Goal: Task Accomplishment & Management: Manage account settings

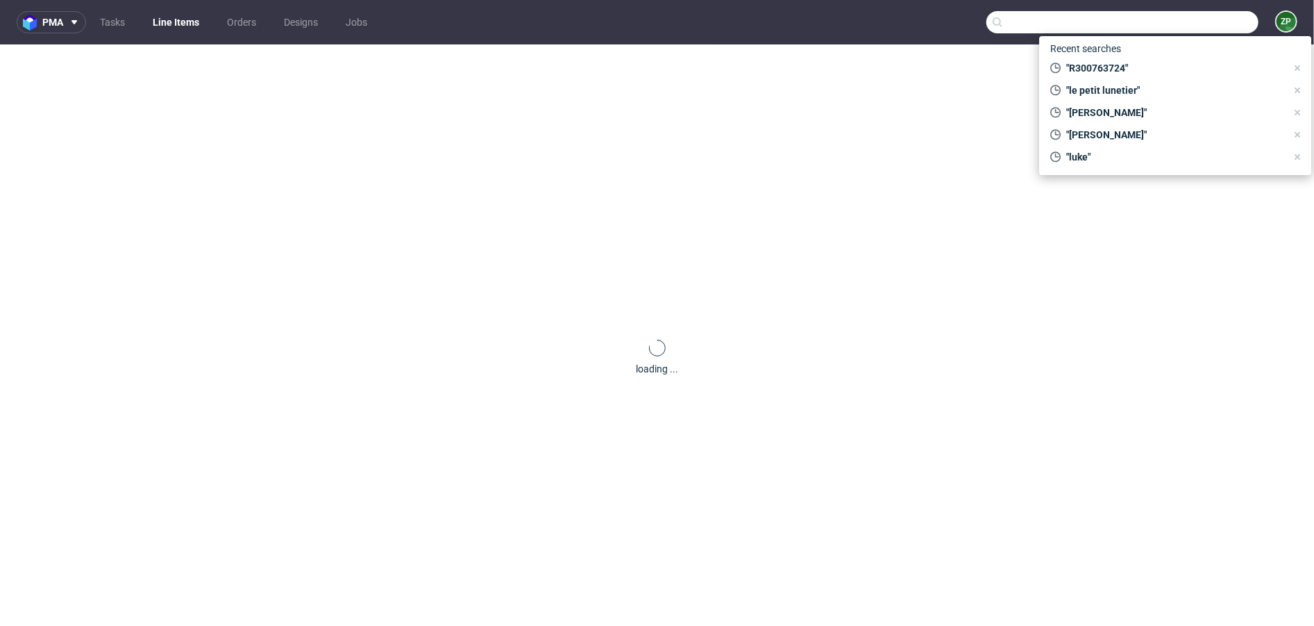
click at [1161, 15] on input "text" at bounding box center [1123, 22] width 272 height 22
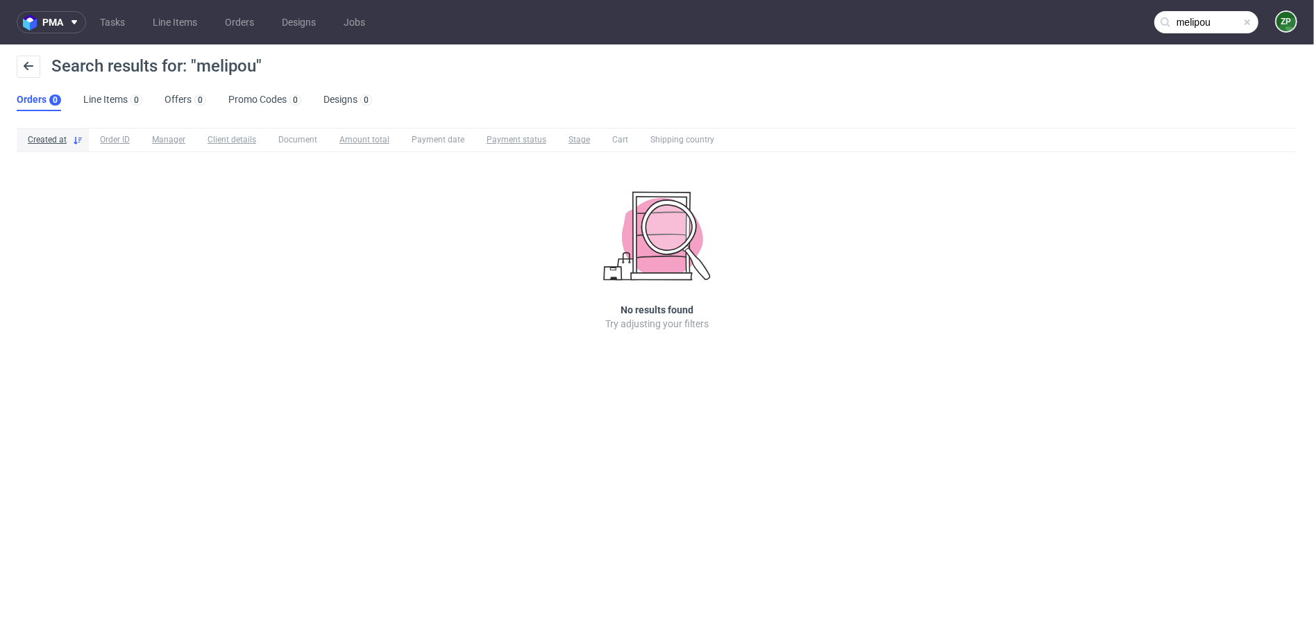
click at [1198, 24] on input "melipou" at bounding box center [1207, 22] width 104 height 22
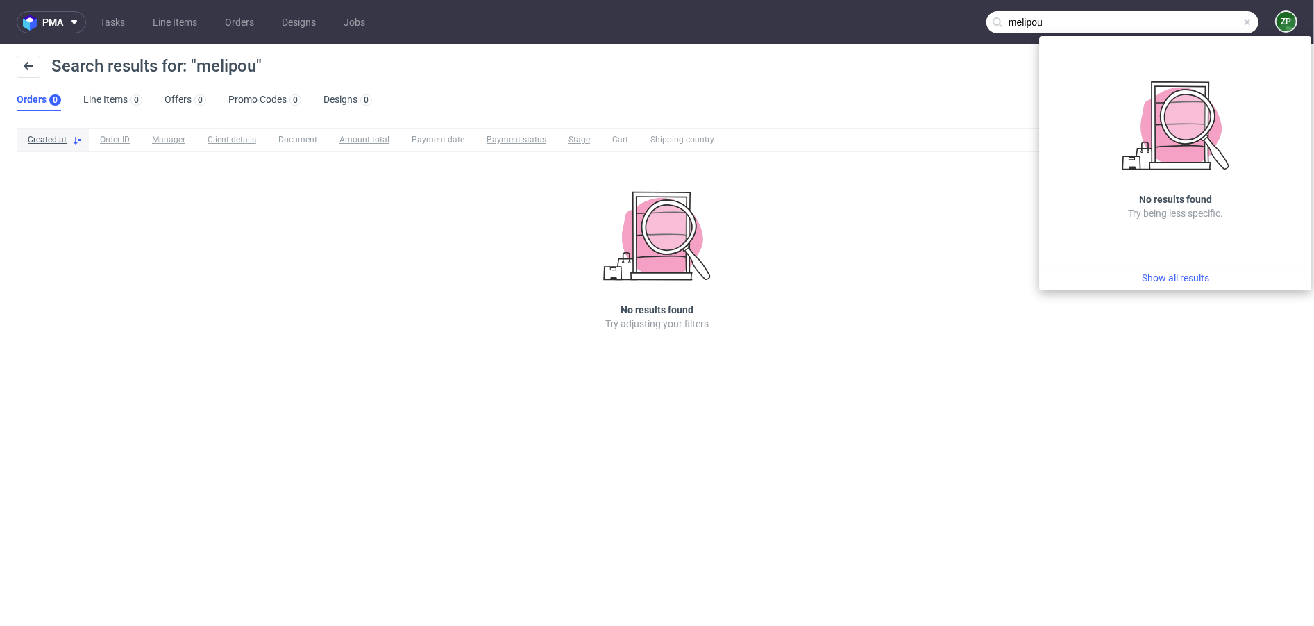
click at [1025, 20] on input "melipou" at bounding box center [1123, 22] width 272 height 22
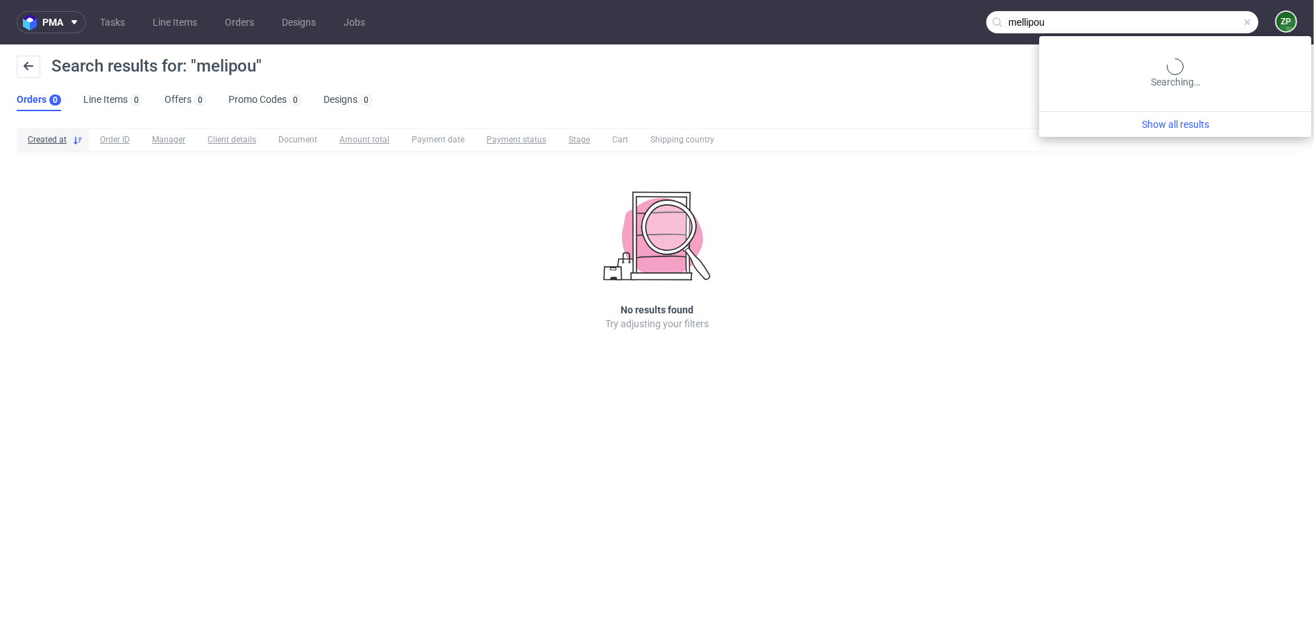
type input "mellipou"
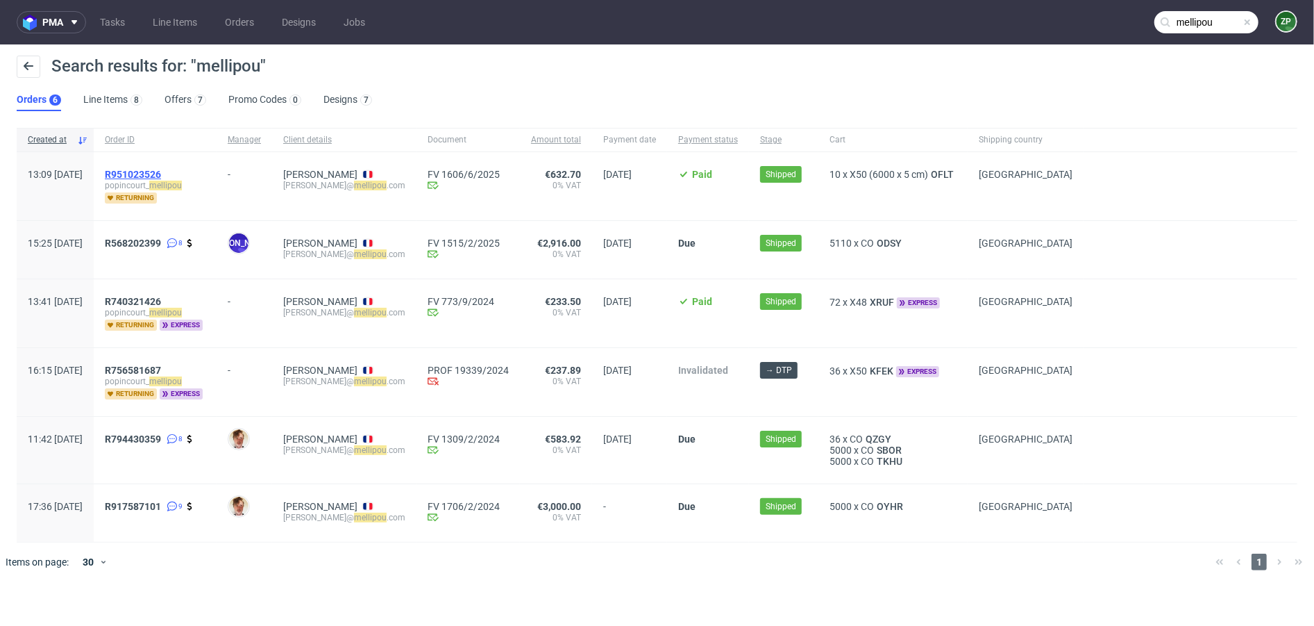
click at [161, 172] on span "R951023526" at bounding box center [133, 174] width 56 height 11
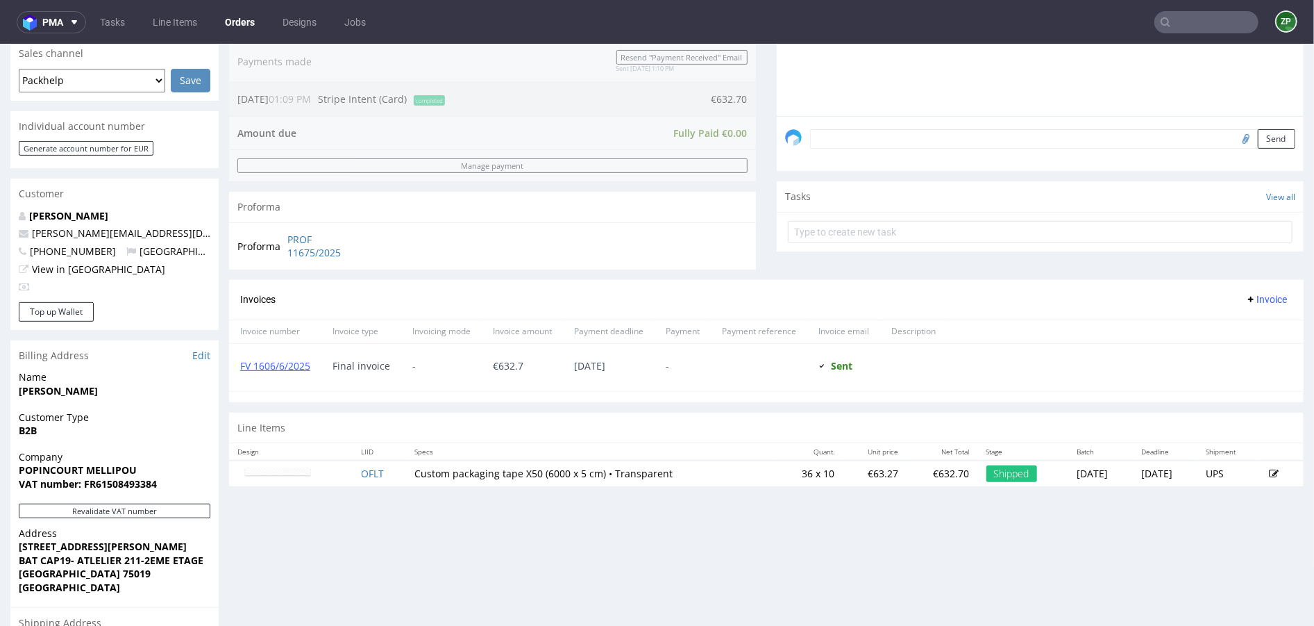
scroll to position [380, 0]
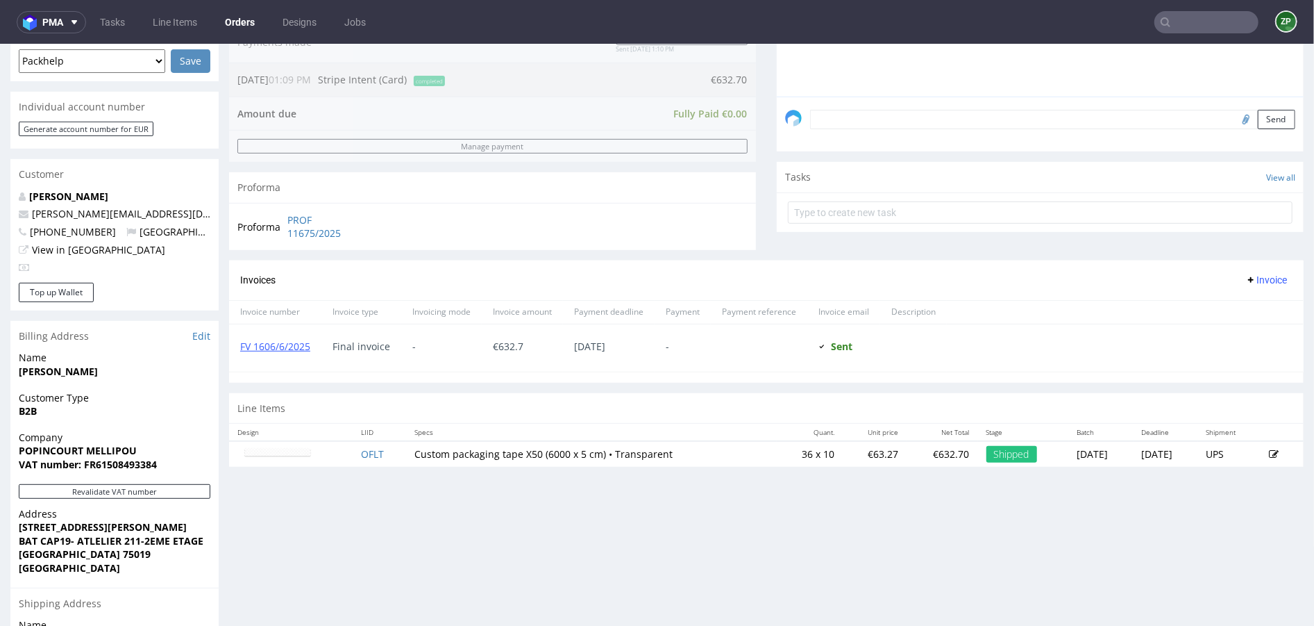
type input "mellipou"
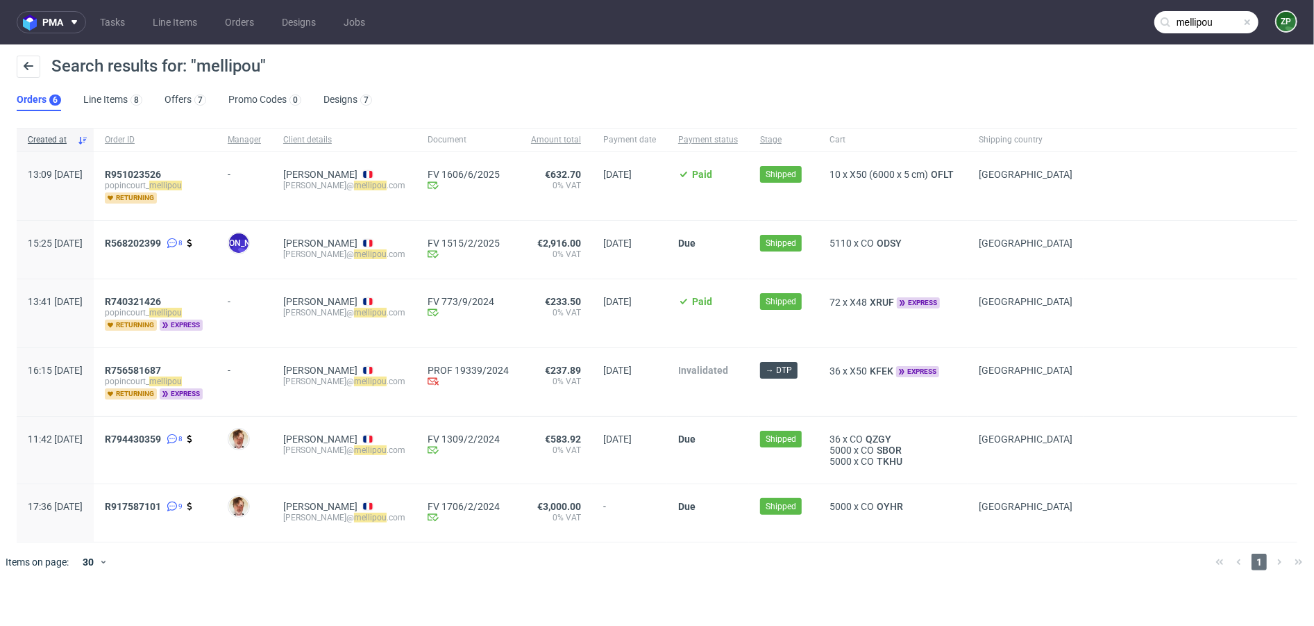
drag, startPoint x: 912, startPoint y: 237, endPoint x: 825, endPoint y: 238, distance: 86.8
click at [830, 238] on div "5110 x CO ODSY" at bounding box center [893, 242] width 127 height 11
drag, startPoint x: 822, startPoint y: 238, endPoint x: 919, endPoint y: 240, distance: 97.2
click at [919, 240] on div "5110 x CO ODSY" at bounding box center [893, 242] width 127 height 11
copy div "5110 x CO ODSY"
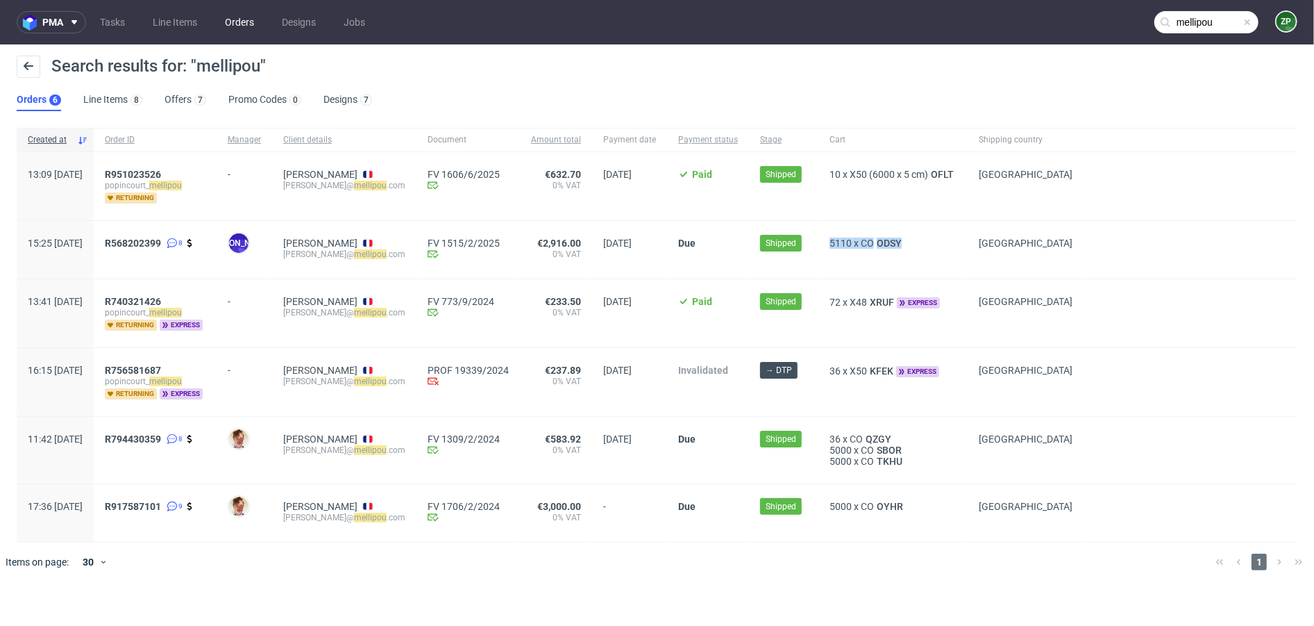
click at [246, 27] on link "Orders" at bounding box center [240, 22] width 46 height 22
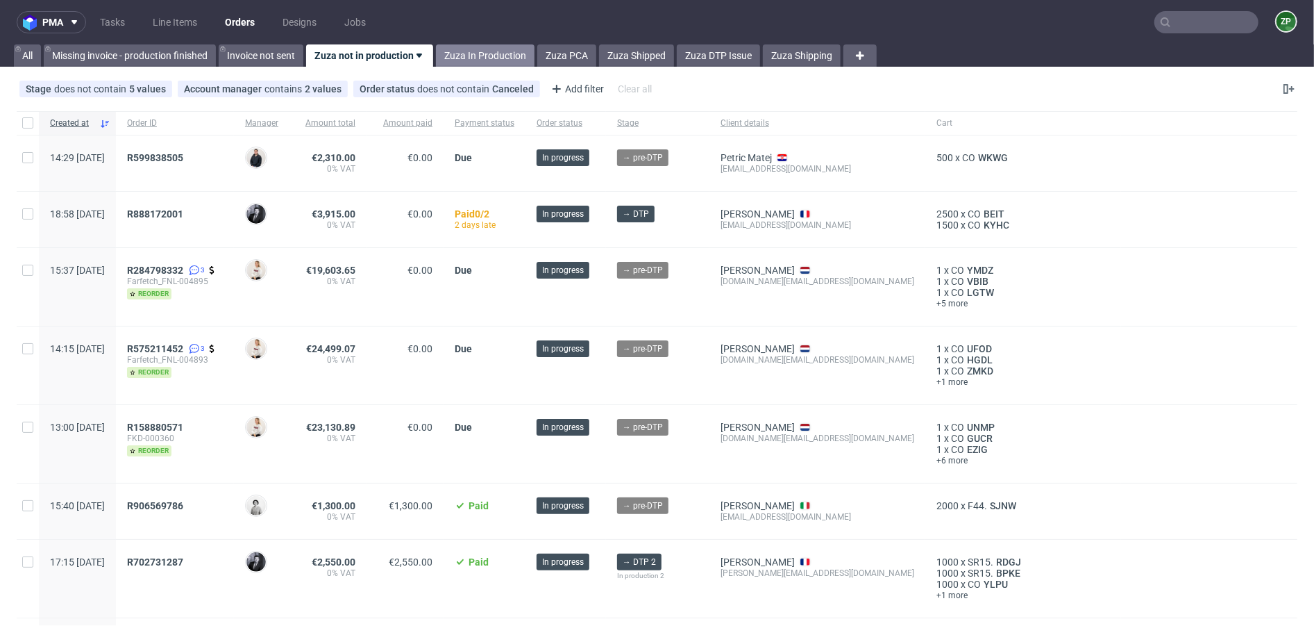
click at [466, 60] on link "Zuza In Production" at bounding box center [485, 55] width 99 height 22
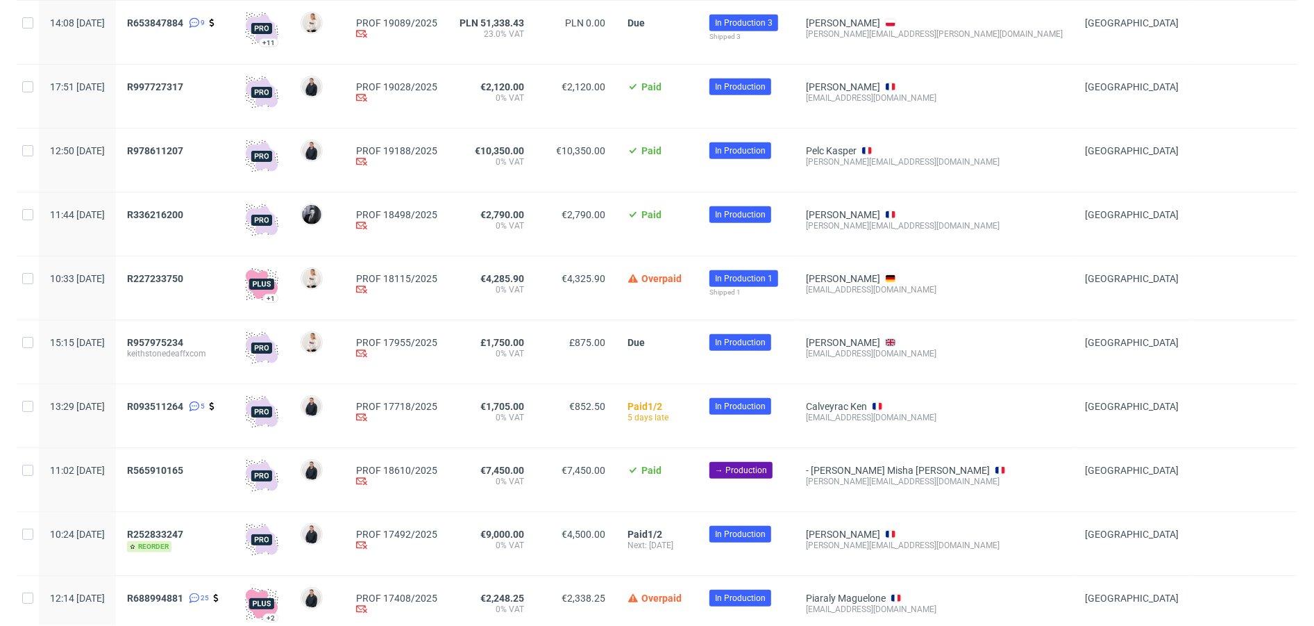
scroll to position [583, 0]
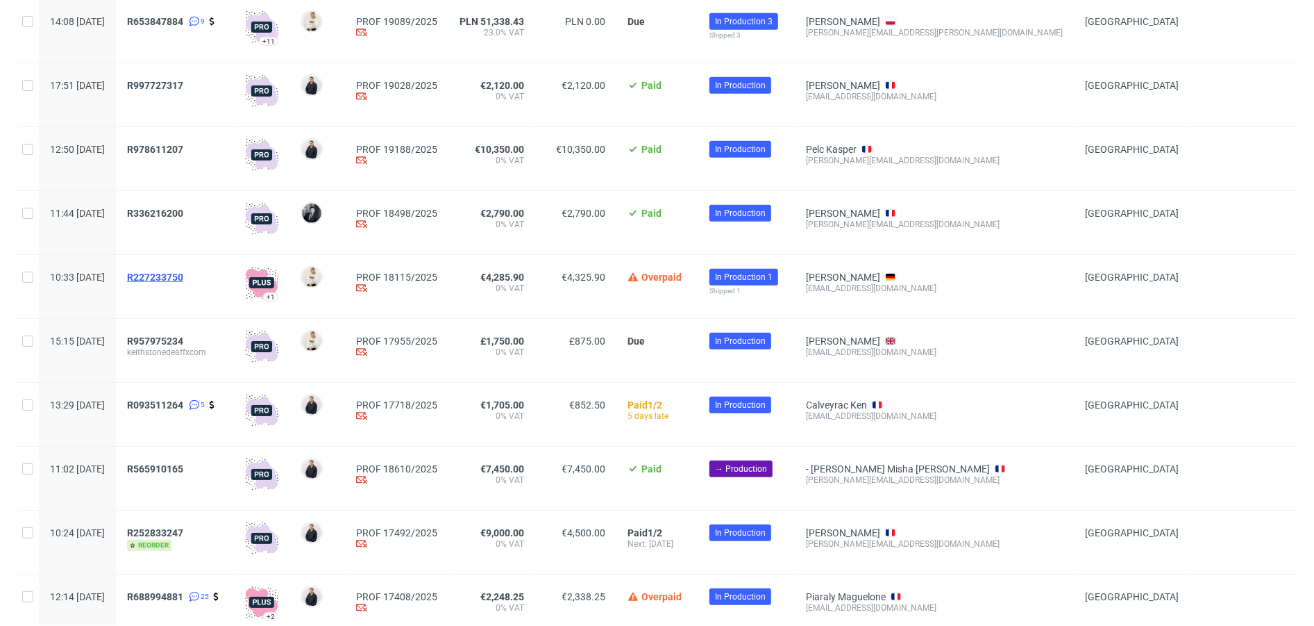
click at [183, 277] on span "R227233750" at bounding box center [155, 276] width 56 height 11
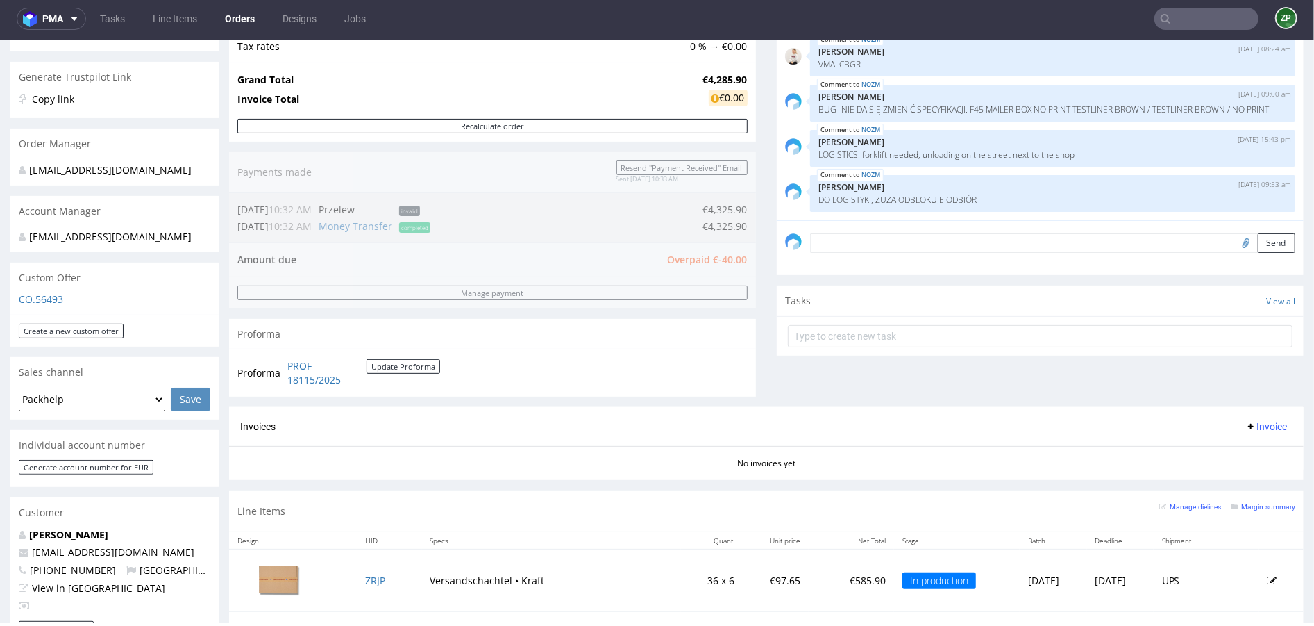
scroll to position [353, 0]
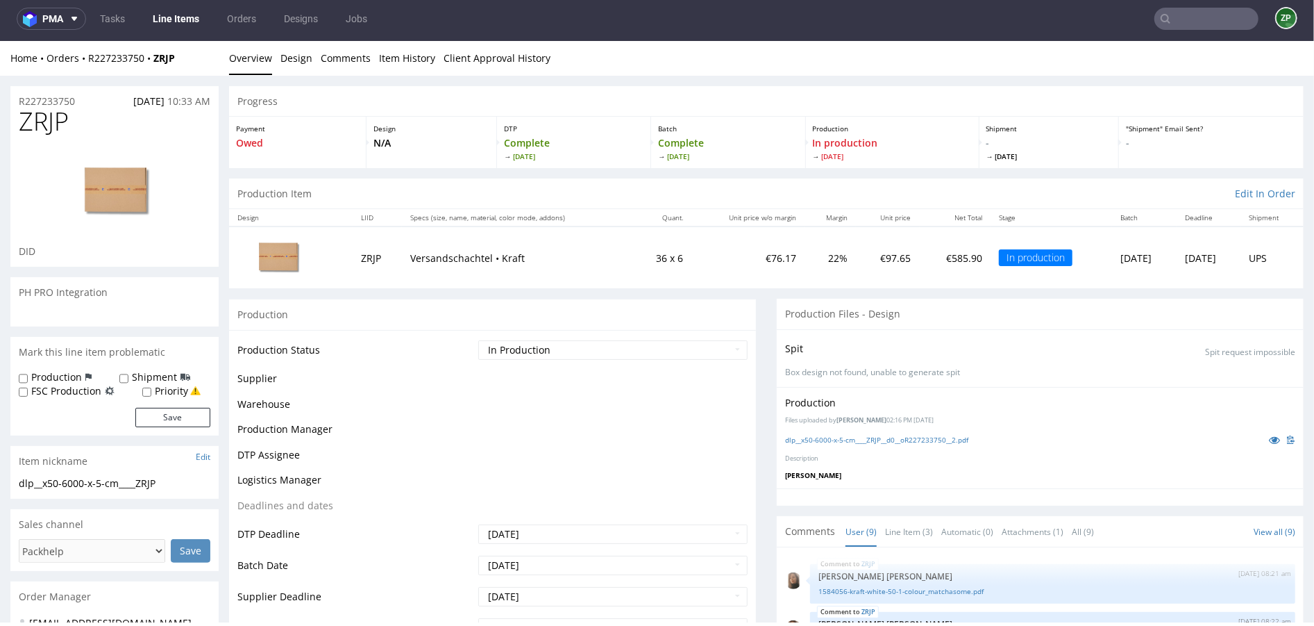
scroll to position [172, 0]
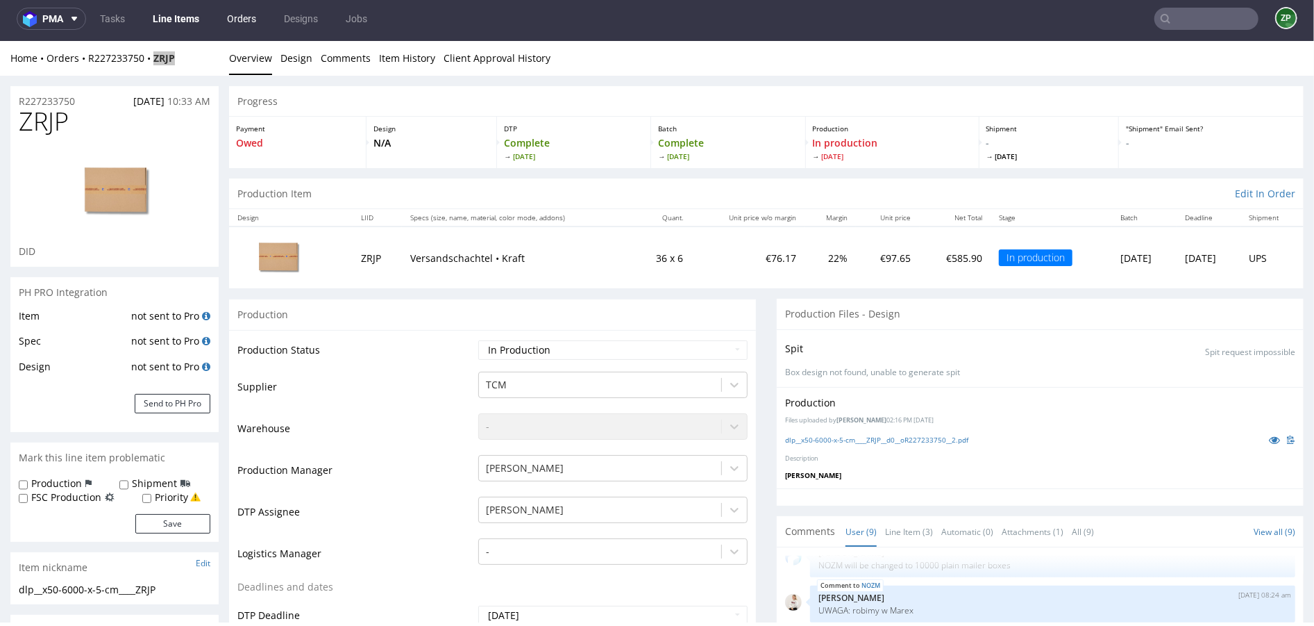
click at [238, 20] on link "Orders" at bounding box center [242, 19] width 46 height 22
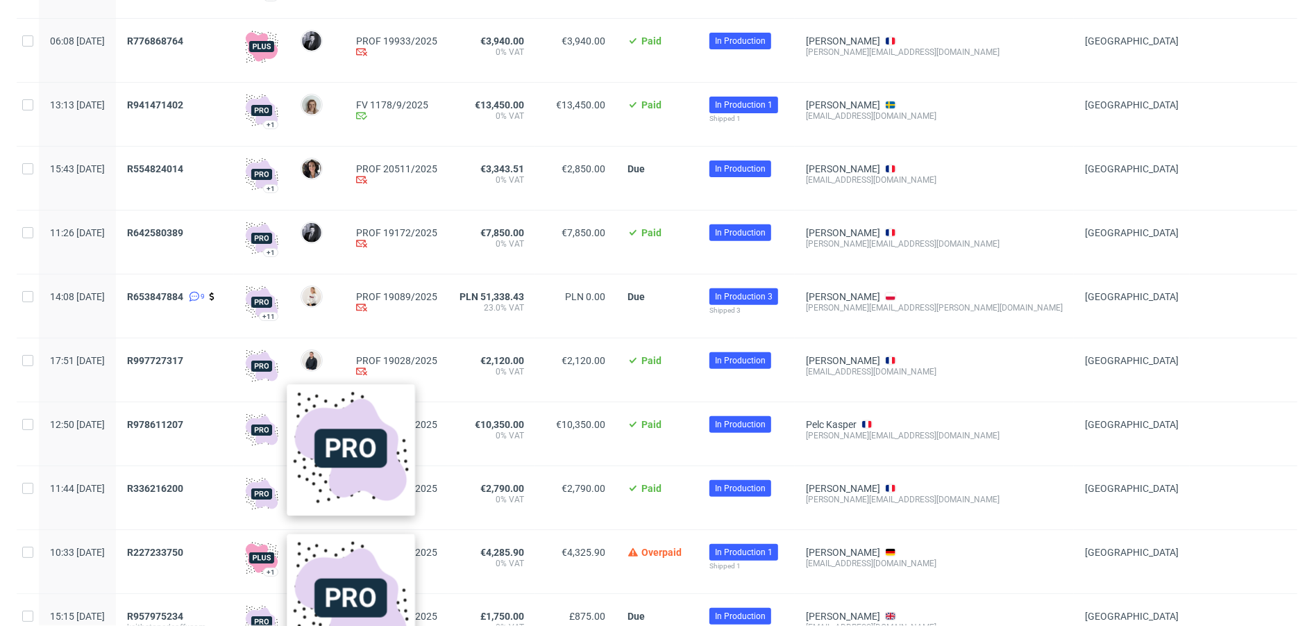
scroll to position [460, 0]
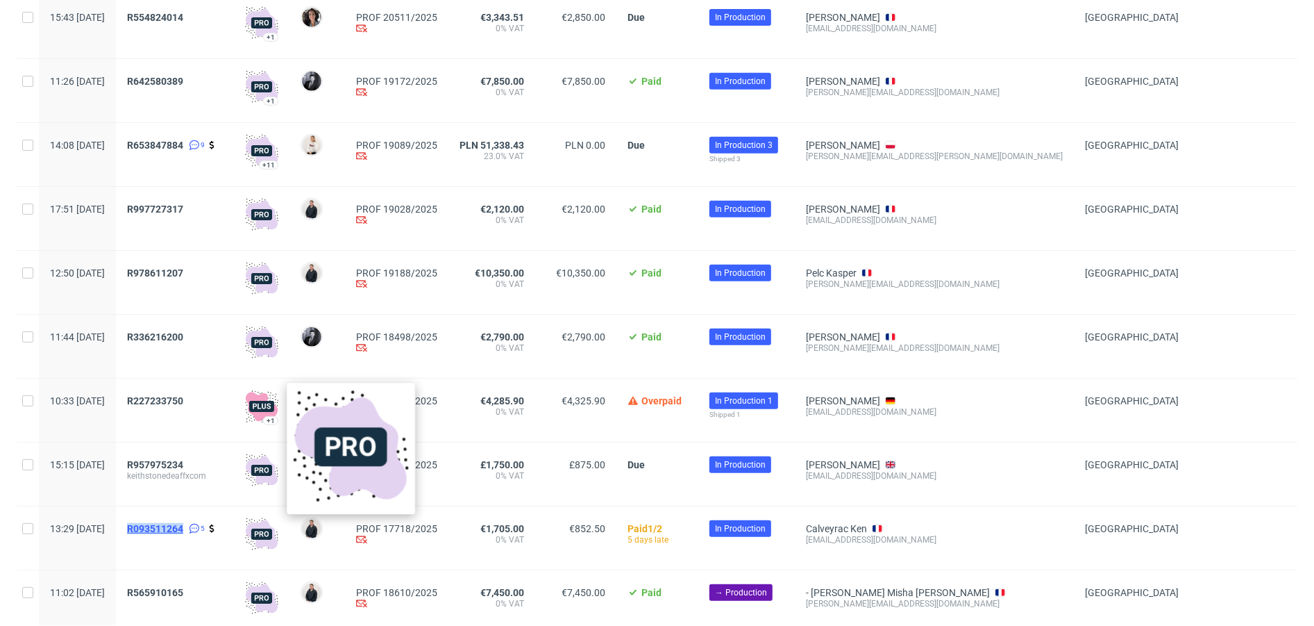
click at [183, 532] on span "R093511264" at bounding box center [155, 528] width 56 height 11
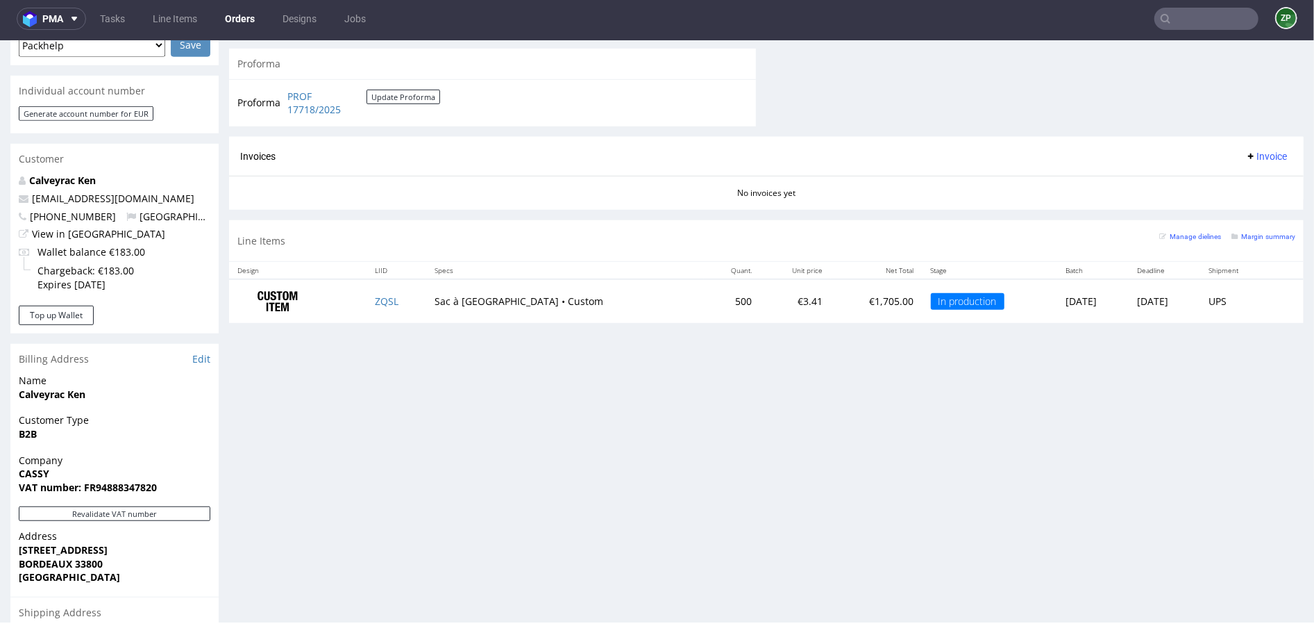
scroll to position [564, 0]
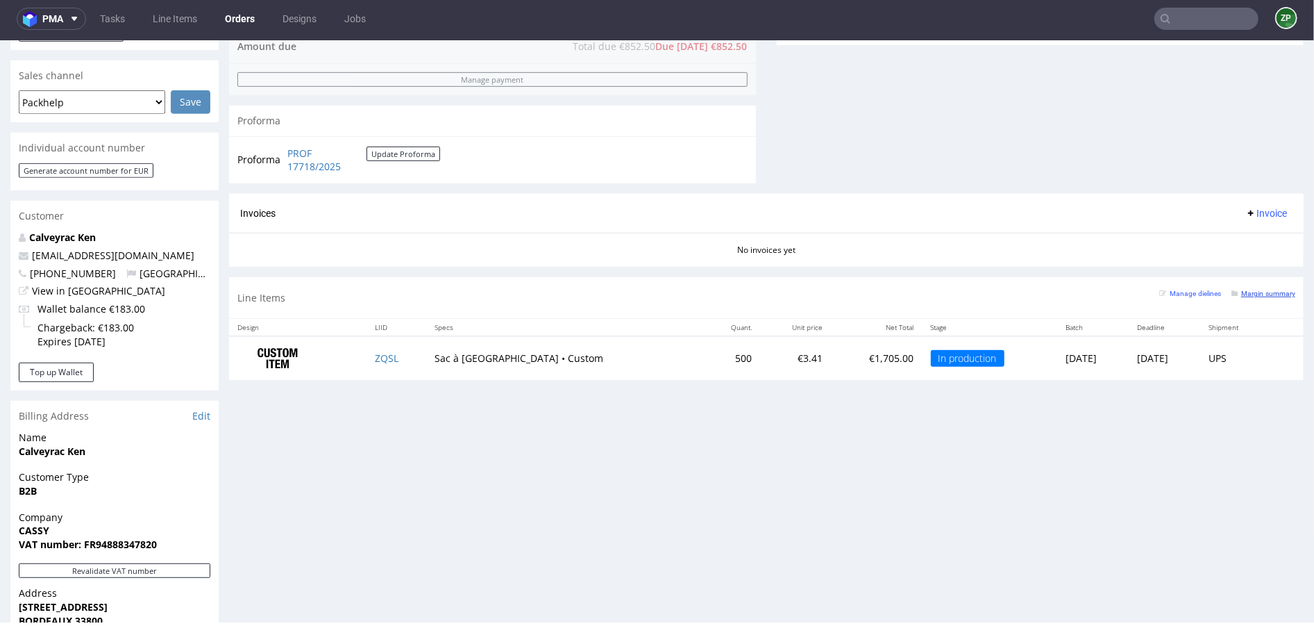
click at [1280, 289] on small "Margin summary" at bounding box center [1264, 293] width 64 height 8
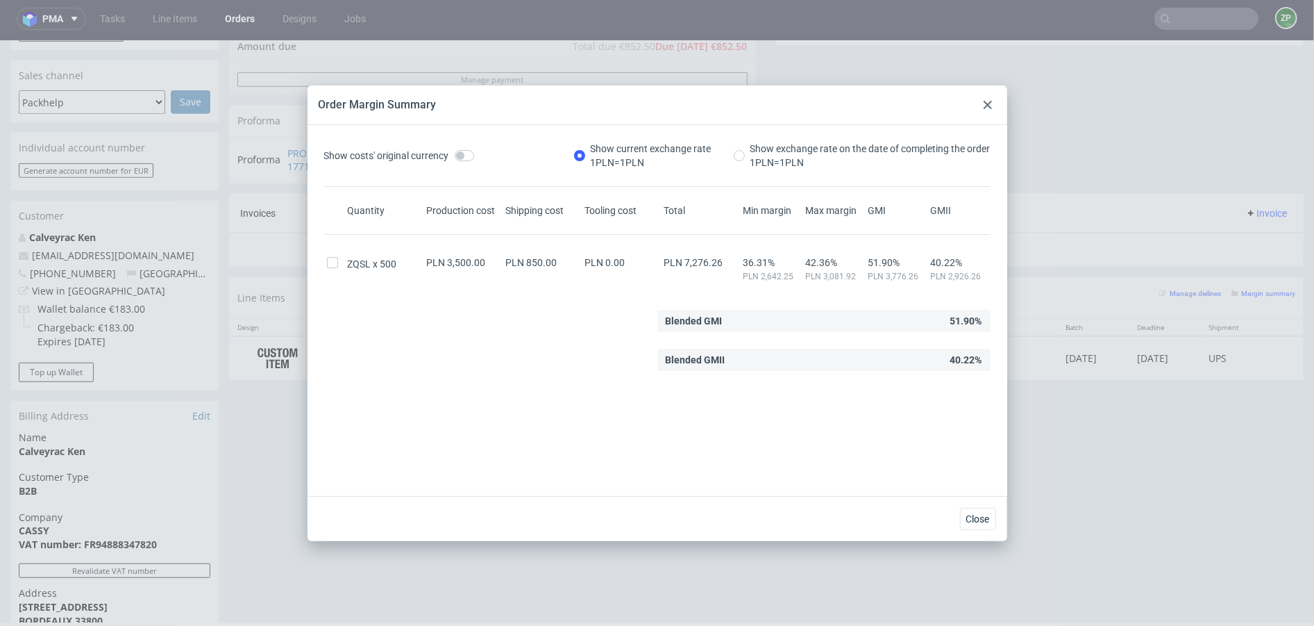
click at [989, 101] on icon at bounding box center [988, 105] width 8 height 8
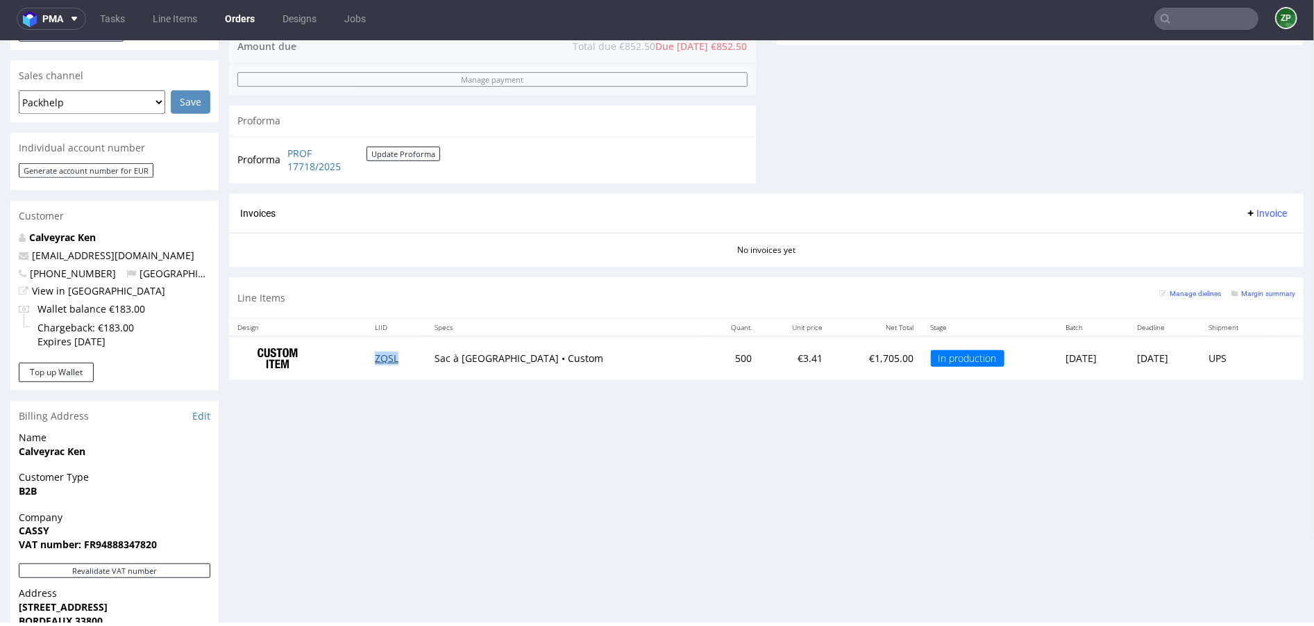
copy link "ZQSL"
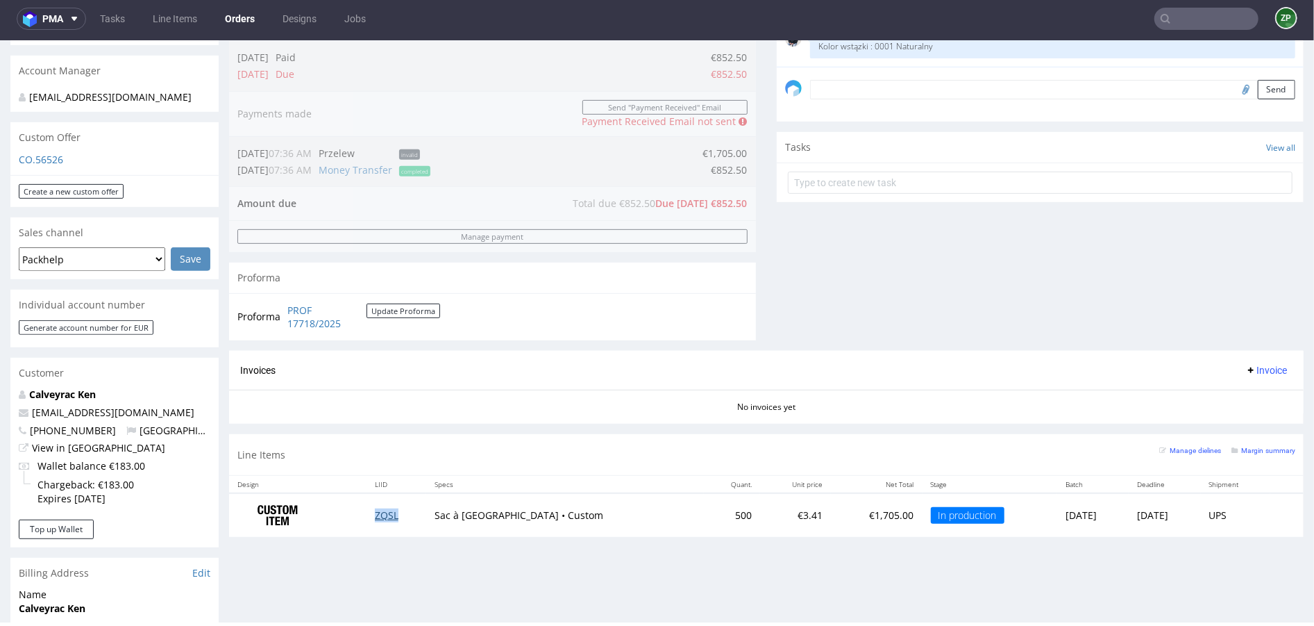
scroll to position [417, 0]
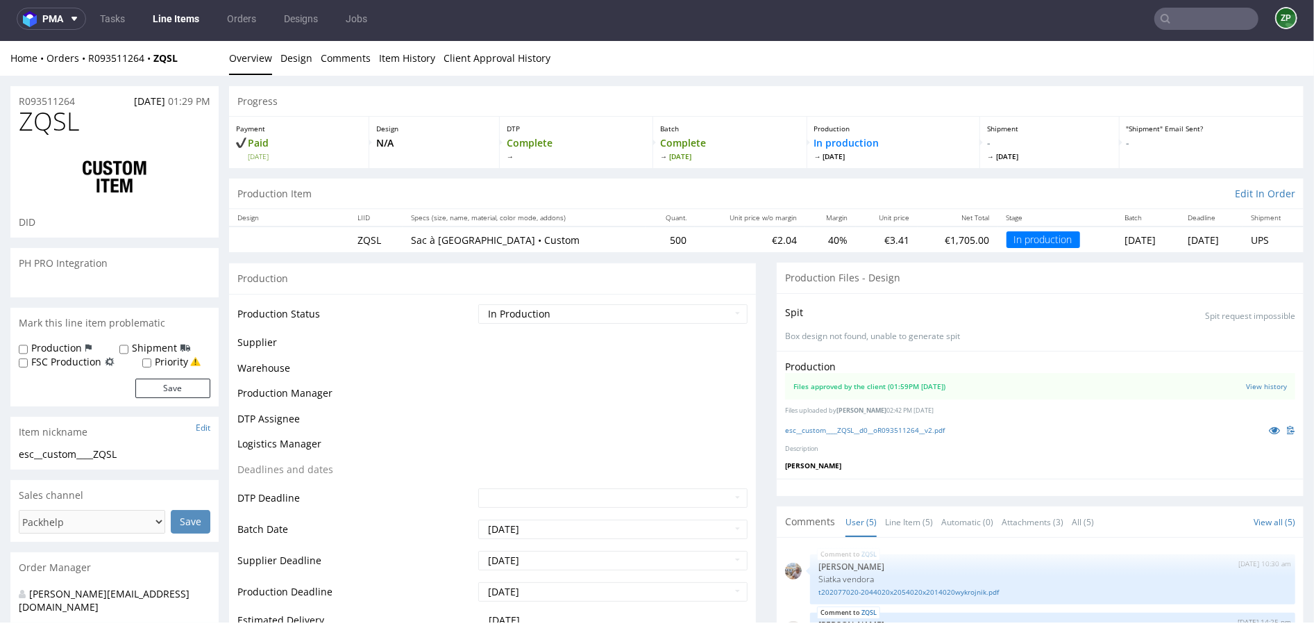
scroll to position [18, 0]
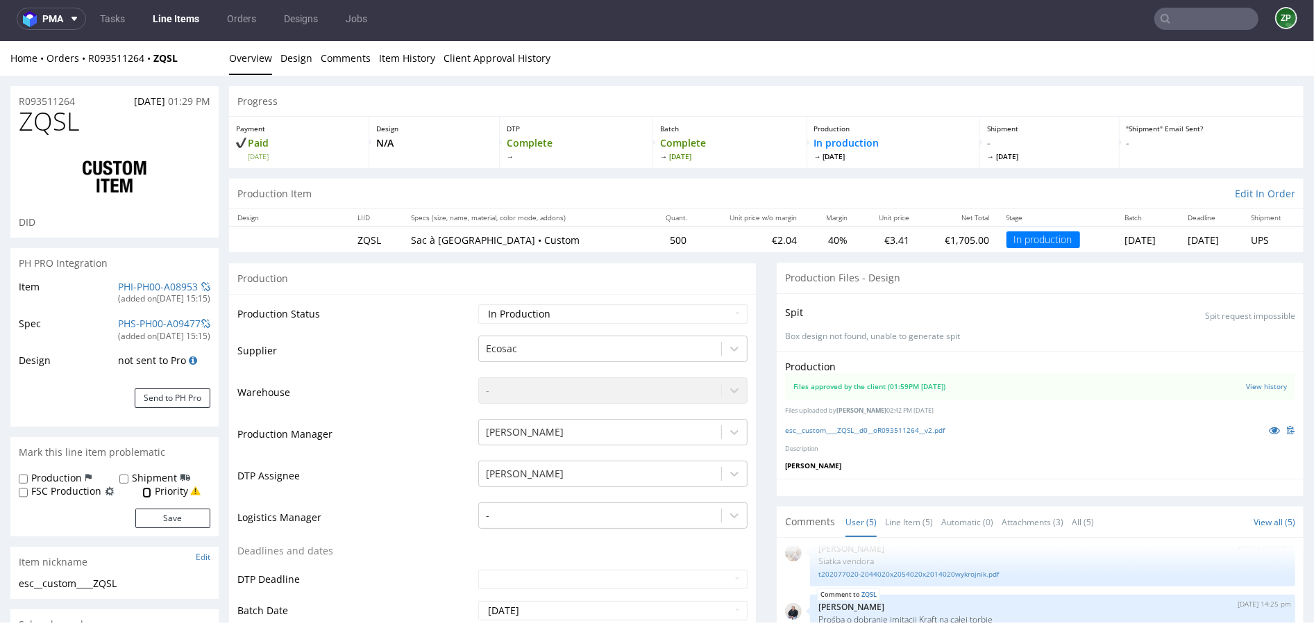
click at [146, 490] on input "Priority" at bounding box center [146, 491] width 9 height 11
checkbox input "true"
click at [120, 476] on input "Shipment" at bounding box center [123, 478] width 9 height 11
checkbox input "true"
click at [63, 478] on label "Production" at bounding box center [56, 477] width 51 height 14
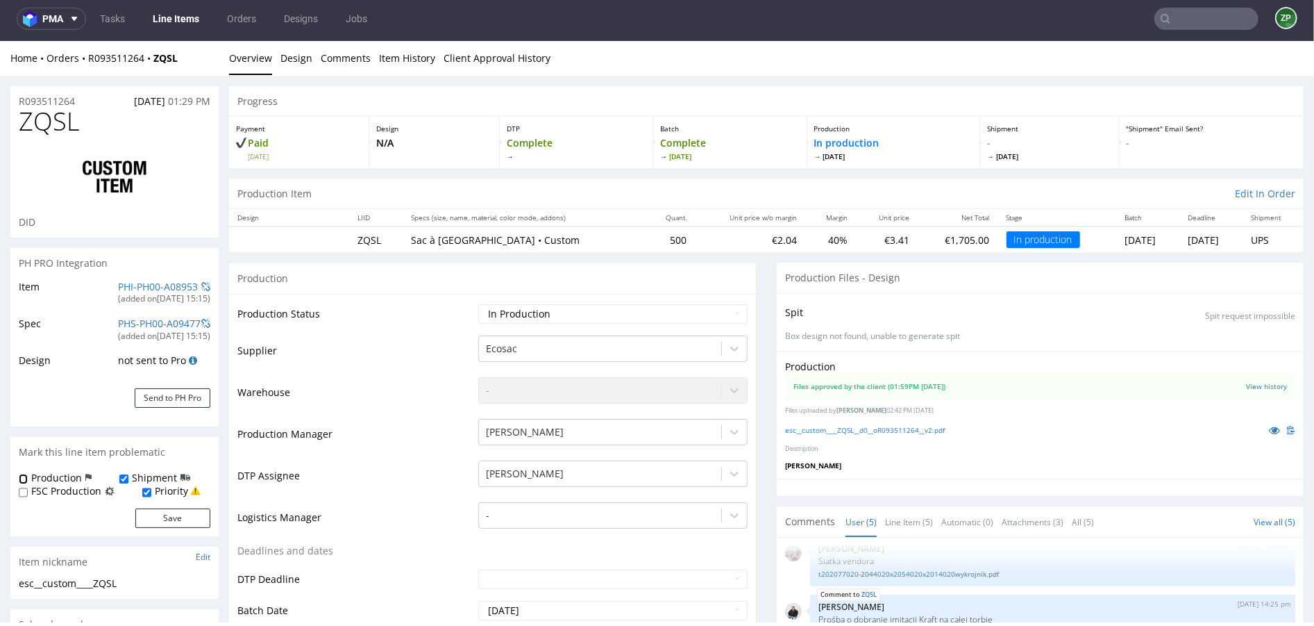
click at [28, 478] on input "Production" at bounding box center [23, 478] width 9 height 11
checkbox input "true"
click at [151, 501] on form "Production Shipment FSC Production Priority Save" at bounding box center [115, 498] width 192 height 57
click at [153, 513] on button "Save" at bounding box center [172, 516] width 75 height 19
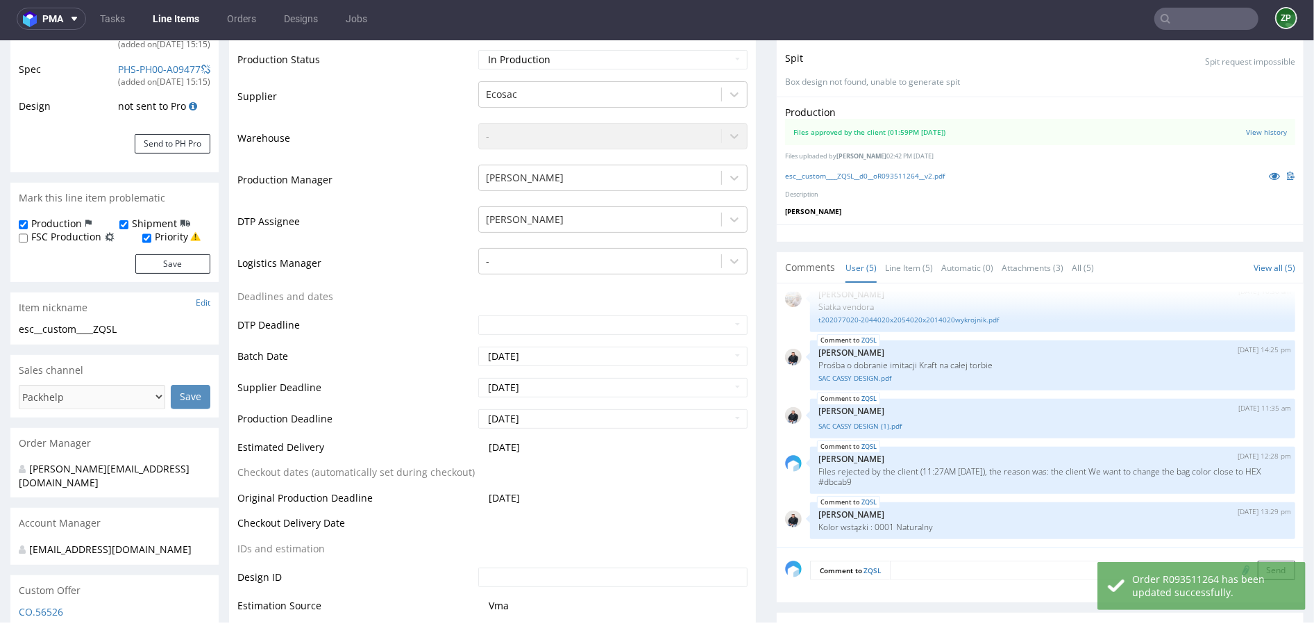
scroll to position [257, 0]
click at [944, 576] on div "Comment to ZQSL Send" at bounding box center [1040, 572] width 527 height 56
click at [935, 571] on textarea at bounding box center [1092, 566] width 405 height 19
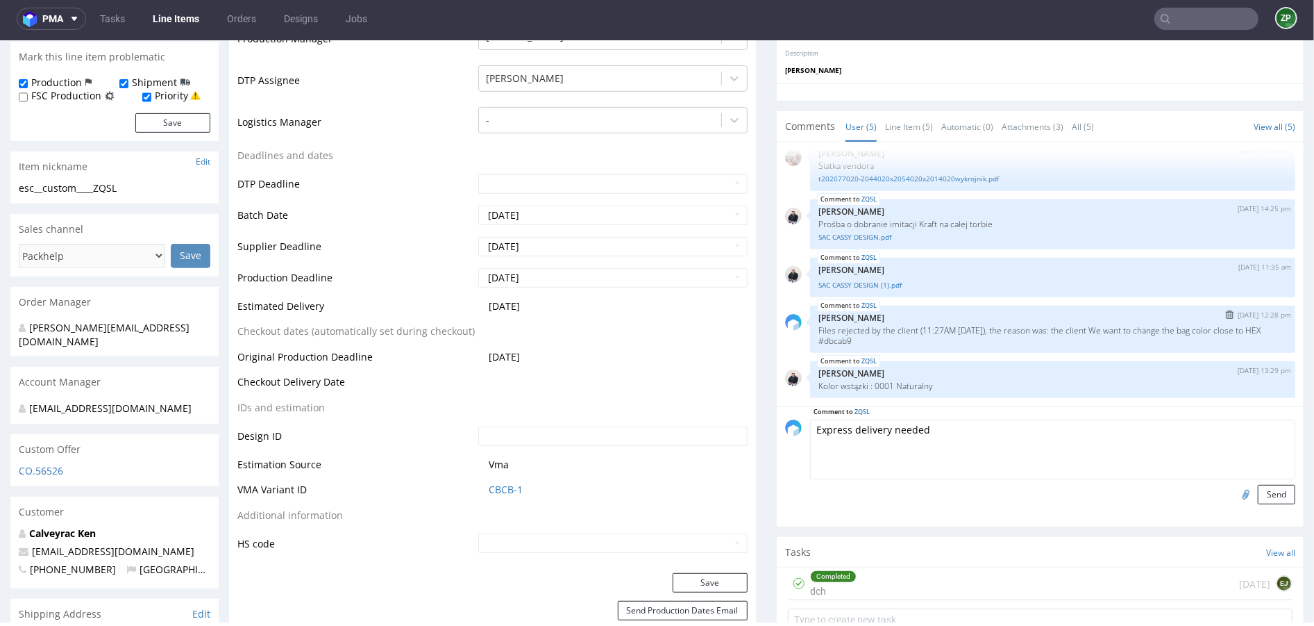
scroll to position [420, 0]
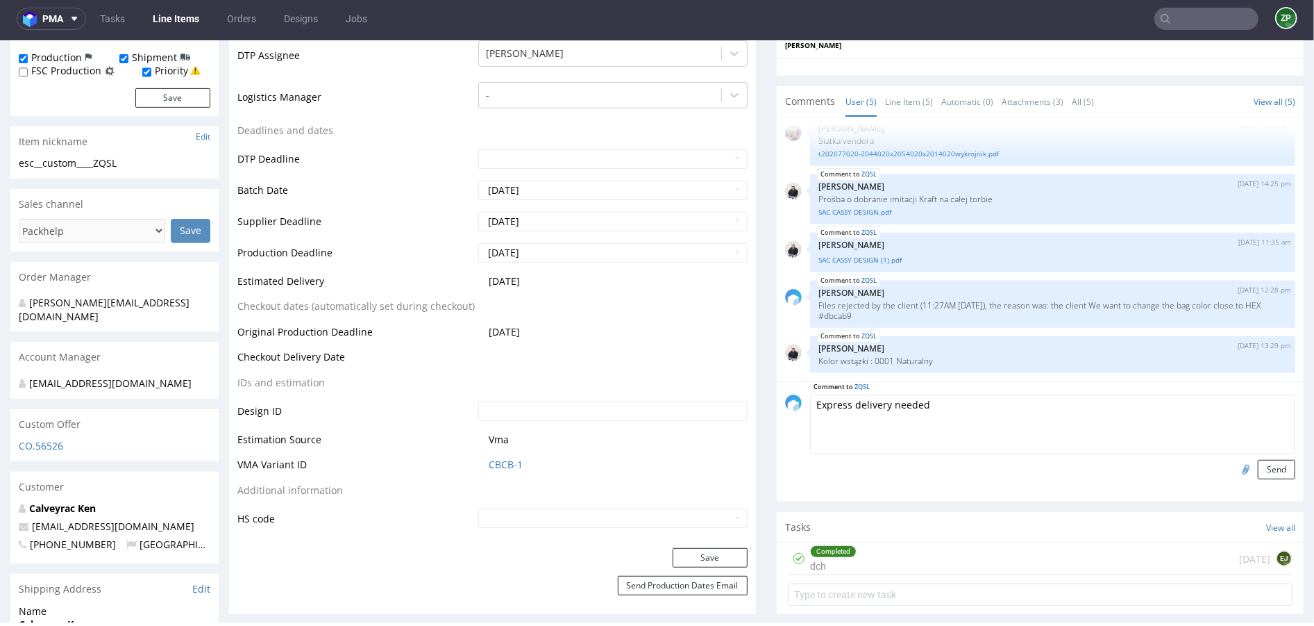
drag, startPoint x: 1264, startPoint y: 467, endPoint x: 1036, endPoint y: 399, distance: 238.1
click at [1036, 399] on form "Comment to ZQSL Express delivery needed Send" at bounding box center [1052, 436] width 485 height 85
click at [1036, 399] on textarea "Express delivery needed" at bounding box center [1052, 424] width 485 height 60
click at [810, 402] on textarea "Express delivery needed" at bounding box center [1052, 424] width 485 height 60
type textarea "LOGISTICS: Express delivery needed"
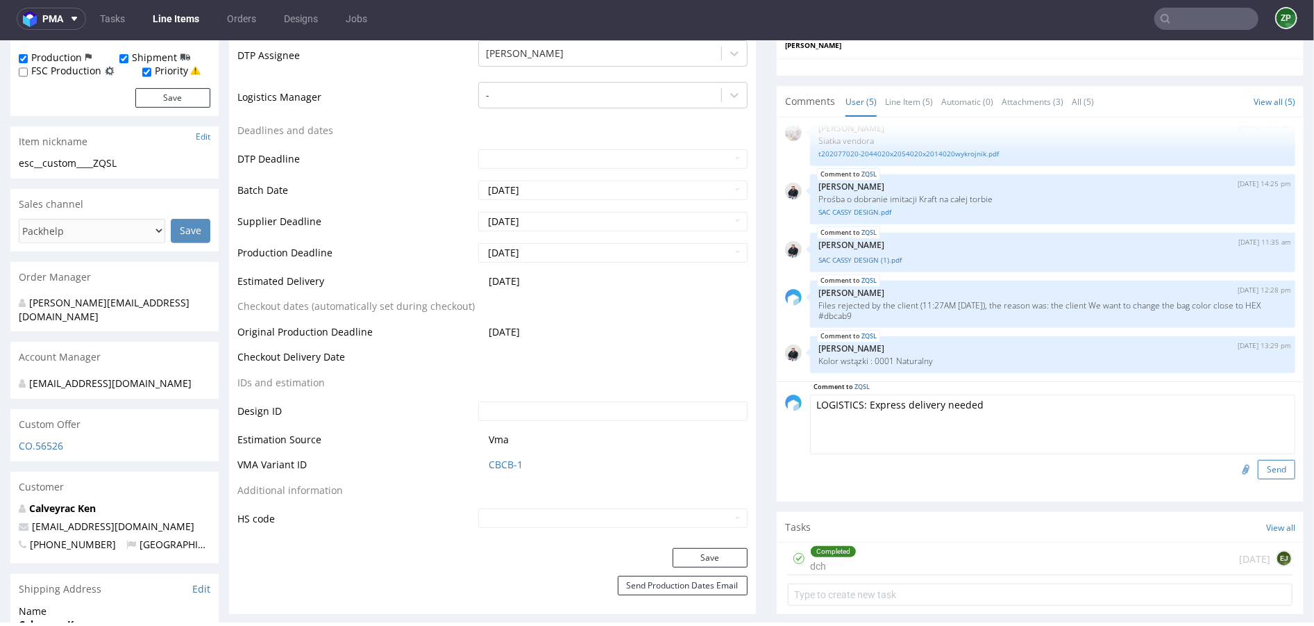
click at [1261, 469] on button "Send" at bounding box center [1276, 468] width 37 height 19
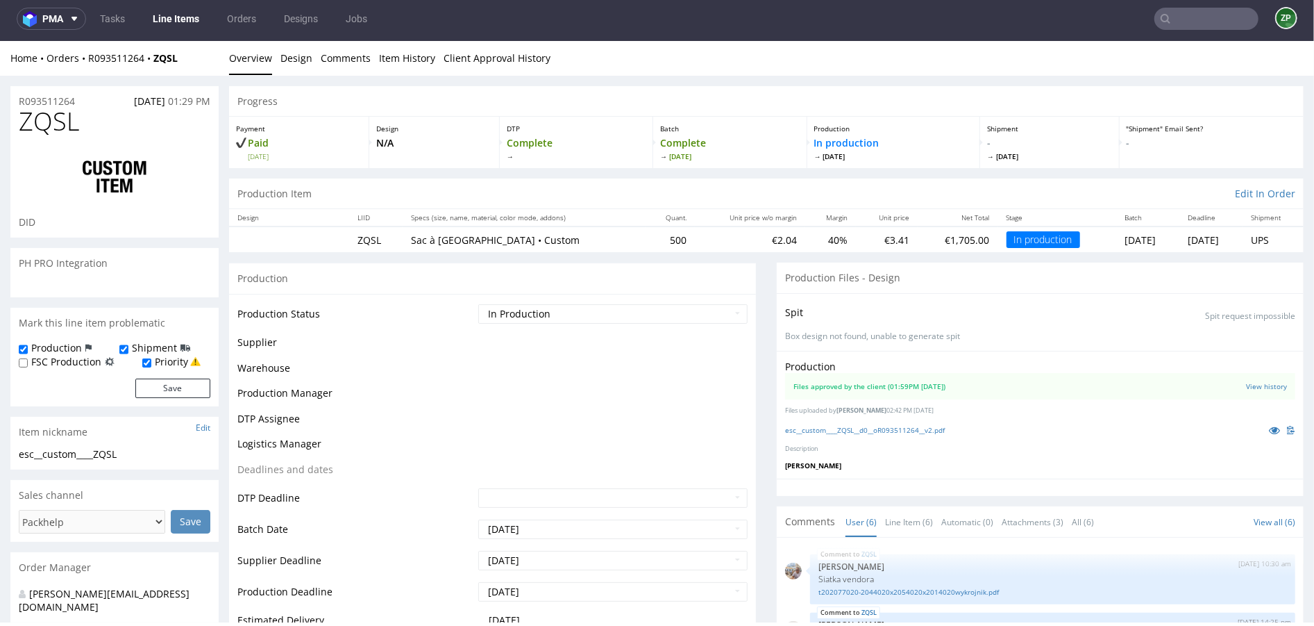
scroll to position [63, 0]
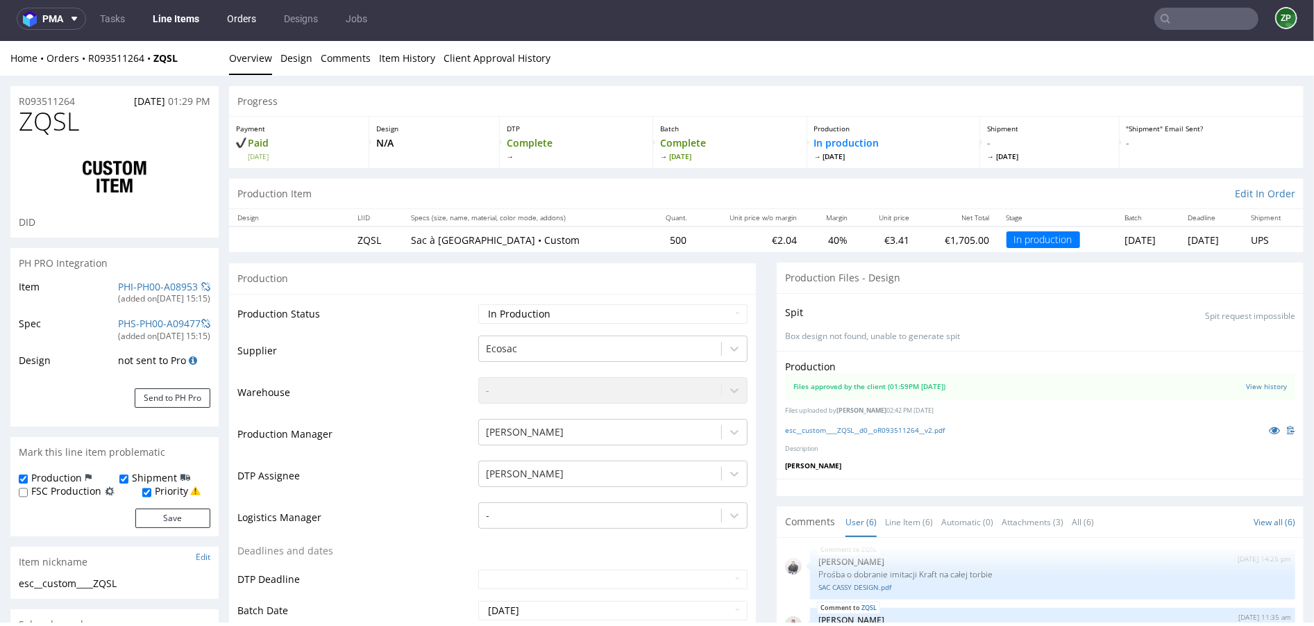
click at [258, 21] on link "Orders" at bounding box center [242, 19] width 46 height 22
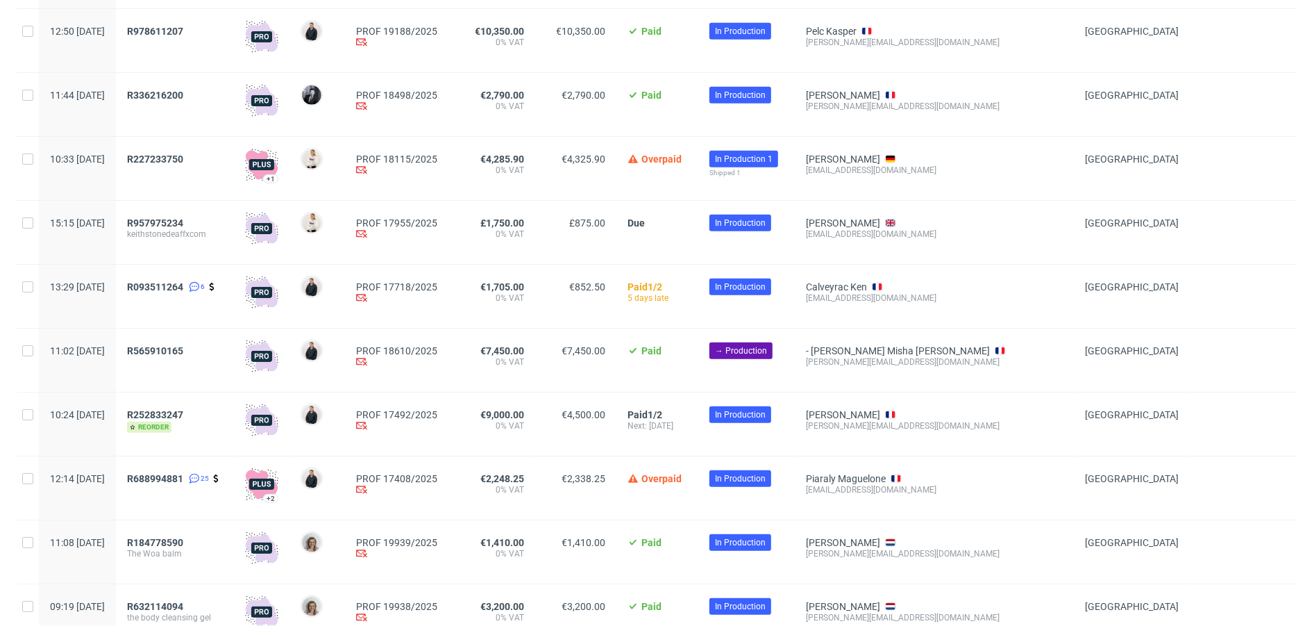
scroll to position [832, 0]
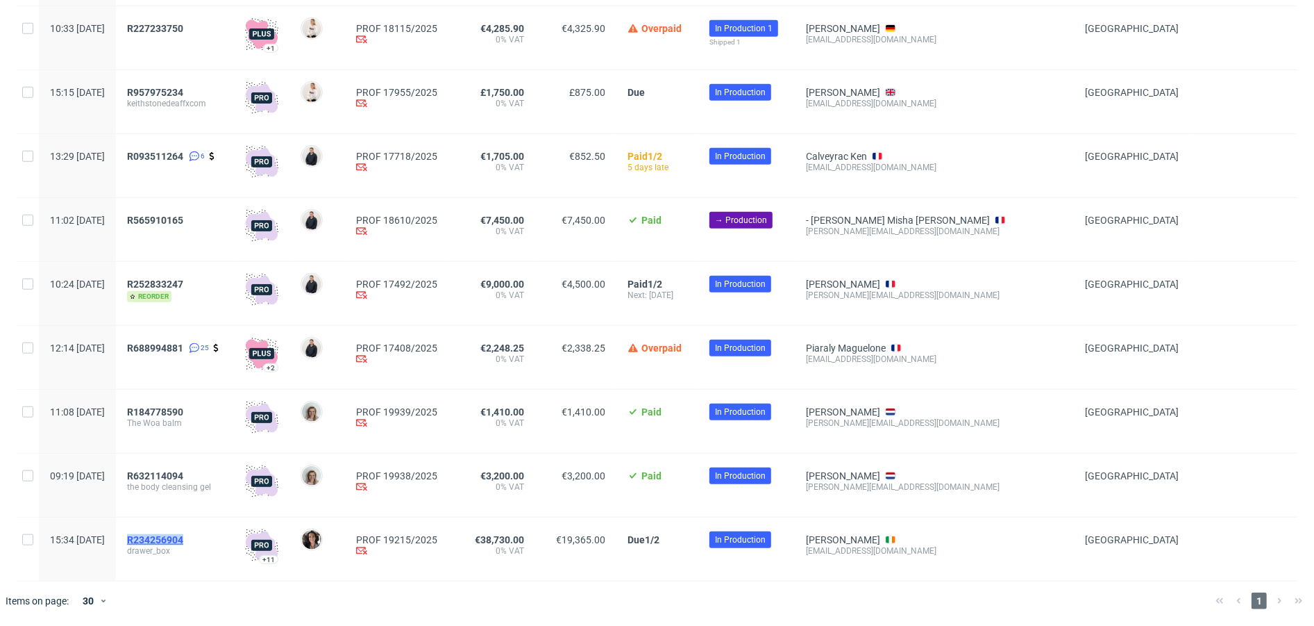
click at [183, 541] on span "R234256904" at bounding box center [155, 539] width 56 height 11
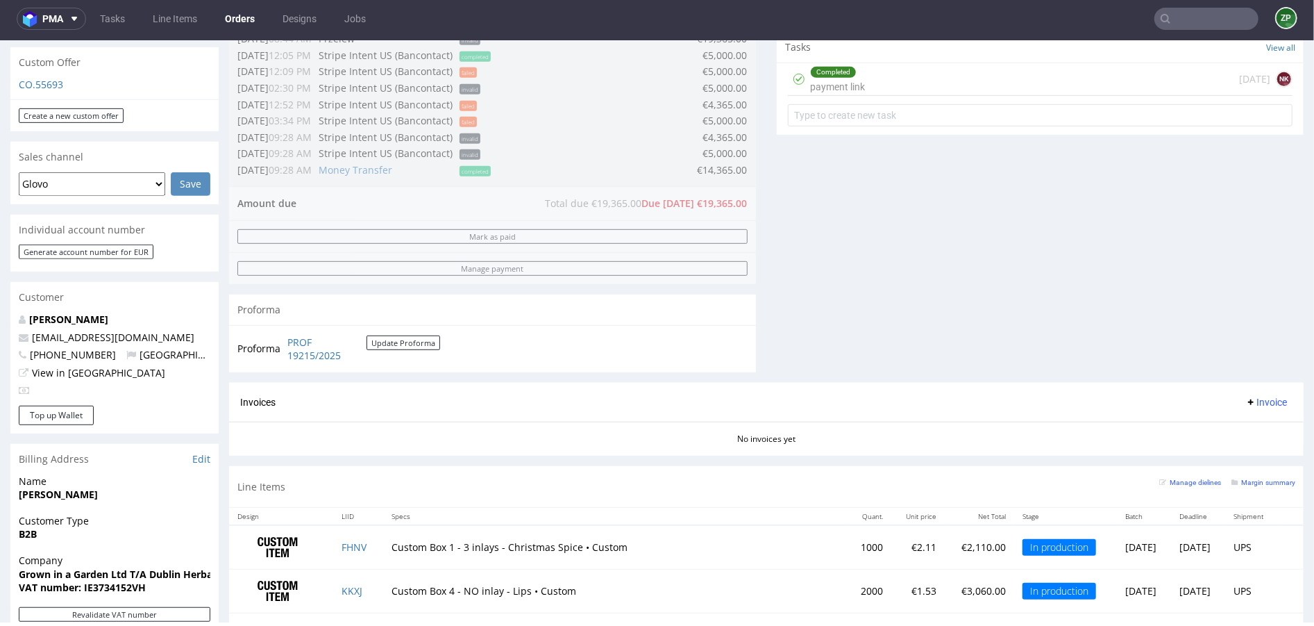
scroll to position [483, 0]
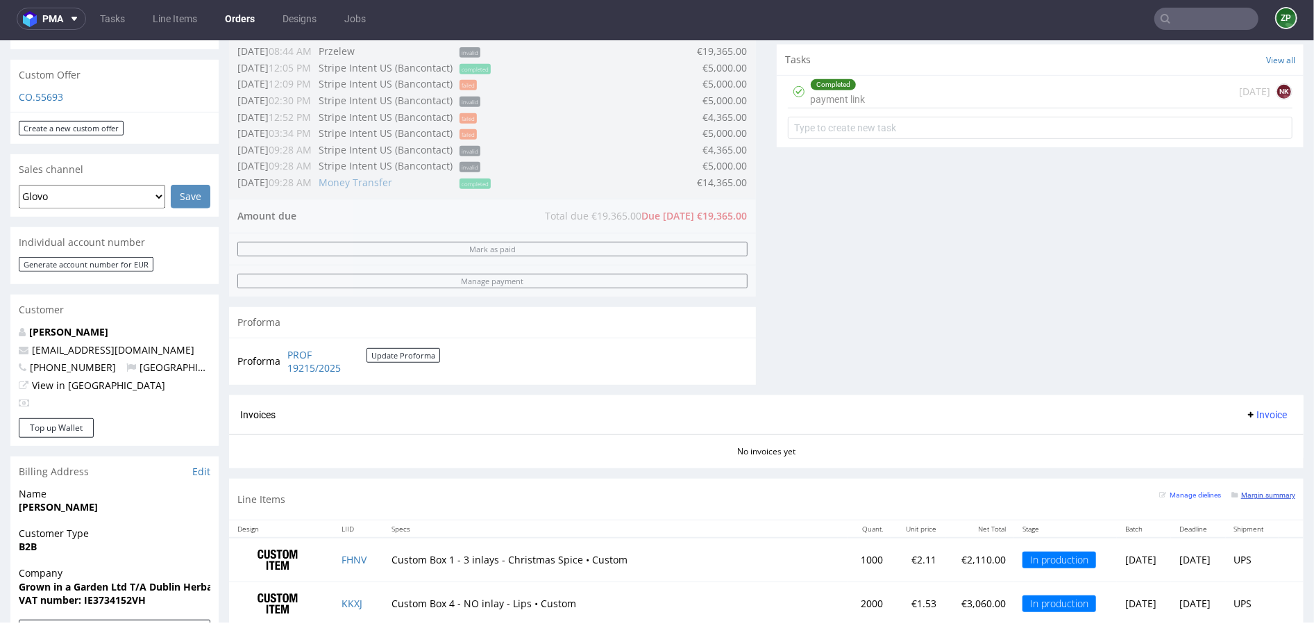
click at [1260, 490] on small "Margin summary" at bounding box center [1264, 494] width 64 height 8
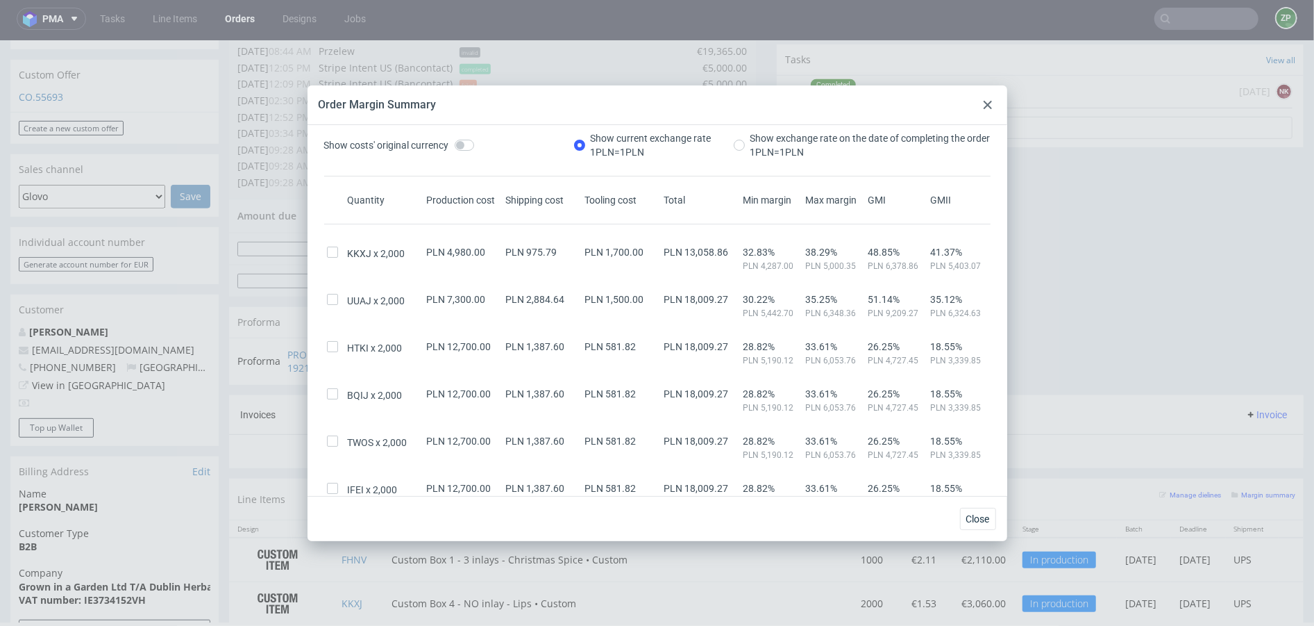
scroll to position [0, 0]
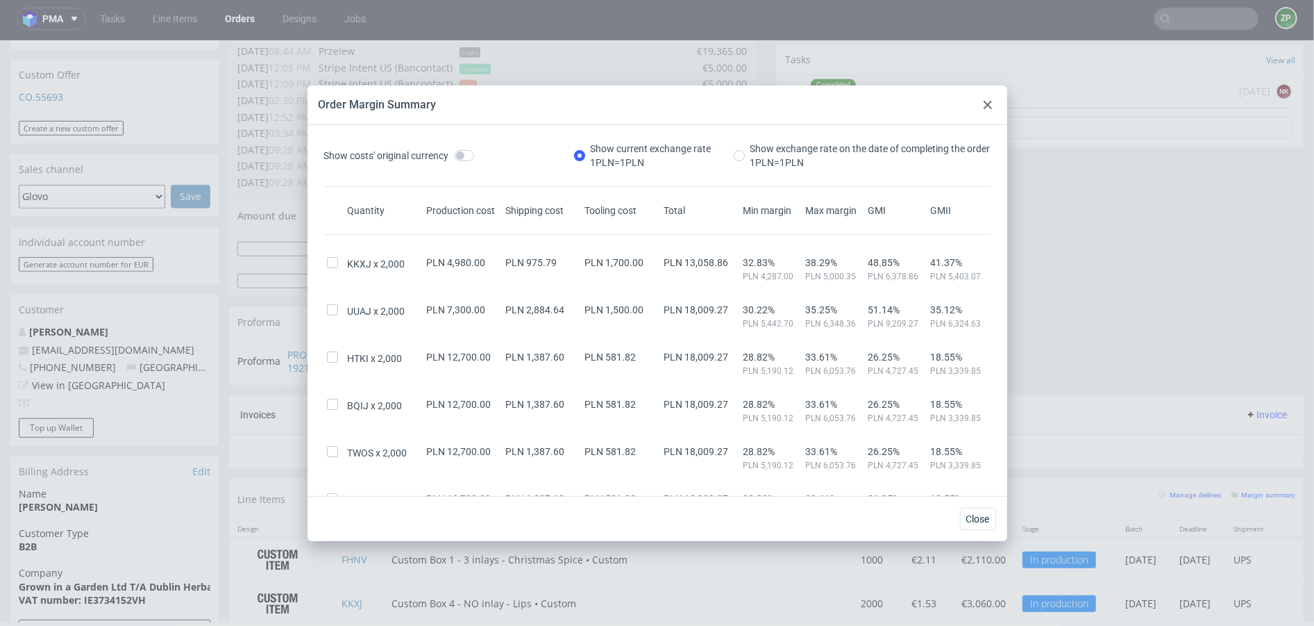
click at [450, 267] on div "PLN 4,980.00" at bounding box center [463, 269] width 79 height 25
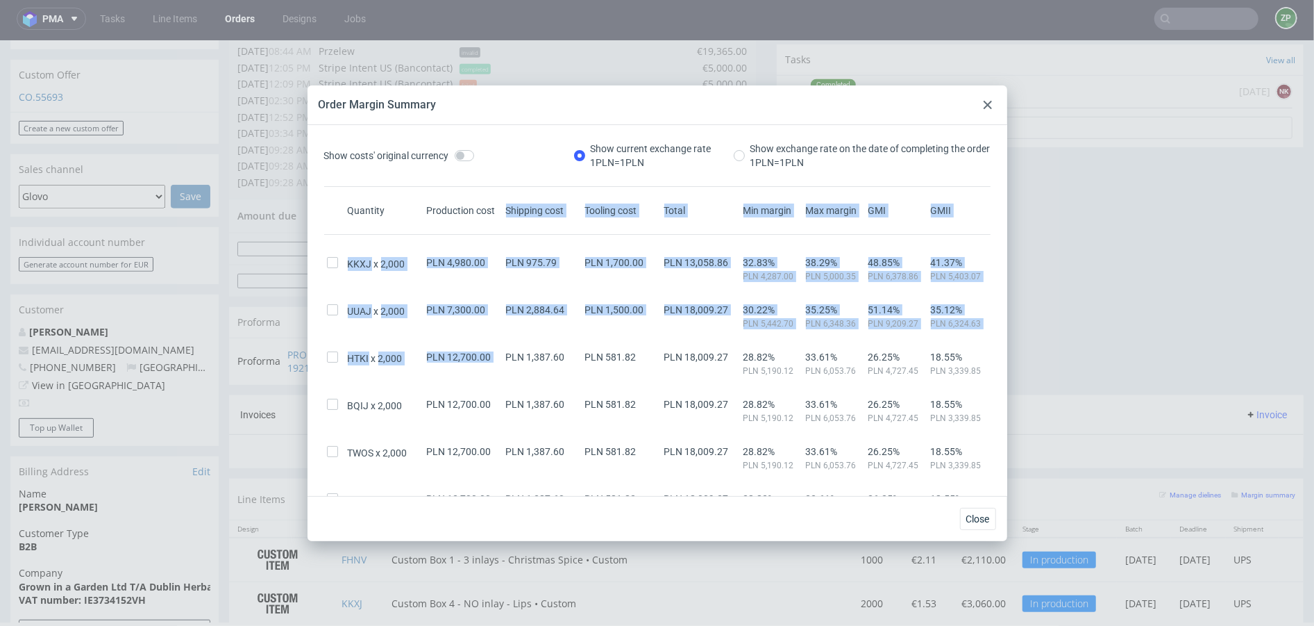
drag, startPoint x: 507, startPoint y: 204, endPoint x: 560, endPoint y: 349, distance: 153.7
click at [560, 349] on div "Quantity Production cost Shipping cost Tooling cost Total Min margin Max margin…" at bounding box center [657, 502] width 666 height 598
click at [546, 269] on div "PLN 975.79" at bounding box center [542, 269] width 79 height 25
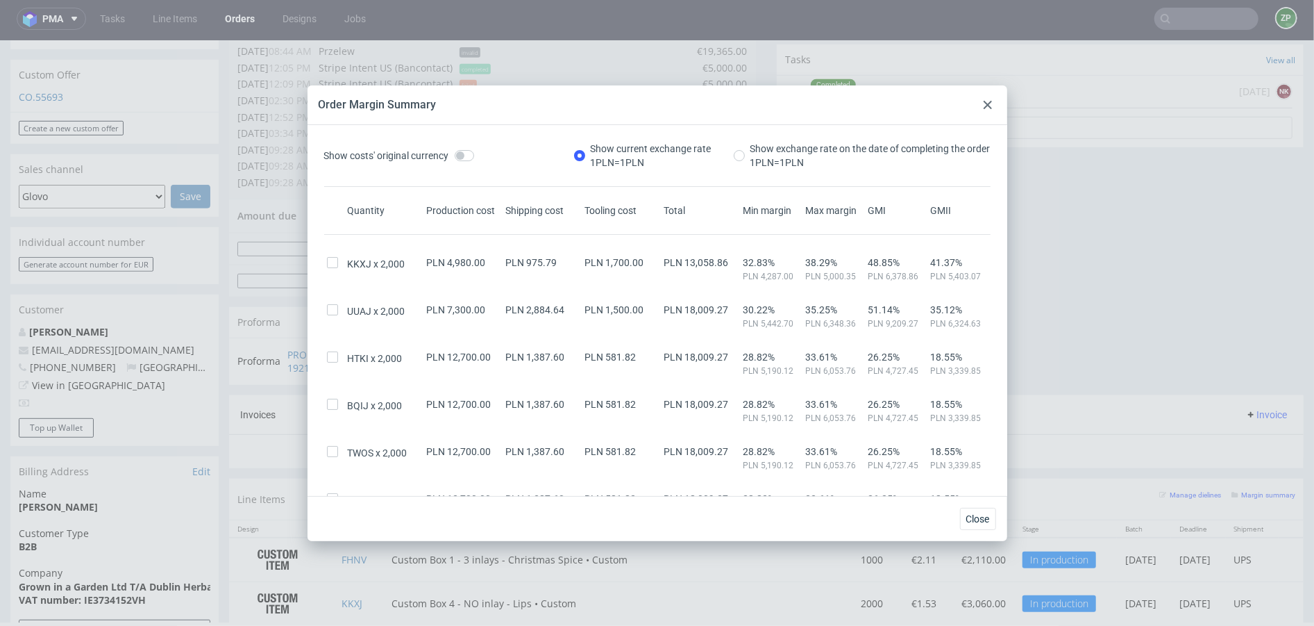
click at [984, 103] on icon at bounding box center [988, 105] width 8 height 8
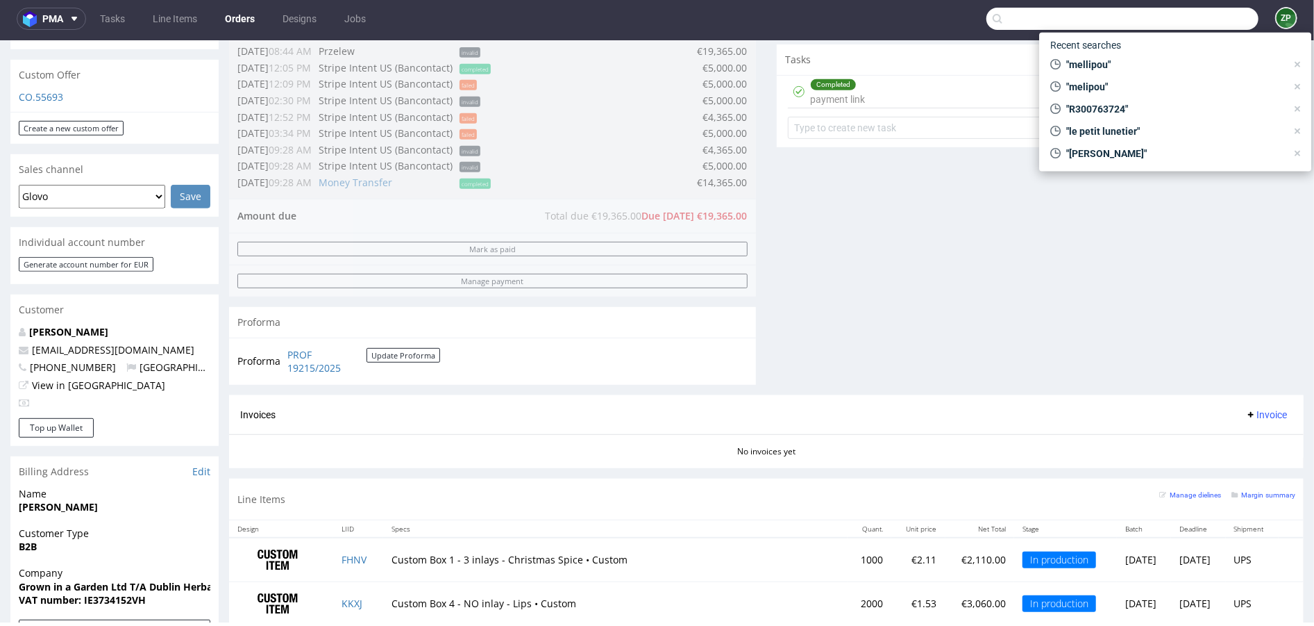
click at [1201, 21] on input "text" at bounding box center [1123, 19] width 272 height 22
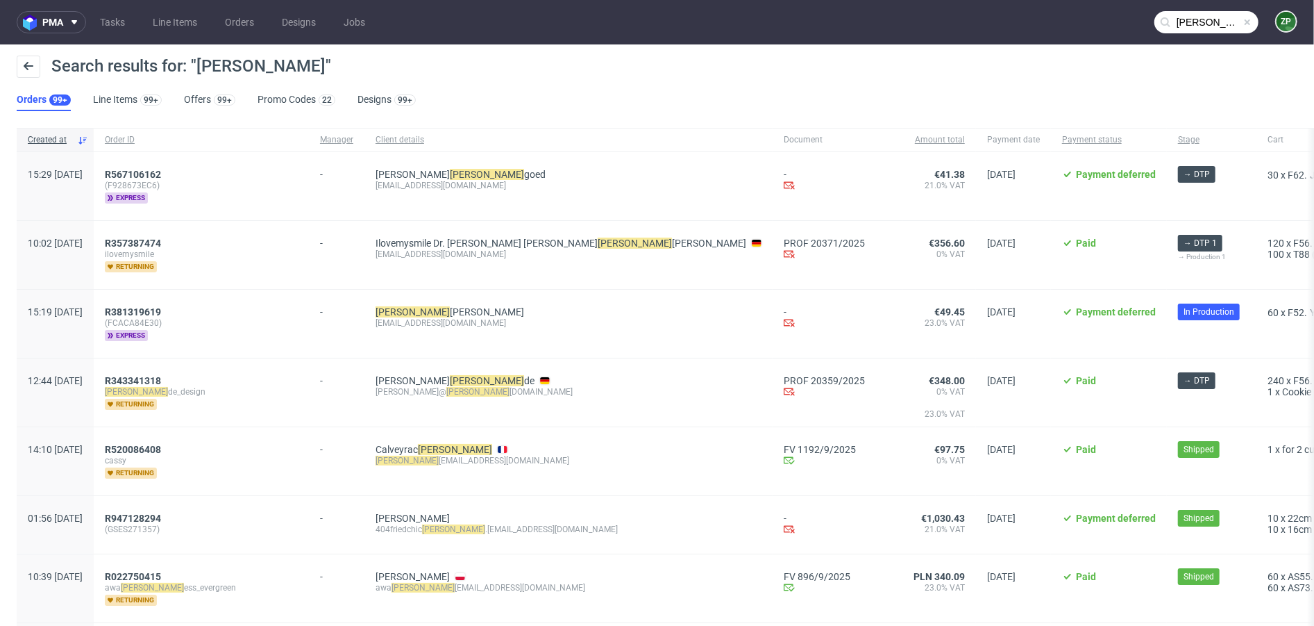
click at [1182, 24] on input "ken" at bounding box center [1207, 22] width 104 height 22
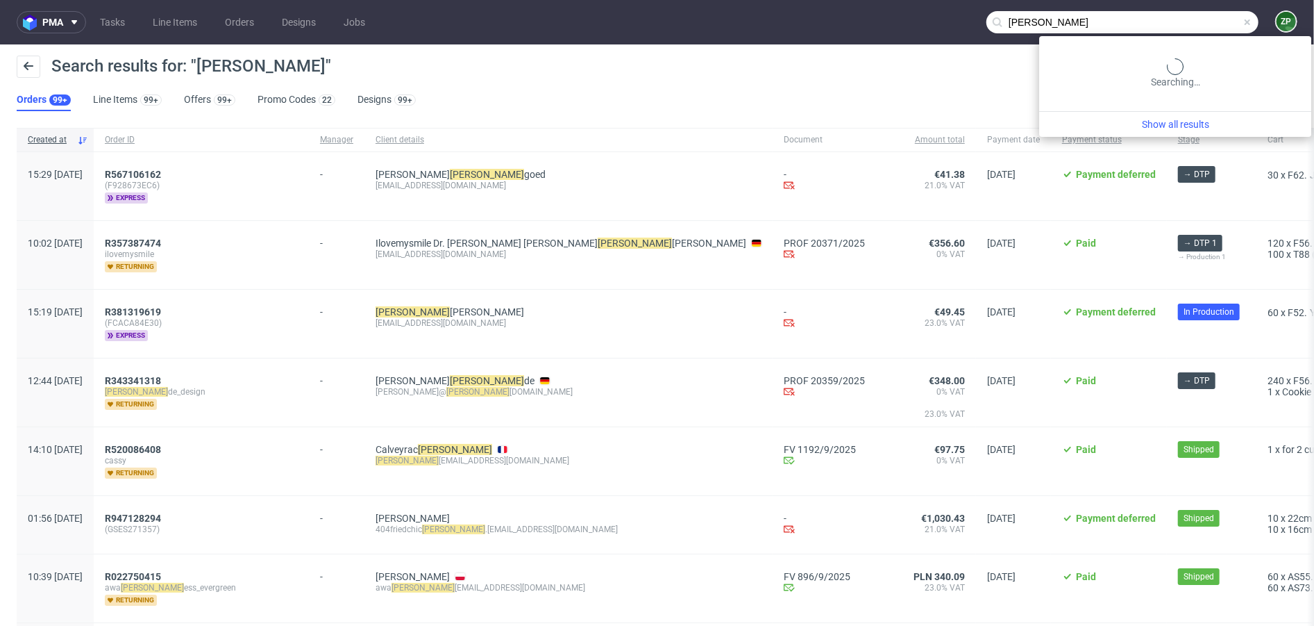
click at [1182, 24] on input "ken" at bounding box center [1123, 22] width 272 height 22
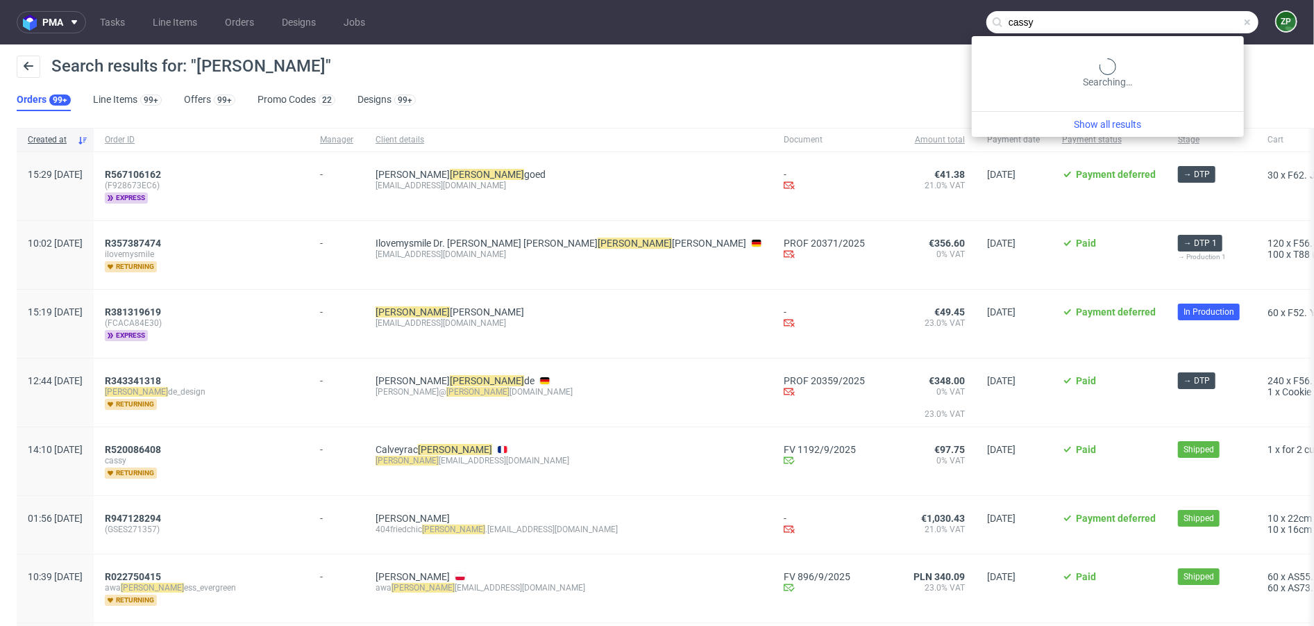
type input "cassy"
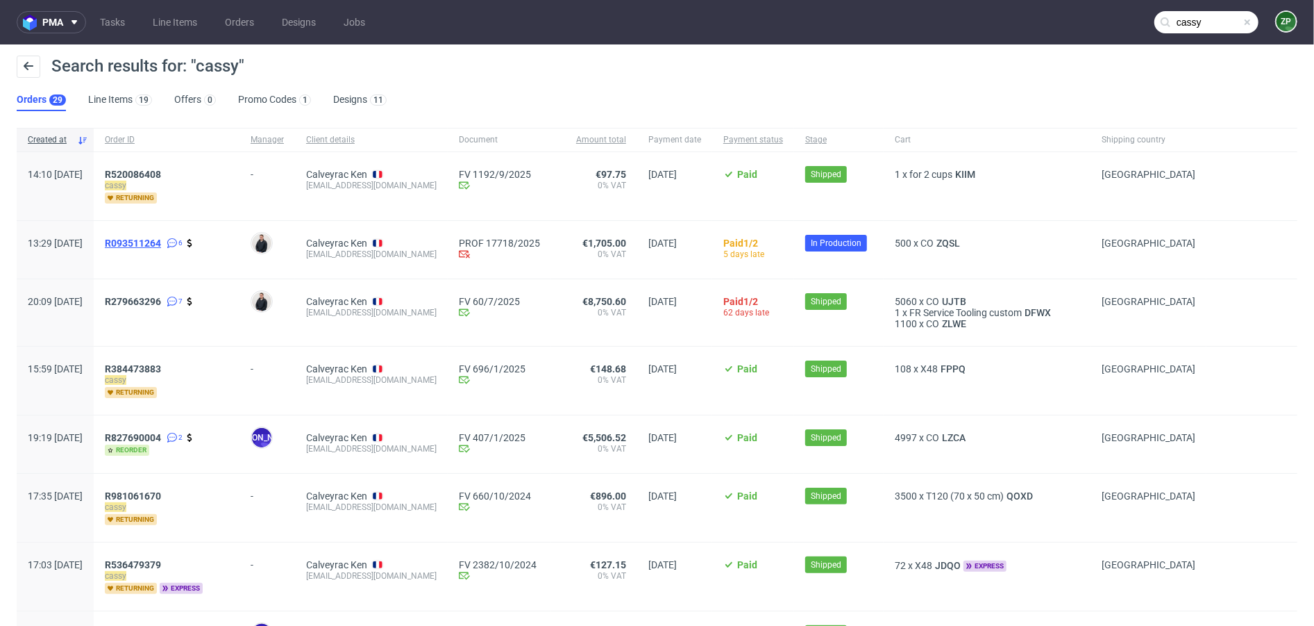
click at [161, 241] on span "R093511264" at bounding box center [133, 242] width 56 height 11
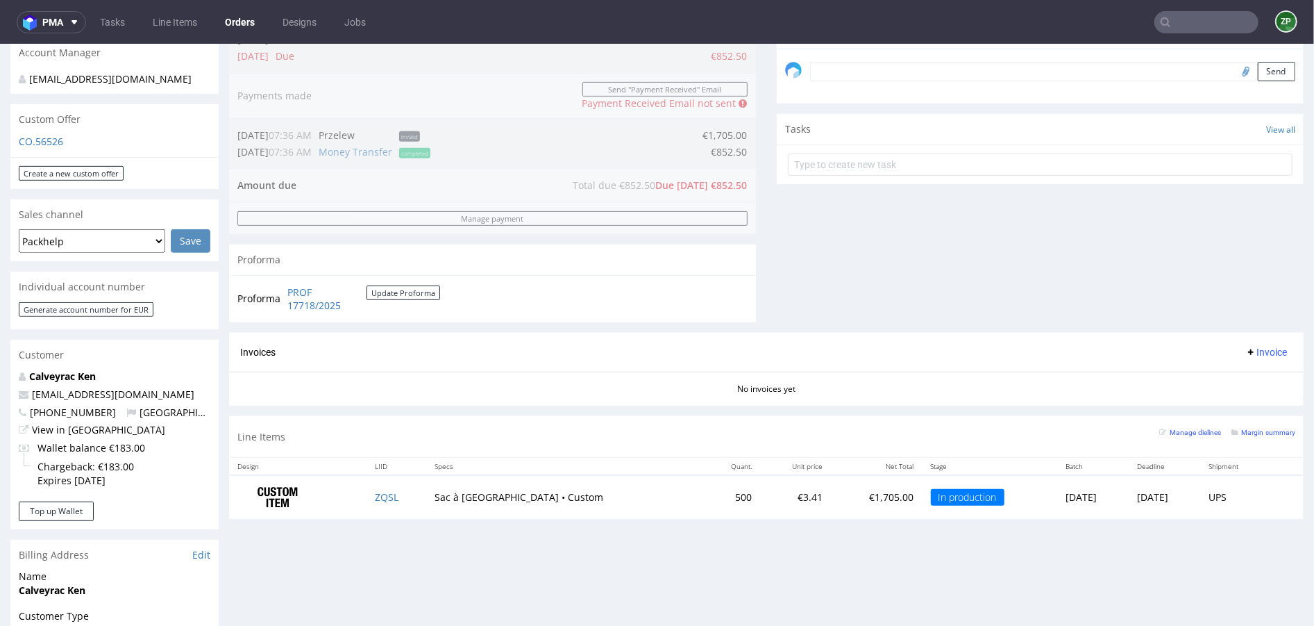
scroll to position [401, 0]
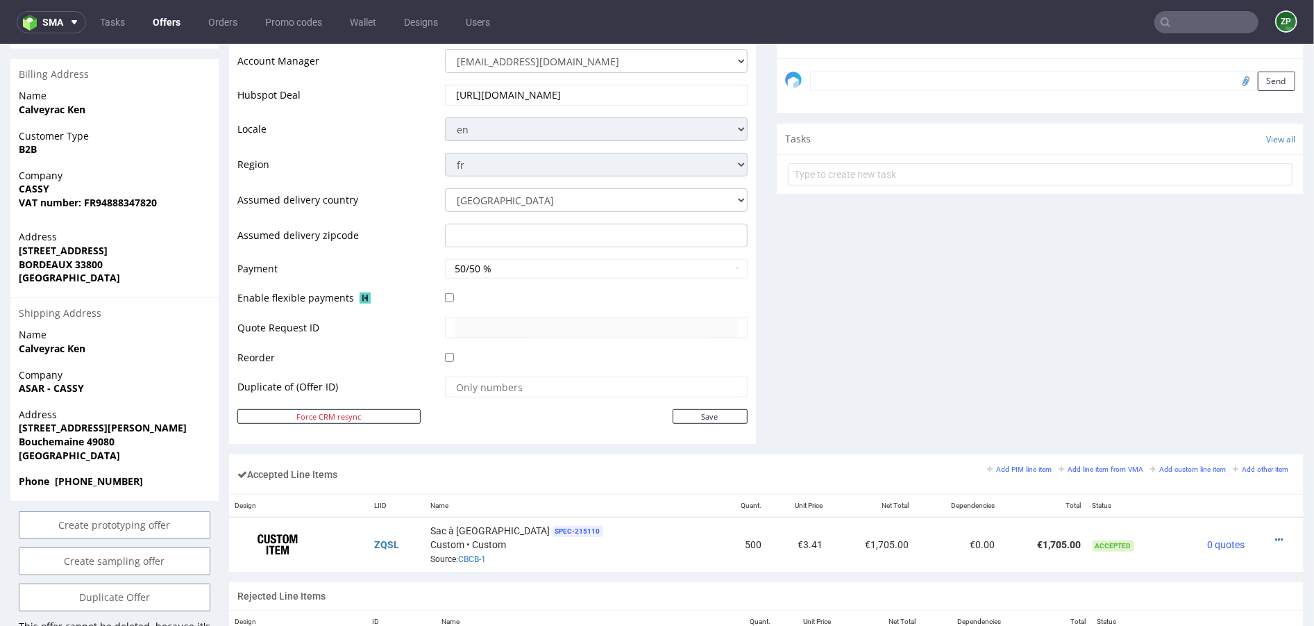
scroll to position [498, 0]
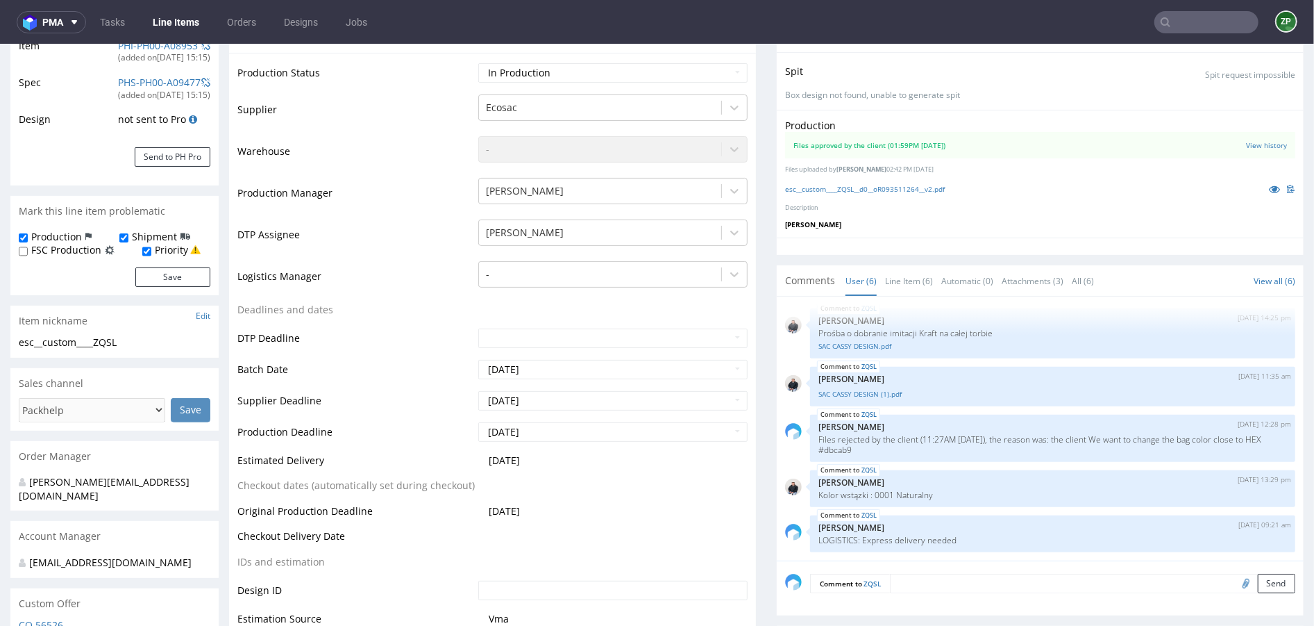
scroll to position [284, 0]
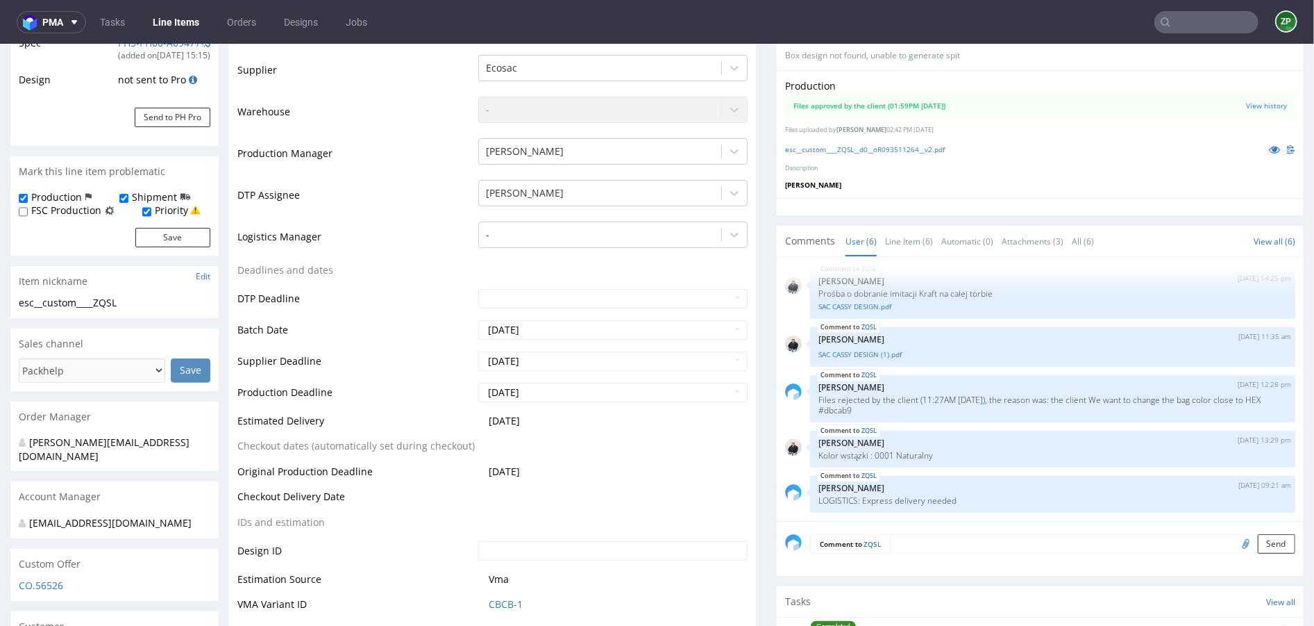
click at [908, 542] on textarea at bounding box center [1092, 542] width 405 height 19
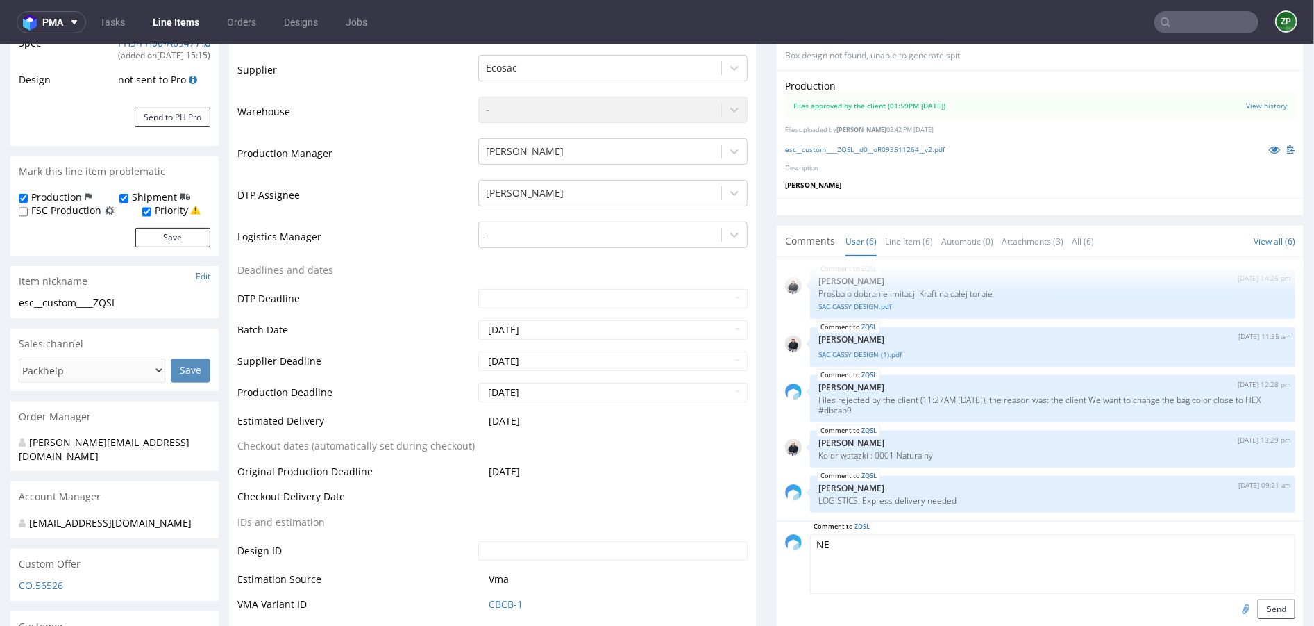
type textarea "N"
paste textarea "Dépôt YOUSTOCK 9 avenue du Noyer à la Malice, Bâtiment B, porte 14 LOUVRES 9538…"
type textarea "LOGISTICS: DELIVERY TO: Dépôt YOUSTOCK 9 avenue du Noyer à la Malice, Bâtiment …"
click at [1265, 605] on button "Send" at bounding box center [1276, 607] width 37 height 19
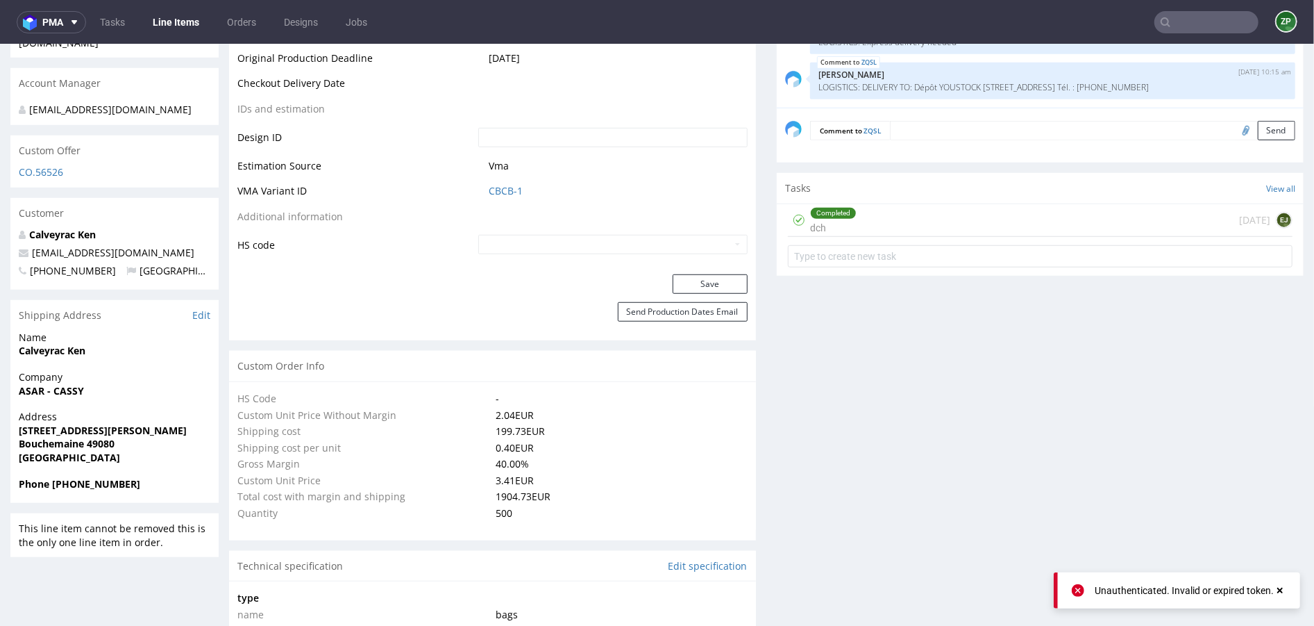
scroll to position [716, 0]
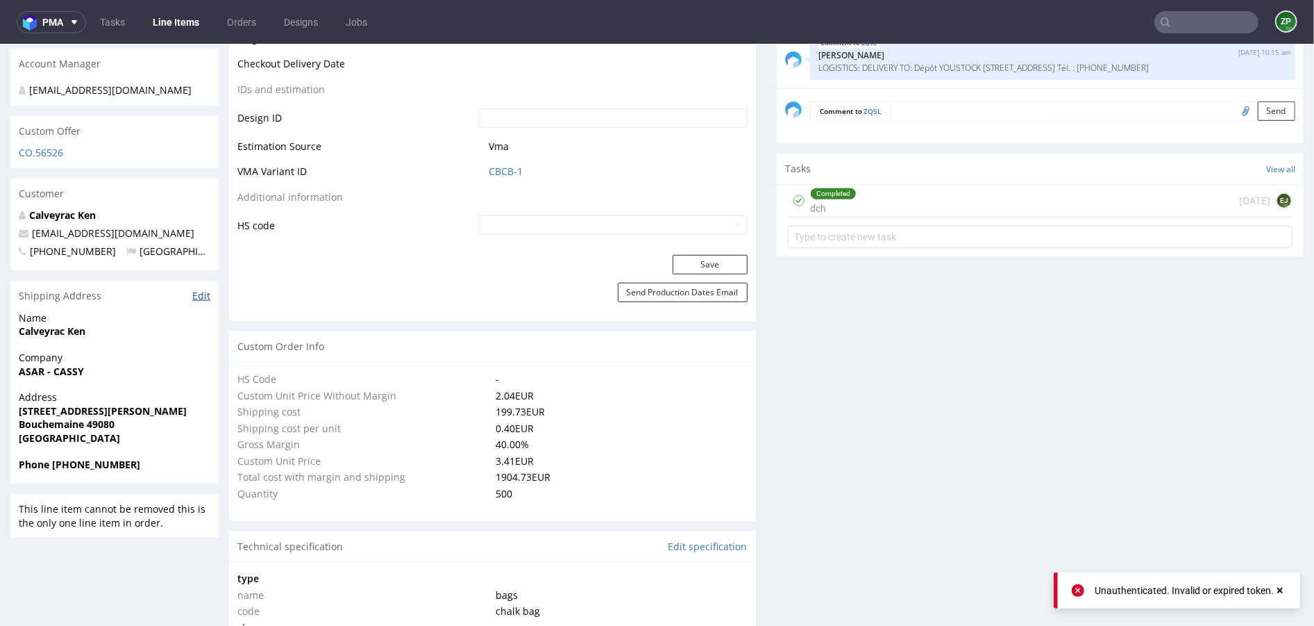
click at [201, 294] on link "Edit" at bounding box center [201, 295] width 18 height 14
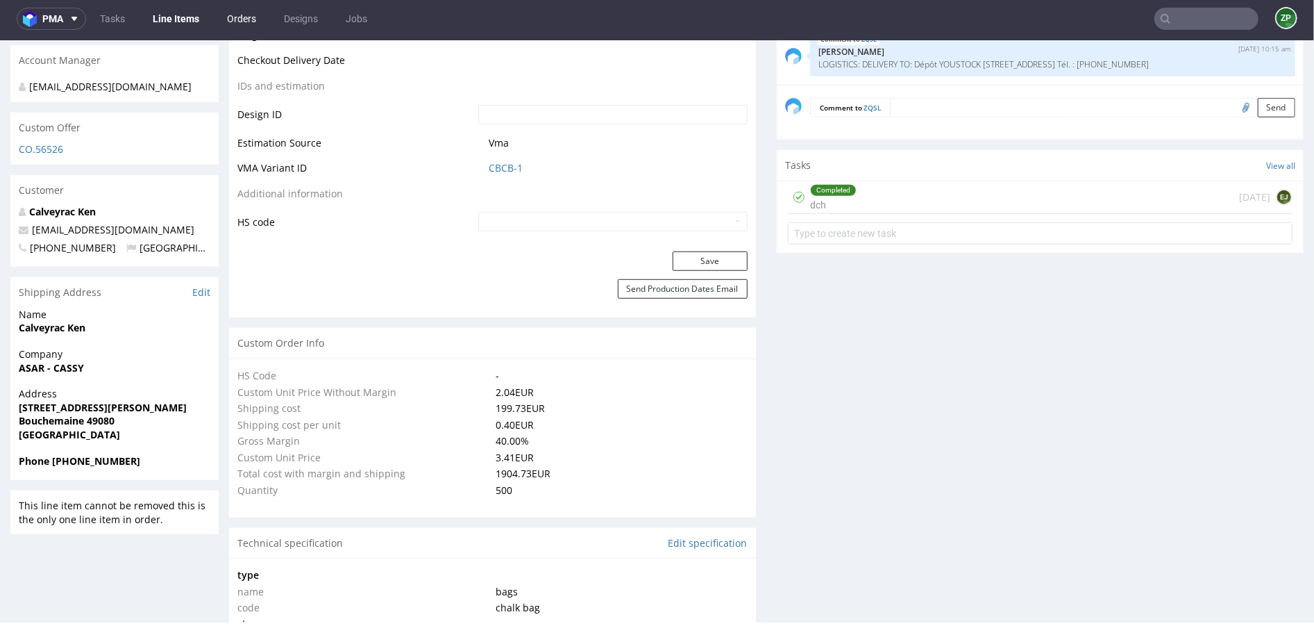
click at [244, 22] on link "Orders" at bounding box center [242, 19] width 46 height 22
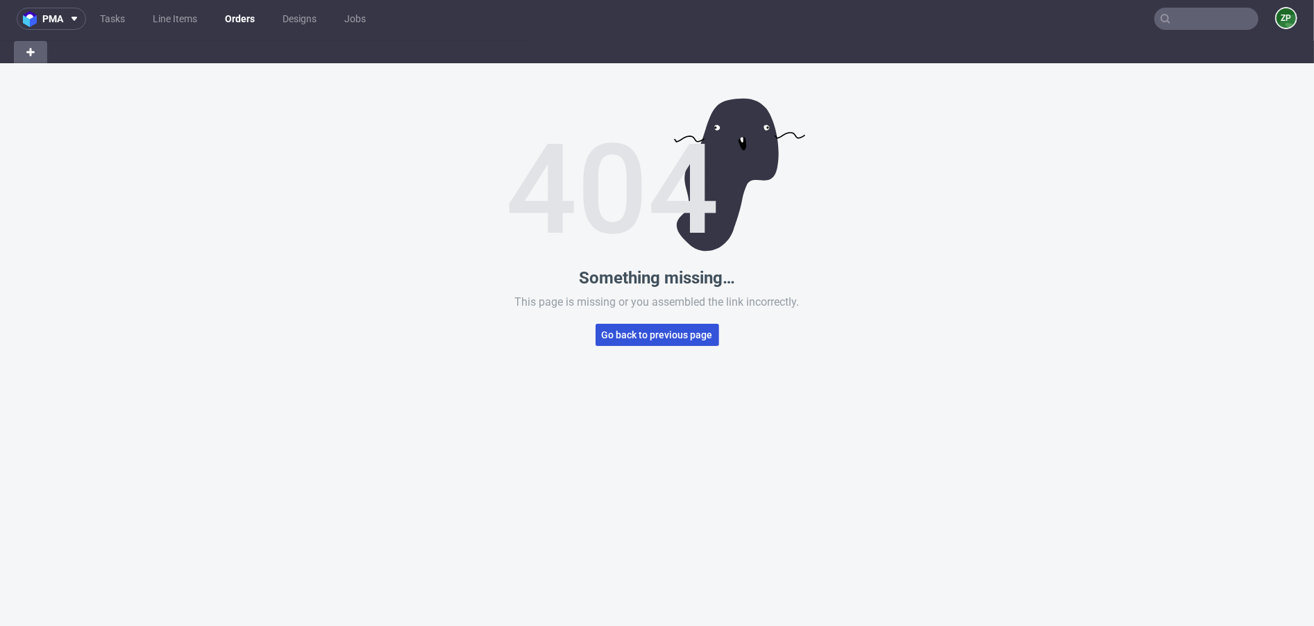
click at [614, 337] on span "Go back to previous page" at bounding box center [657, 335] width 111 height 10
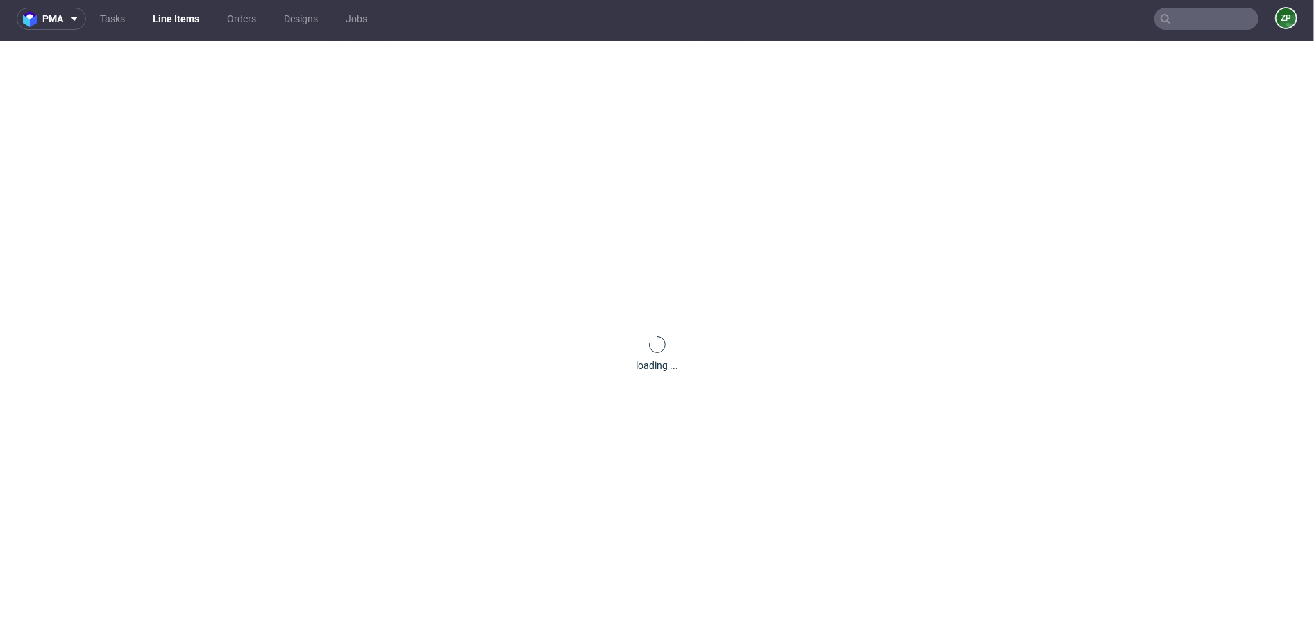
click at [247, 0] on nav "pma Tasks Line Items Orders Designs Jobs ZP" at bounding box center [657, 19] width 1314 height 44
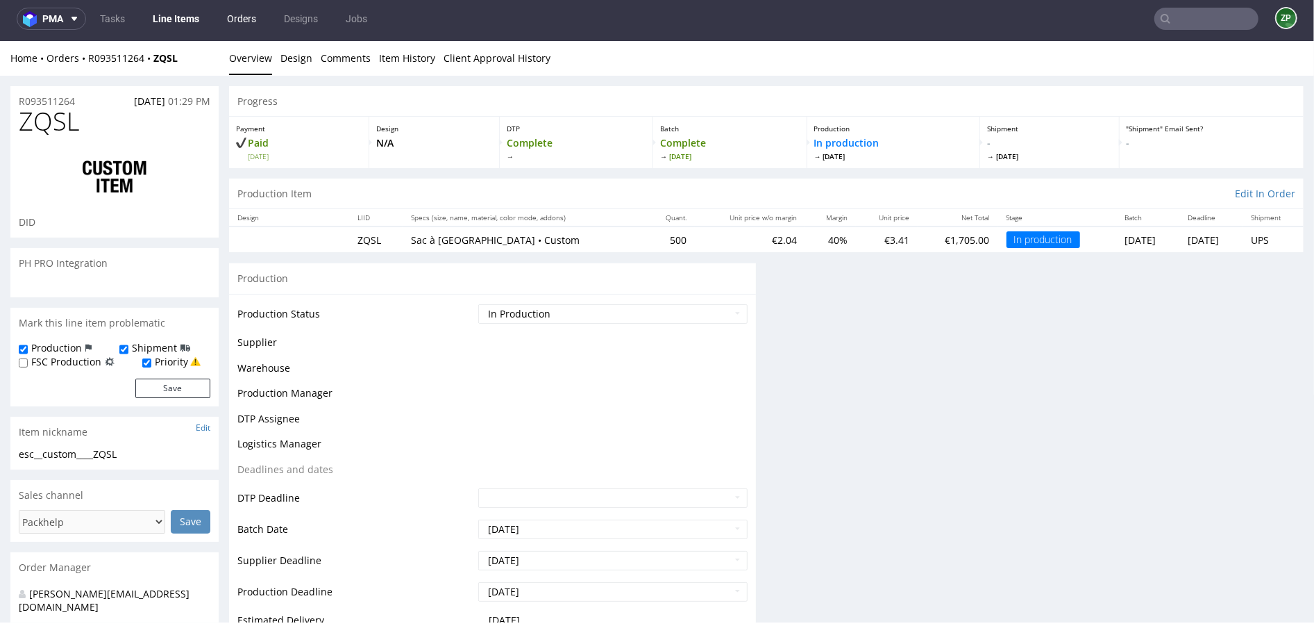
click at [237, 12] on link "Orders" at bounding box center [242, 19] width 46 height 22
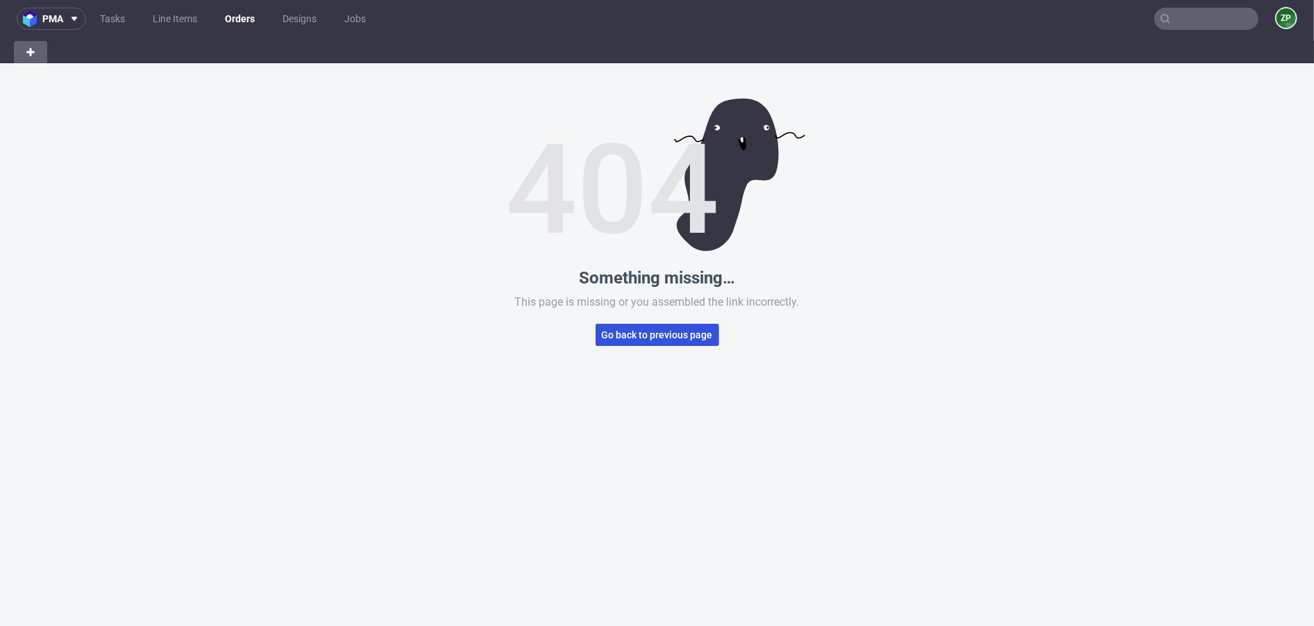
click at [639, 341] on button "Go back to previous page" at bounding box center [658, 335] width 124 height 22
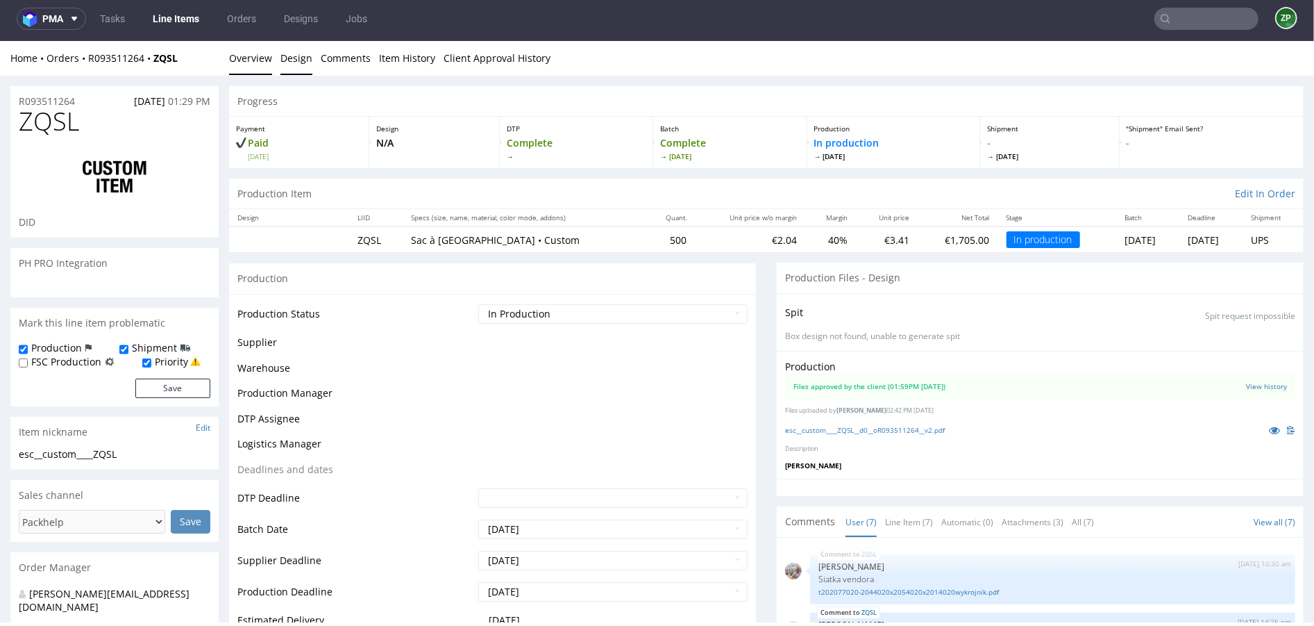
scroll to position [119, 0]
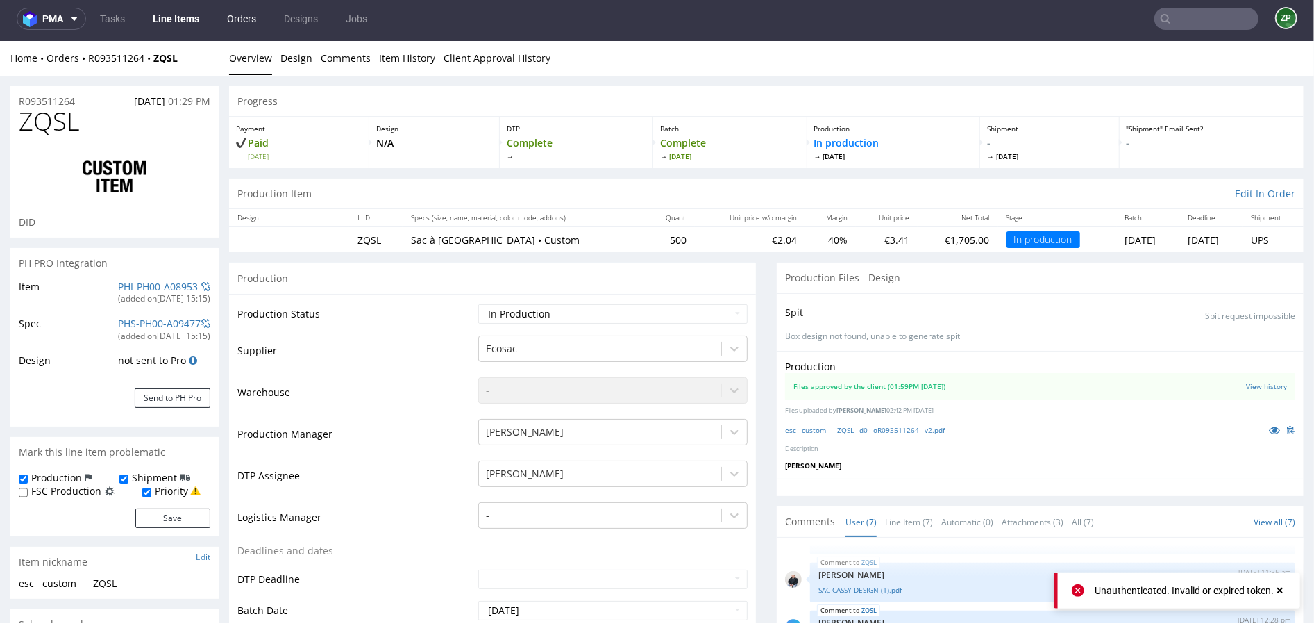
click at [244, 19] on link "Orders" at bounding box center [242, 19] width 46 height 22
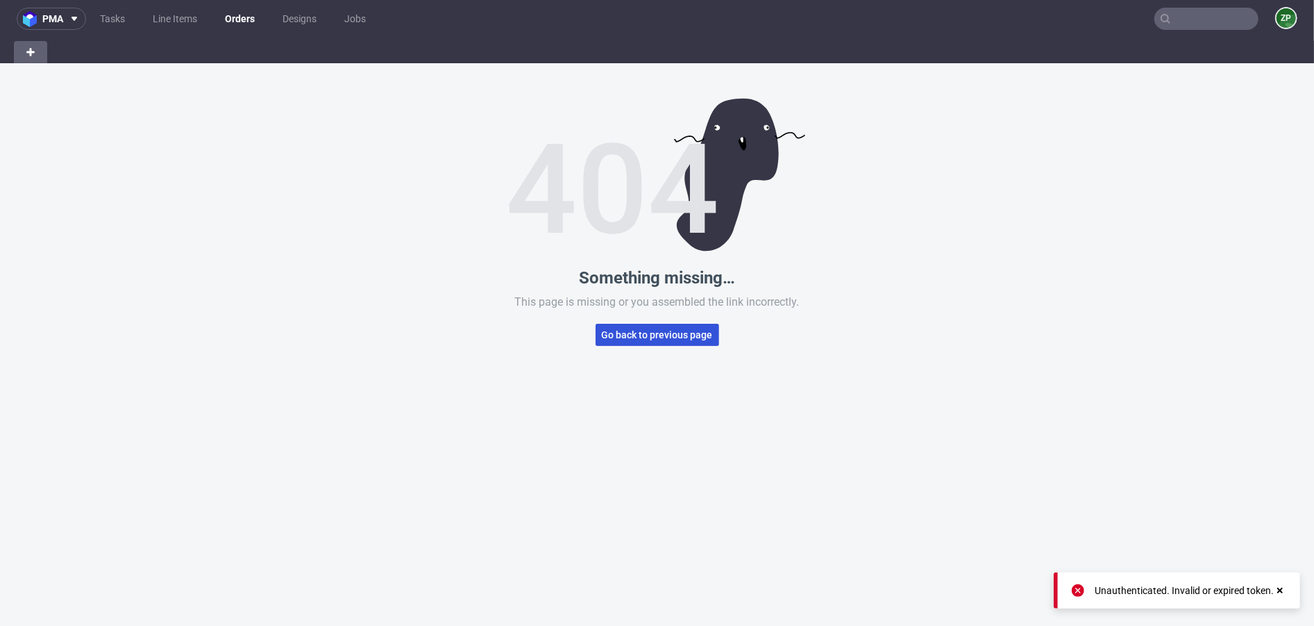
click at [633, 337] on span "Go back to previous page" at bounding box center [657, 335] width 111 height 10
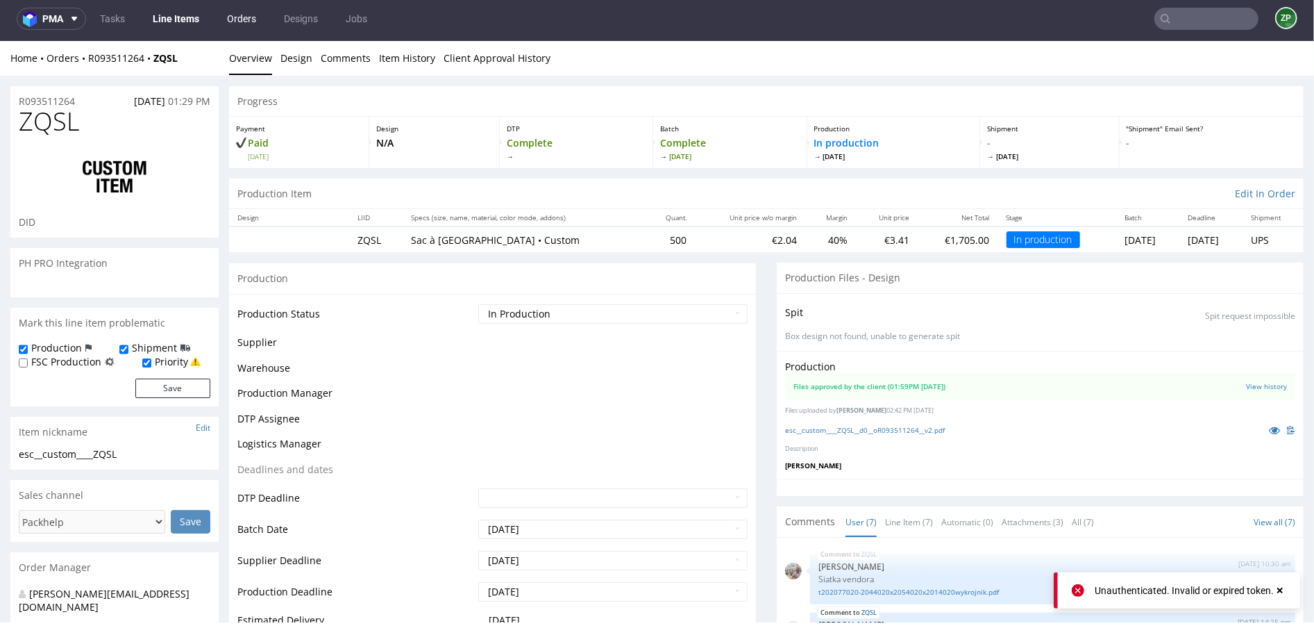
scroll to position [119, 0]
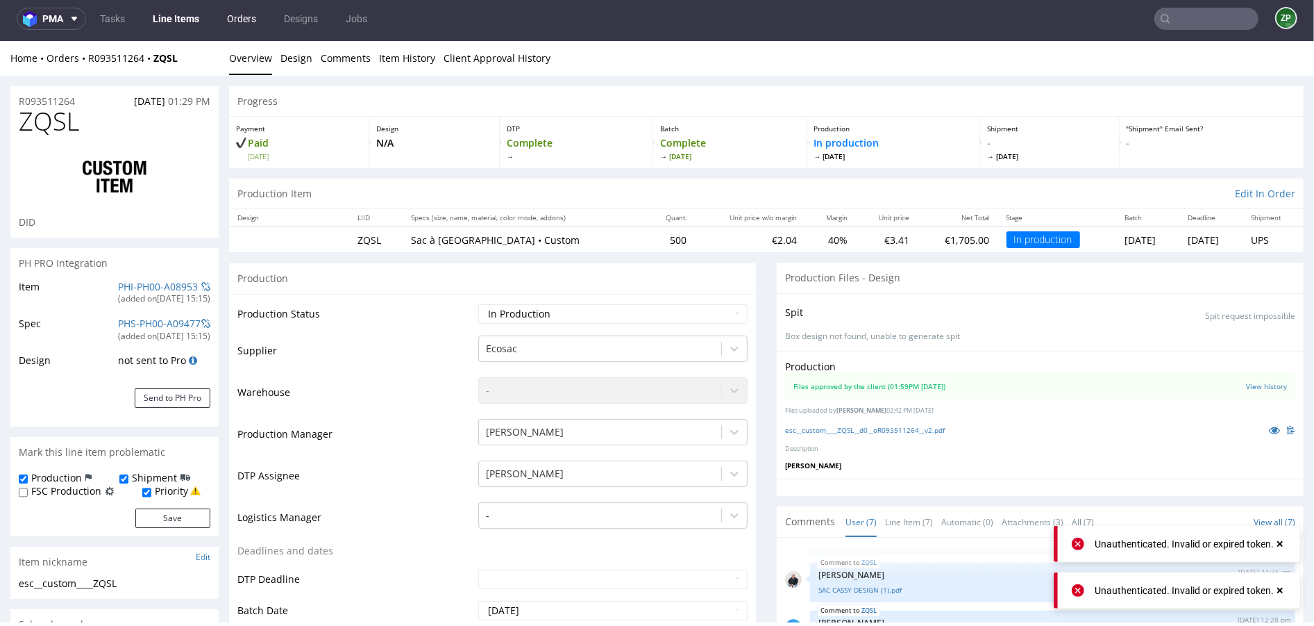
click at [242, 17] on link "Orders" at bounding box center [242, 19] width 46 height 22
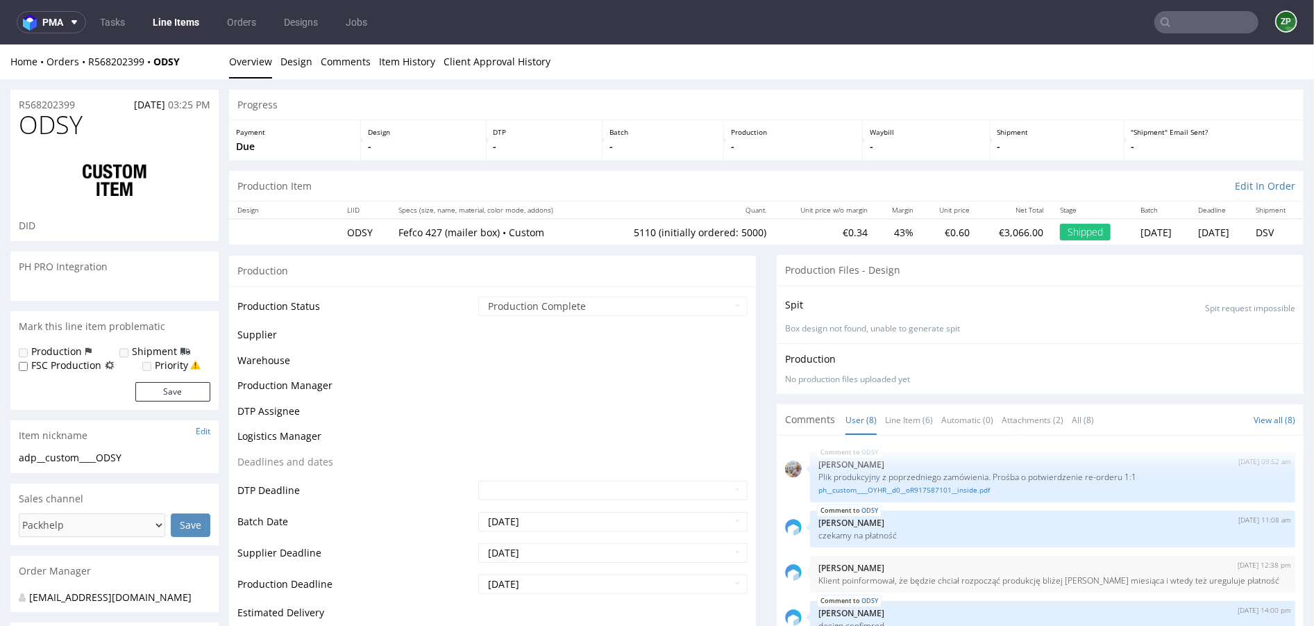
scroll to position [172, 0]
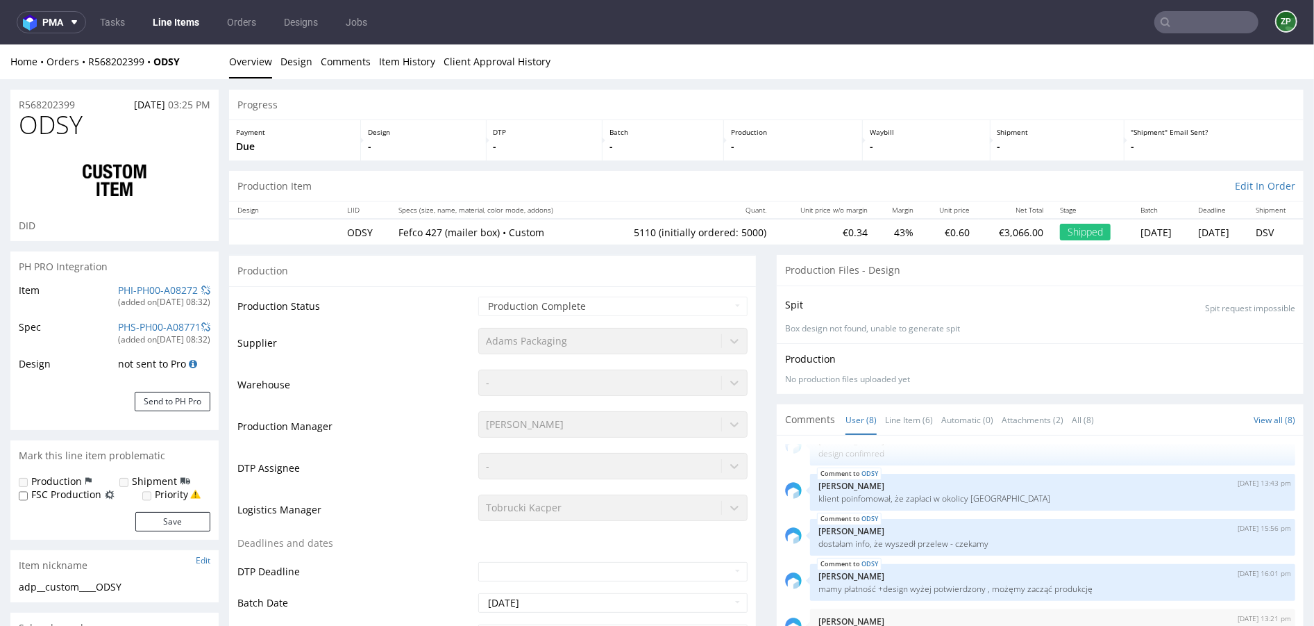
select select "in_progress"
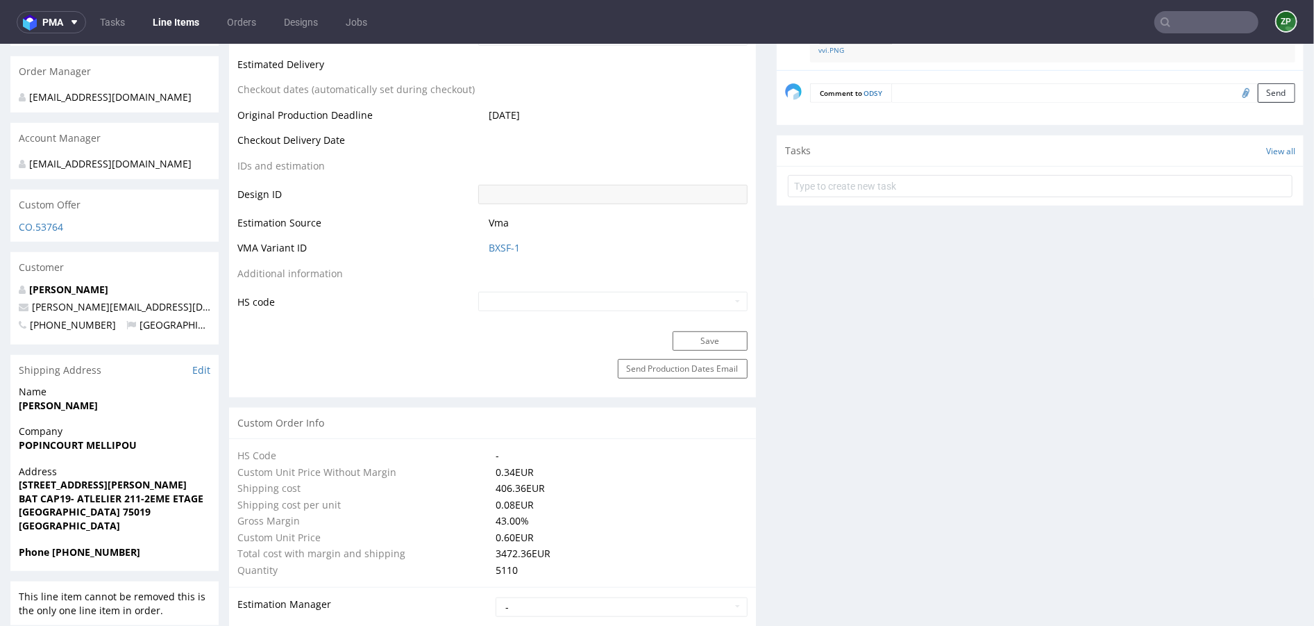
scroll to position [630, 0]
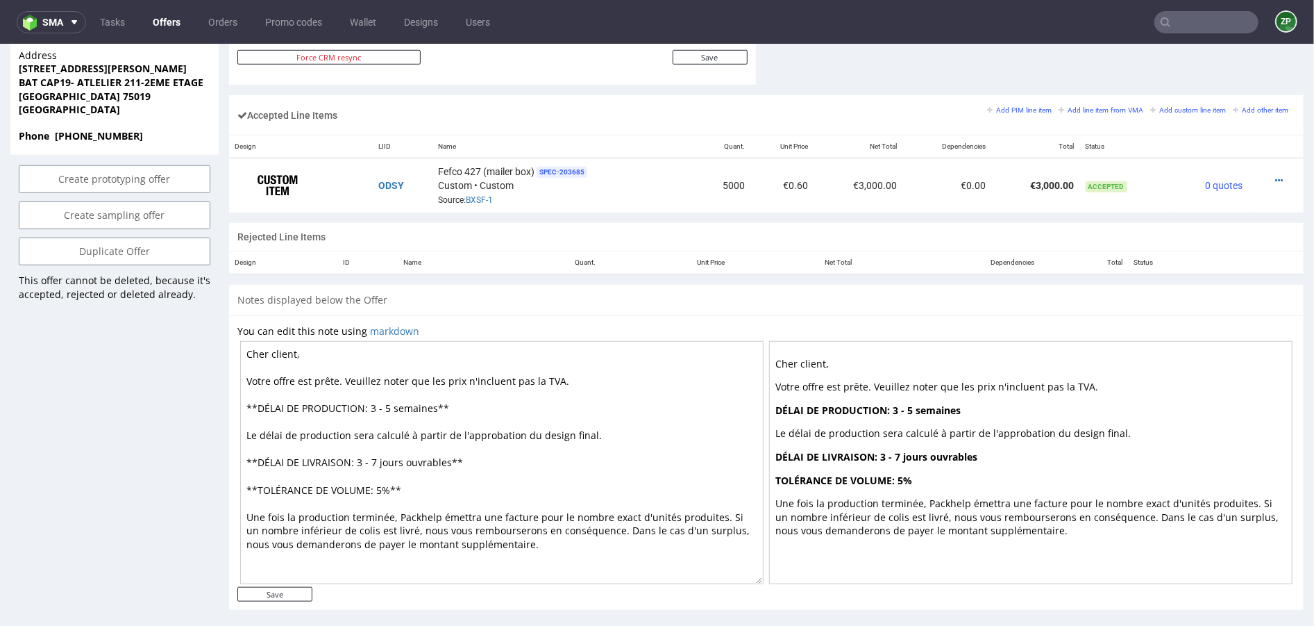
scroll to position [816, 0]
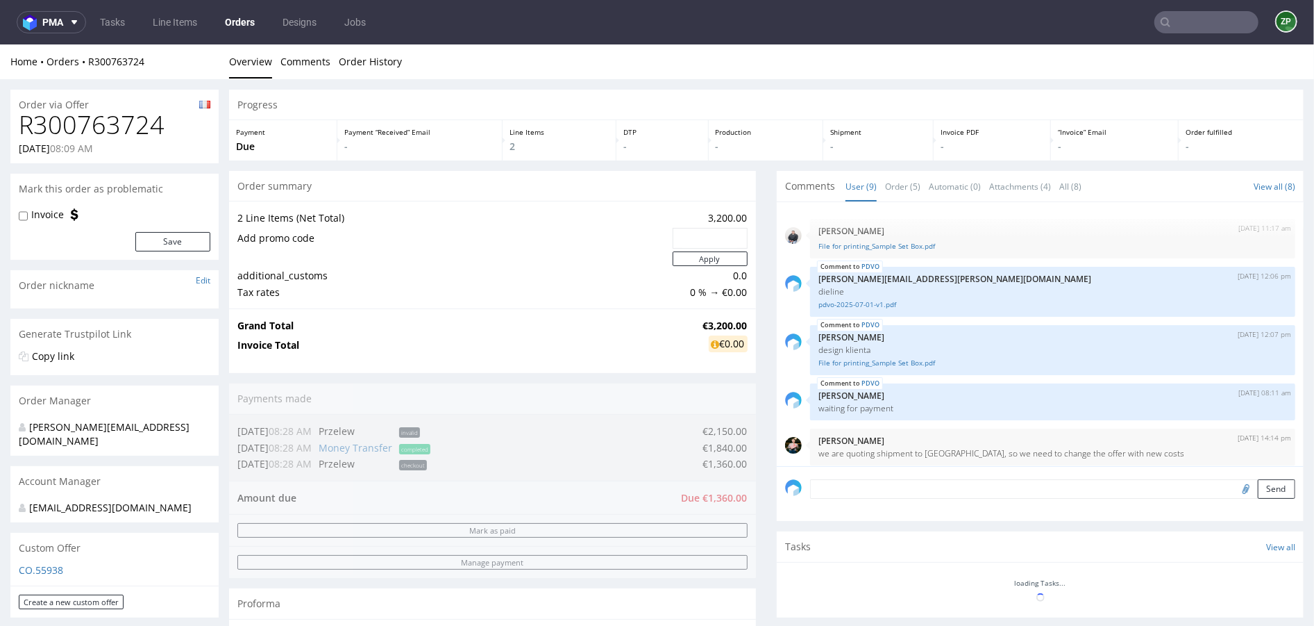
scroll to position [191, 0]
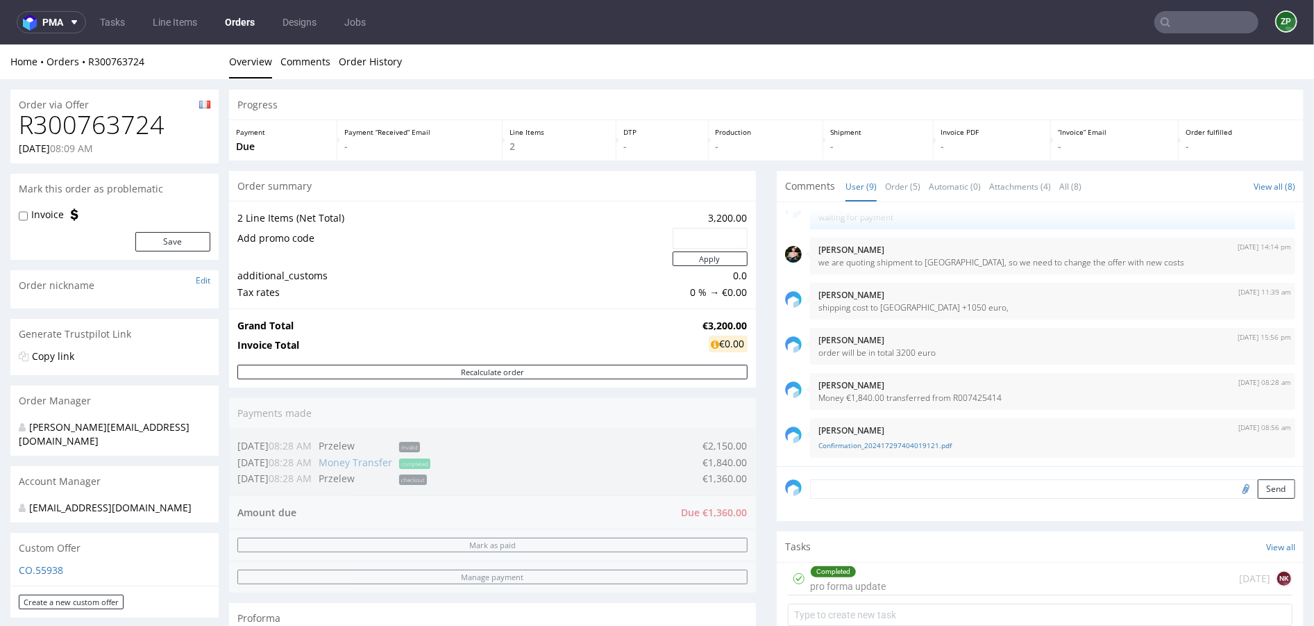
click at [848, 498] on div "Send" at bounding box center [1040, 493] width 527 height 56
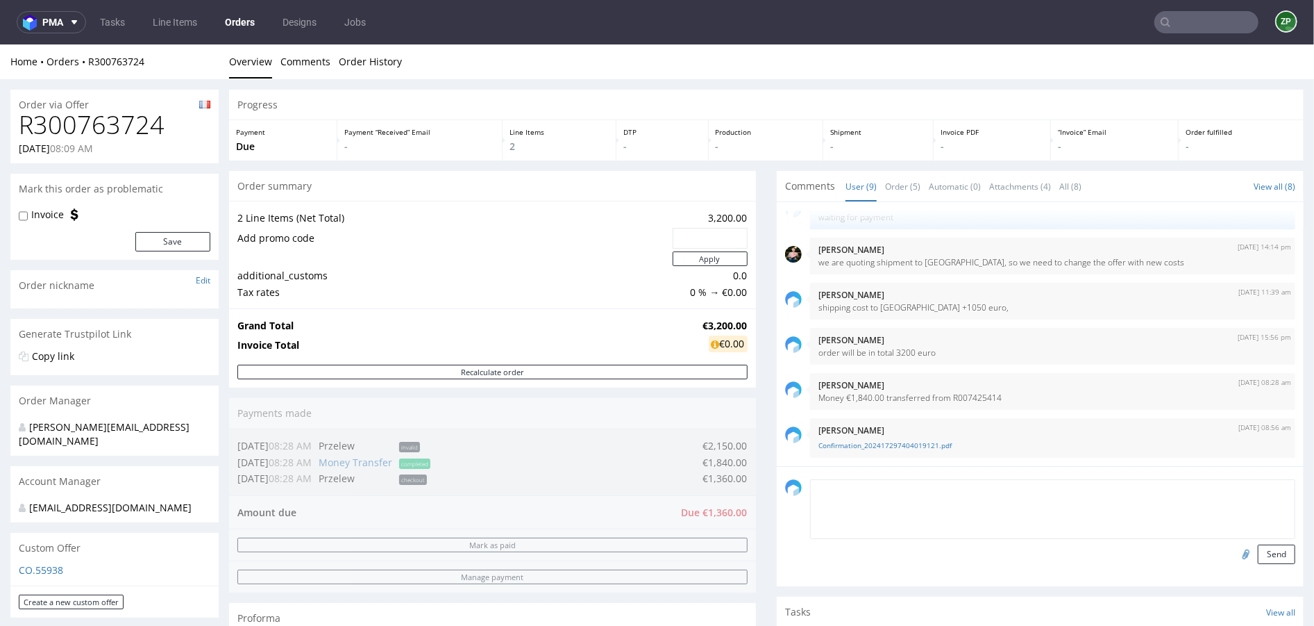
click at [844, 487] on textarea at bounding box center [1052, 508] width 485 height 60
paste textarea "Advanced Distribution System ATTN:DAVE ROTHSTEIN 615 Route 303 Blauvelt, NY 109…"
drag, startPoint x: 847, startPoint y: 487, endPoint x: 754, endPoint y: 487, distance: 93.0
click at [754, 487] on div "Progress Payment Due Payment “Received” Email - Line Items 2 DTP - Production -…" at bounding box center [766, 519] width 1075 height 860
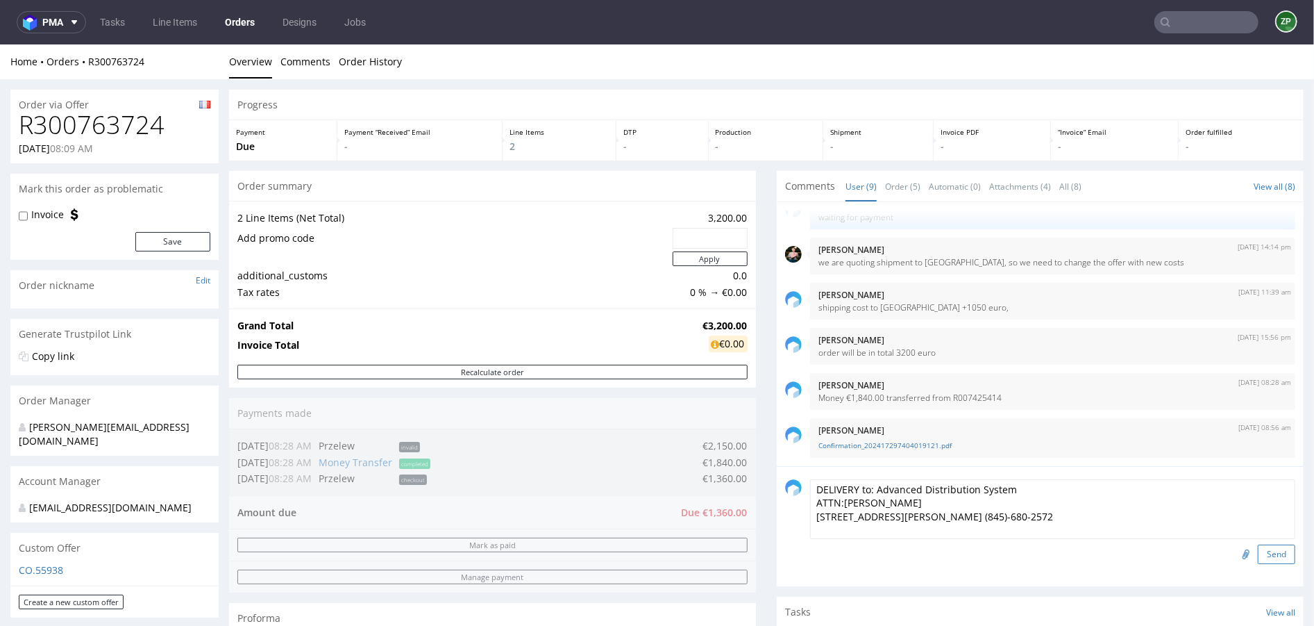
type textarea "DELIVERY to: Advanced Distribution System ATTN:DAVE ROTHSTEIN 615 Route 303 Bla…"
click at [1262, 551] on button "Send" at bounding box center [1276, 553] width 37 height 19
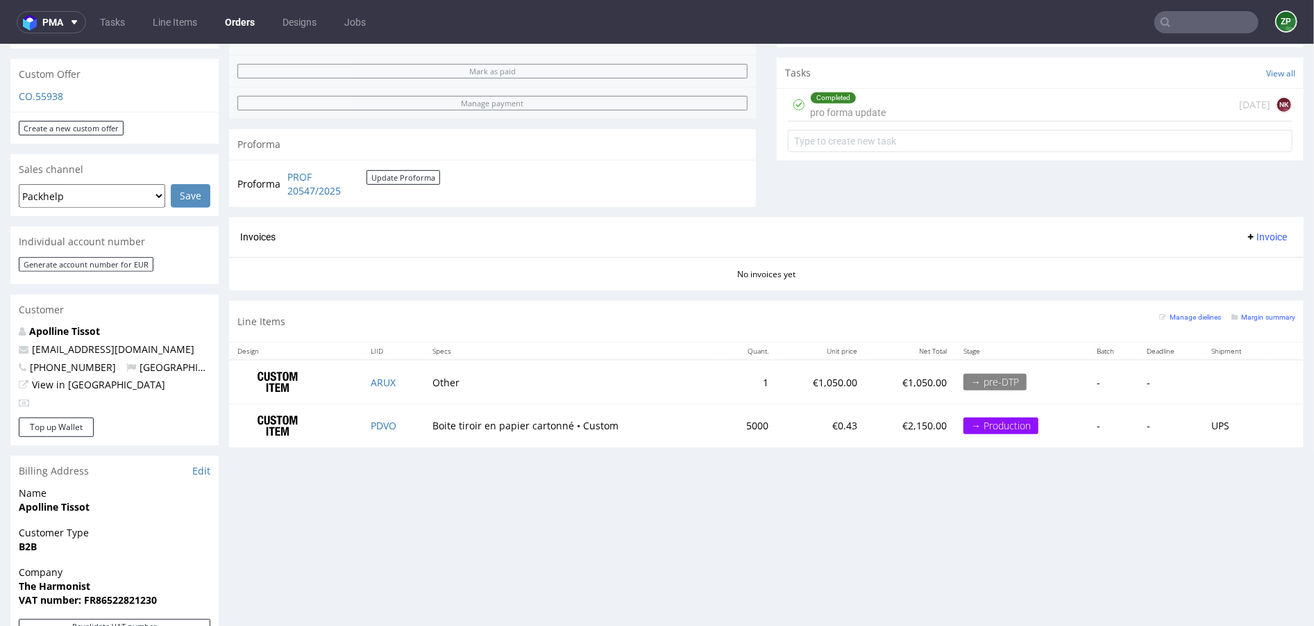
scroll to position [473, 0]
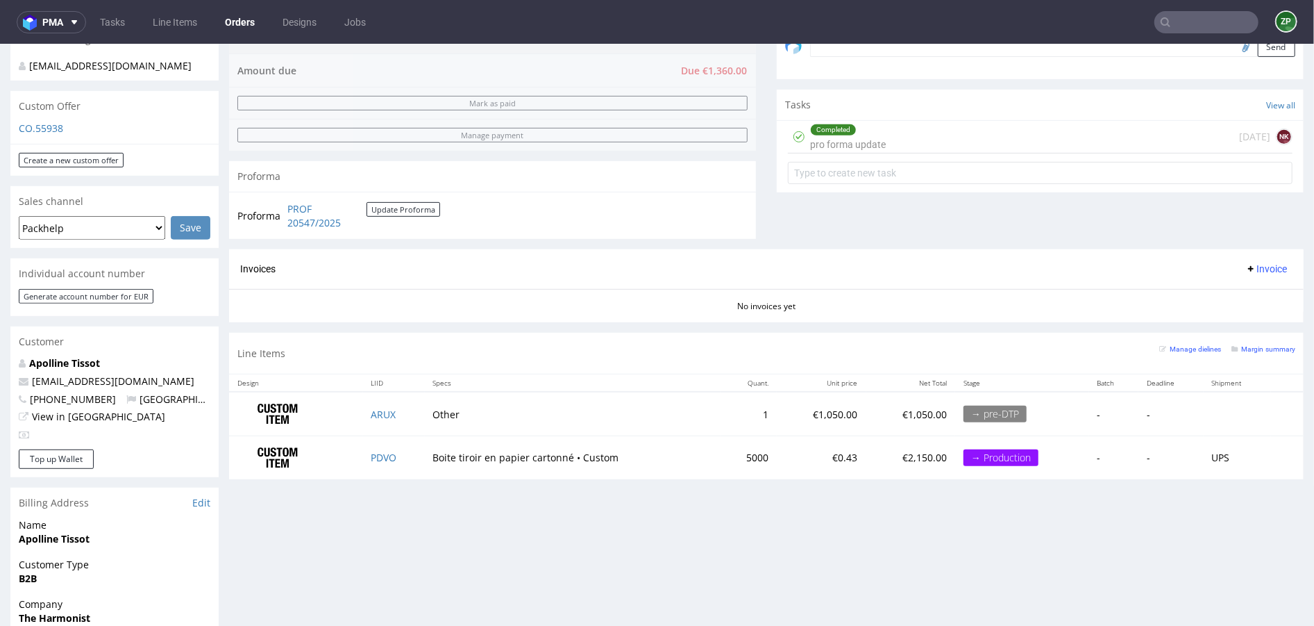
scroll to position [446, 0]
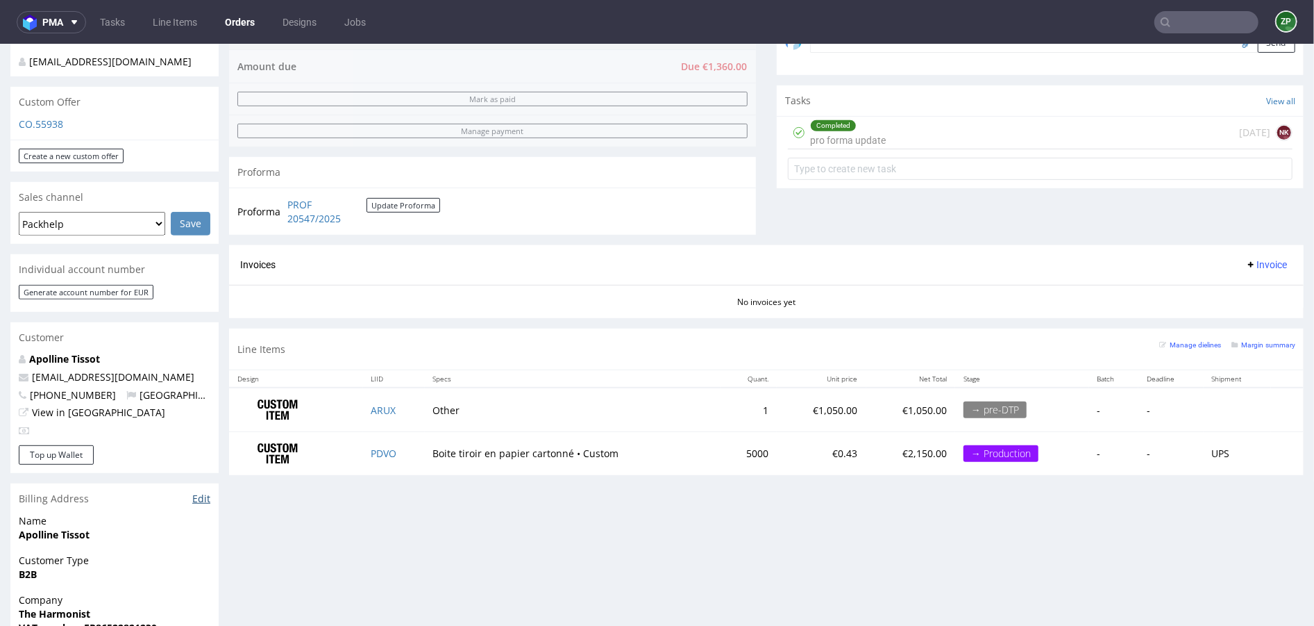
click at [198, 499] on link "Edit" at bounding box center [201, 498] width 18 height 14
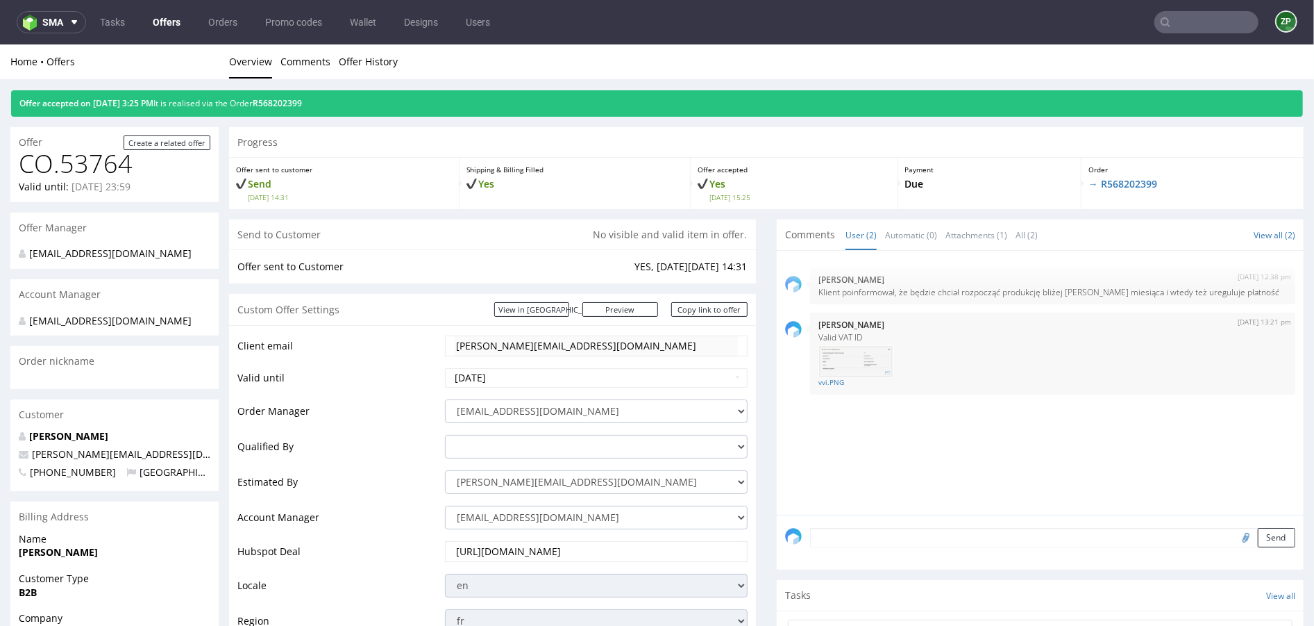
click at [1204, 29] on input "text" at bounding box center [1207, 22] width 104 height 22
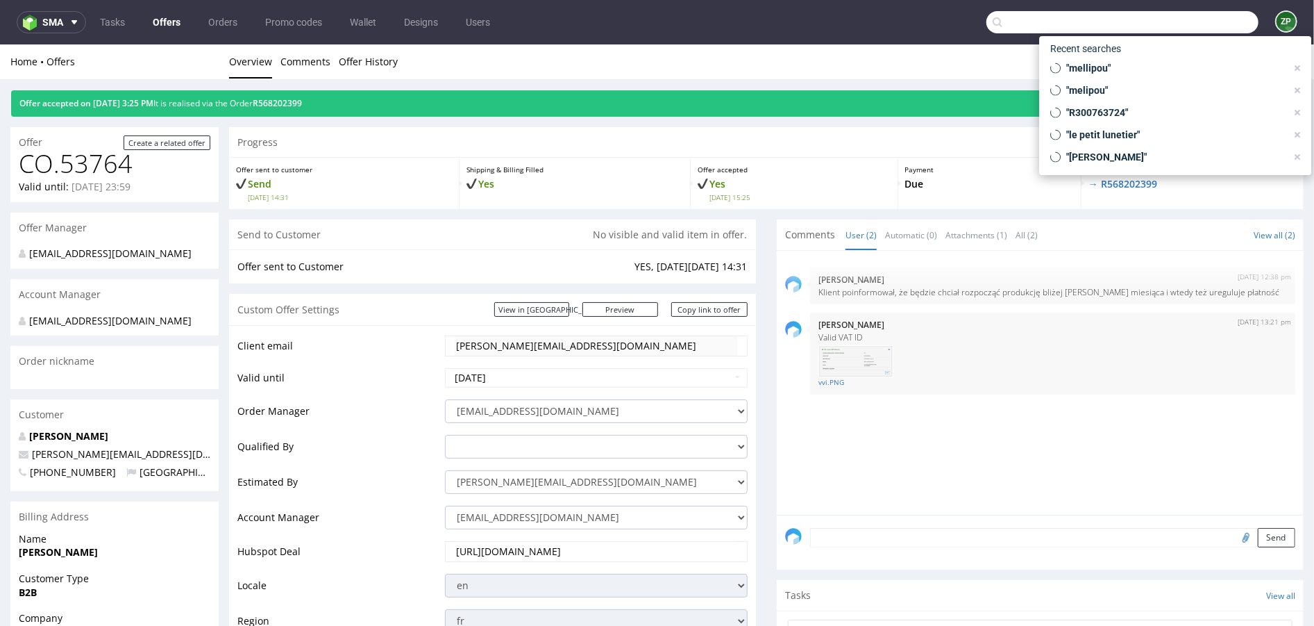
paste input "R093511264"
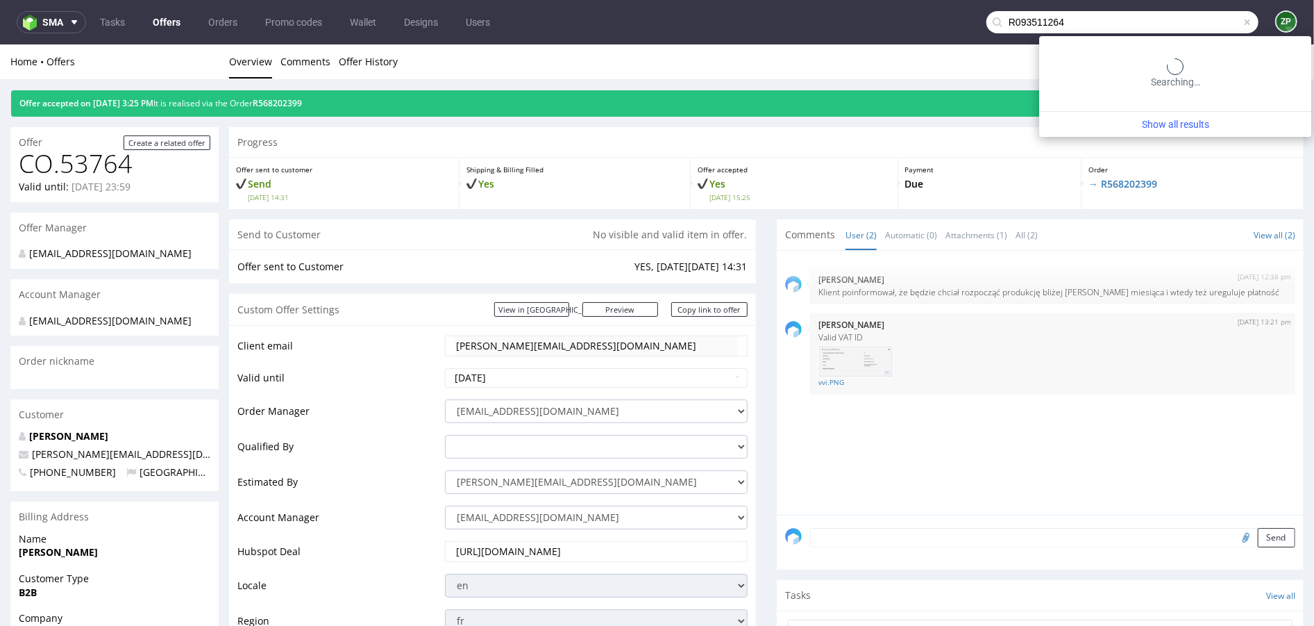
type input "R093511264"
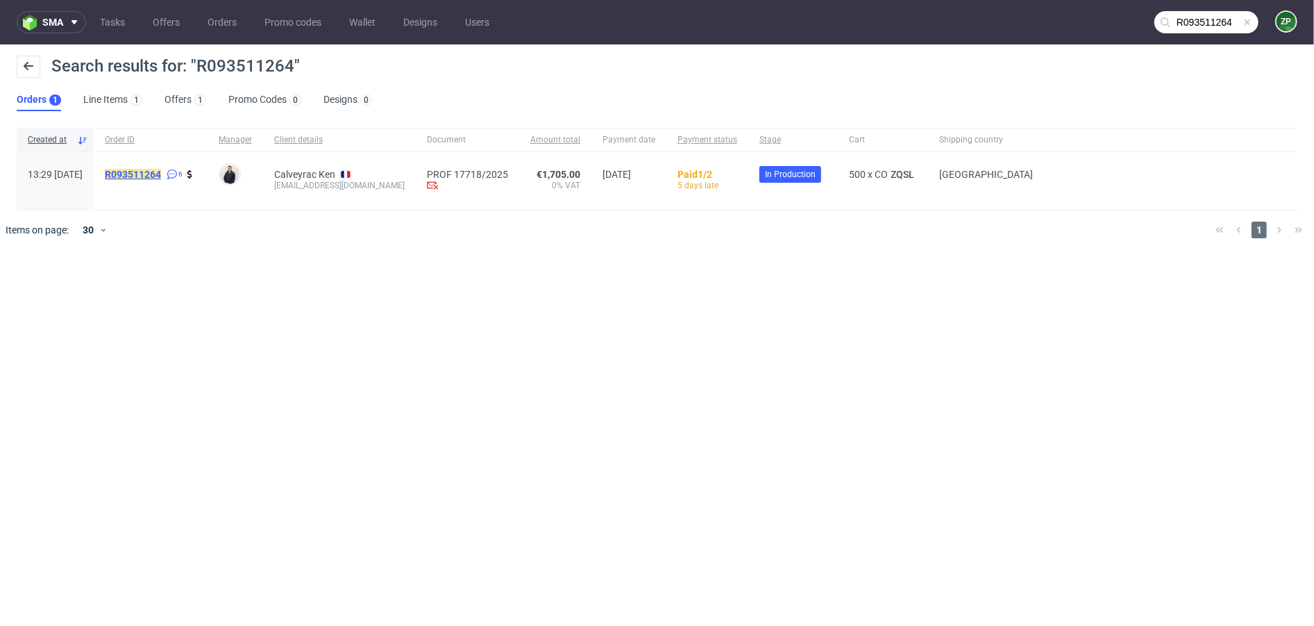
click at [161, 171] on mark "R093511264" at bounding box center [133, 174] width 56 height 11
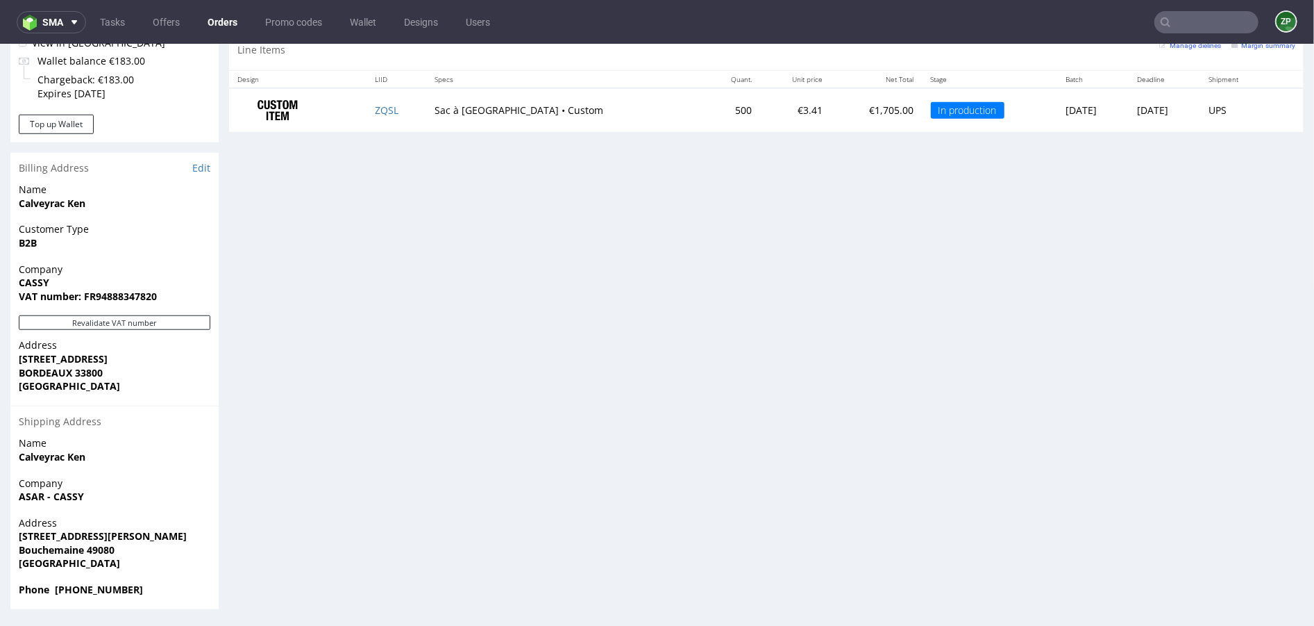
scroll to position [3, 0]
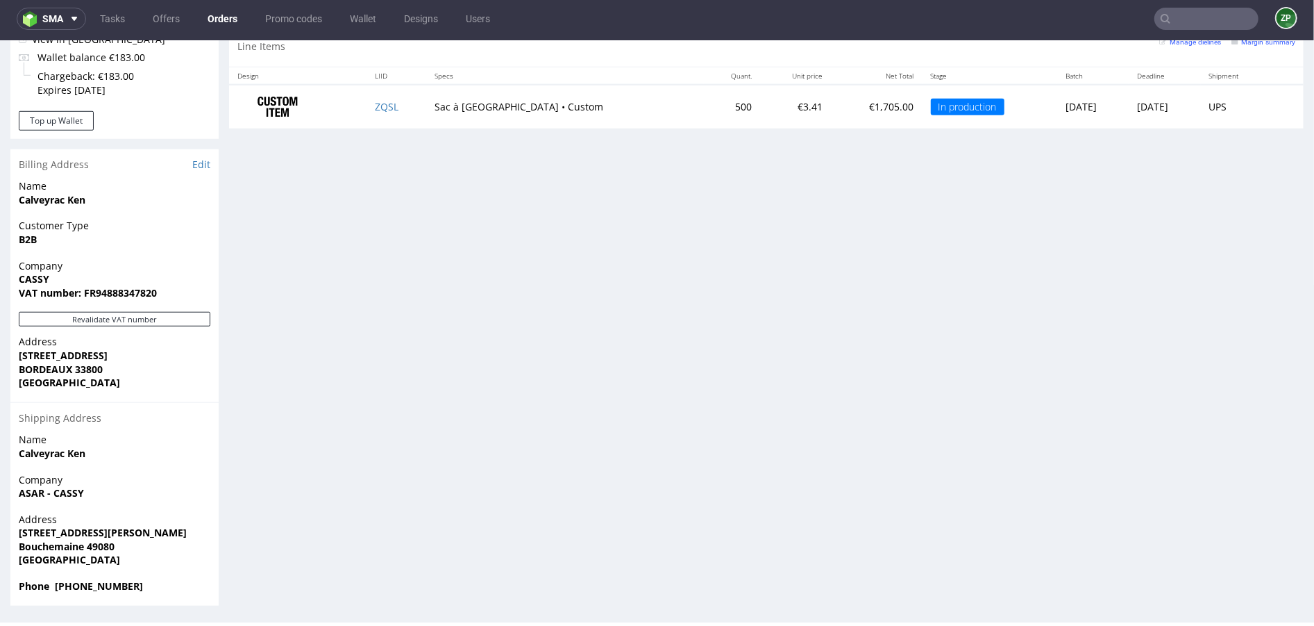
click at [42, 498] on span "ASAR - CASSY" at bounding box center [115, 492] width 192 height 14
click at [39, 492] on strong "ASAR - CASSY" at bounding box center [51, 491] width 65 height 13
copy strong "ASAR - CASSY"
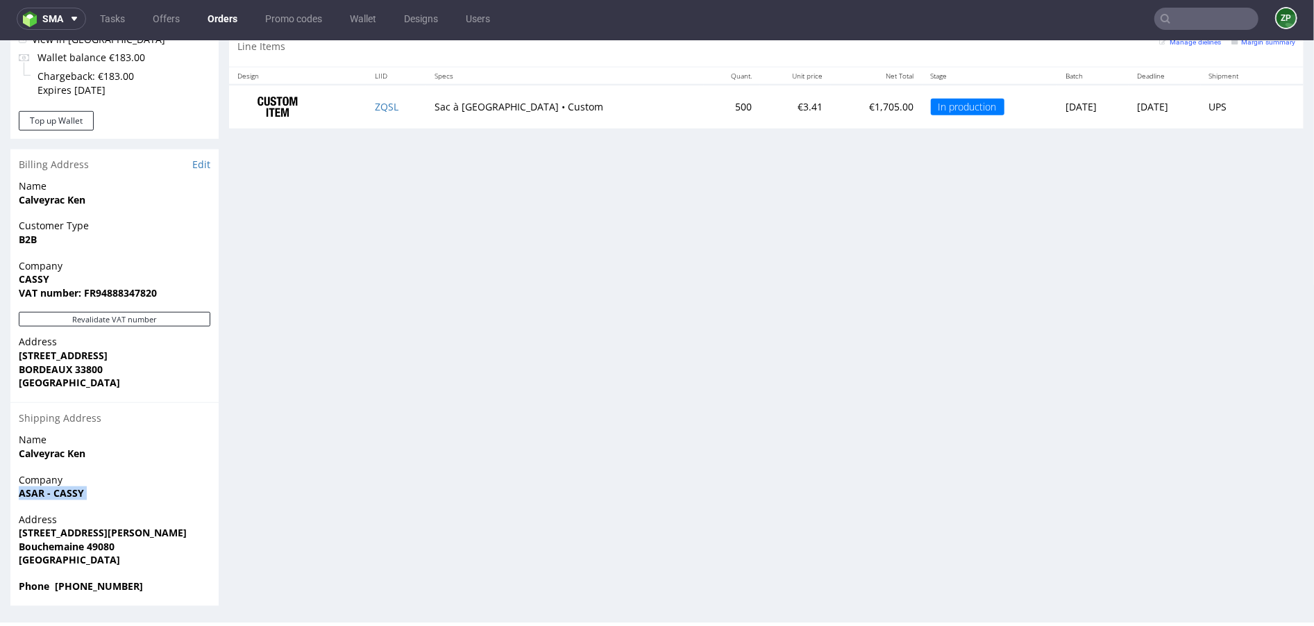
click at [155, 491] on span "ASAR - CASSY" at bounding box center [115, 492] width 192 height 14
drag, startPoint x: 137, startPoint y: 586, endPoint x: 18, endPoint y: 497, distance: 148.8
click at [18, 497] on section "Billing Address Edit Name Calveyrac Ken Customer Type B2B Company CASSY VAT num…" at bounding box center [114, 377] width 208 height 456
copy section "ASAR - CASSY Address 4 rue du Champ de Montigny Bouchemaine 49080 France Phone …"
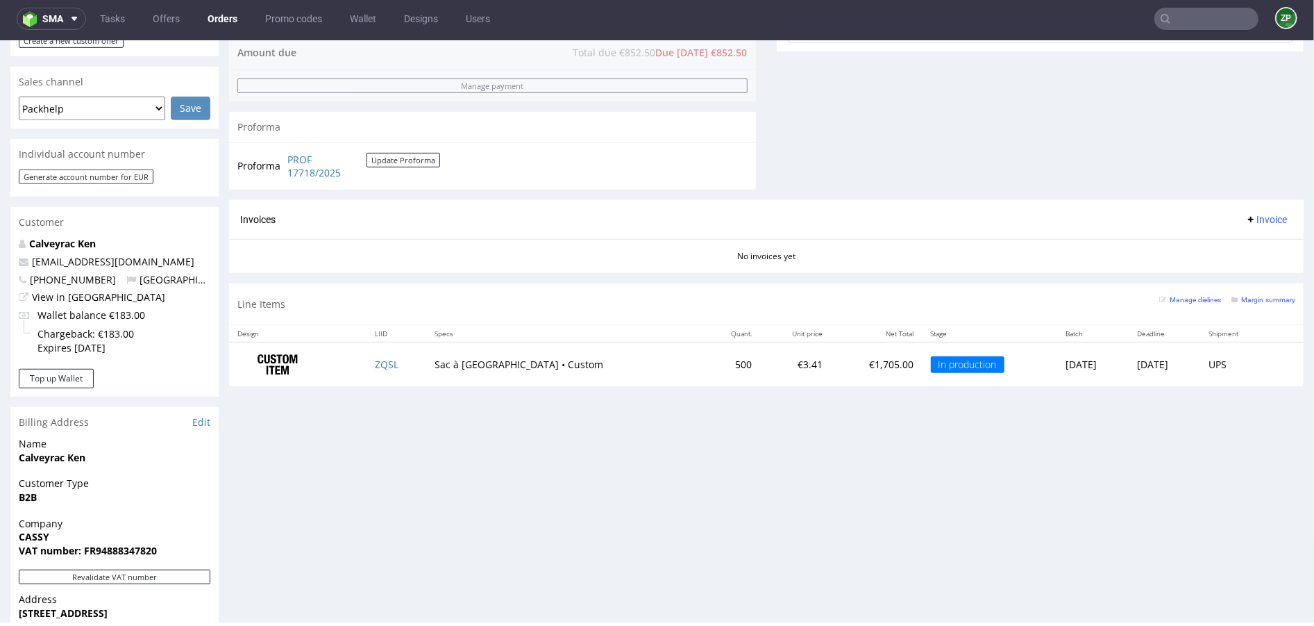
scroll to position [547, 0]
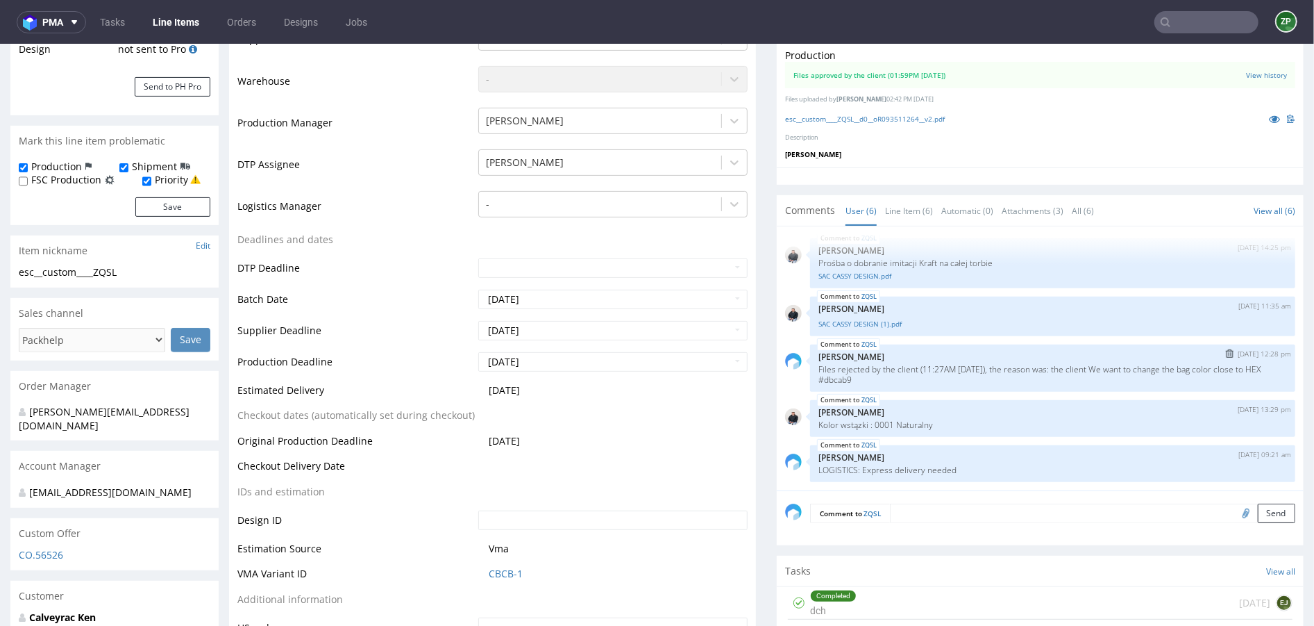
scroll to position [346, 0]
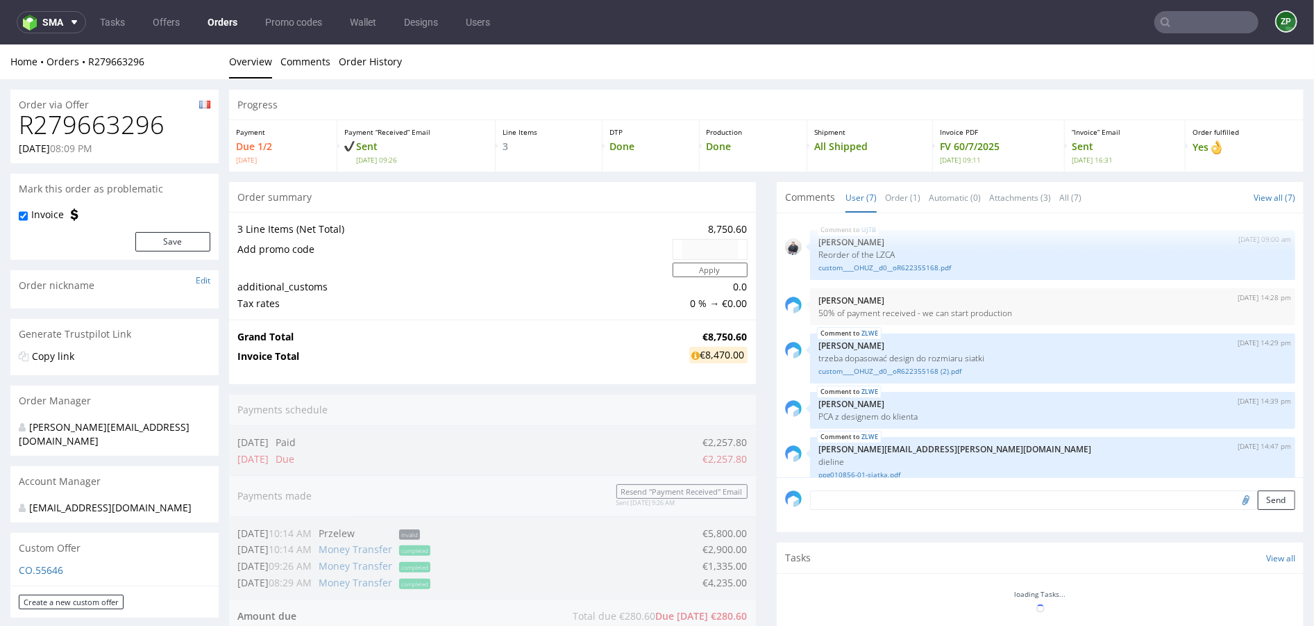
scroll to position [129, 0]
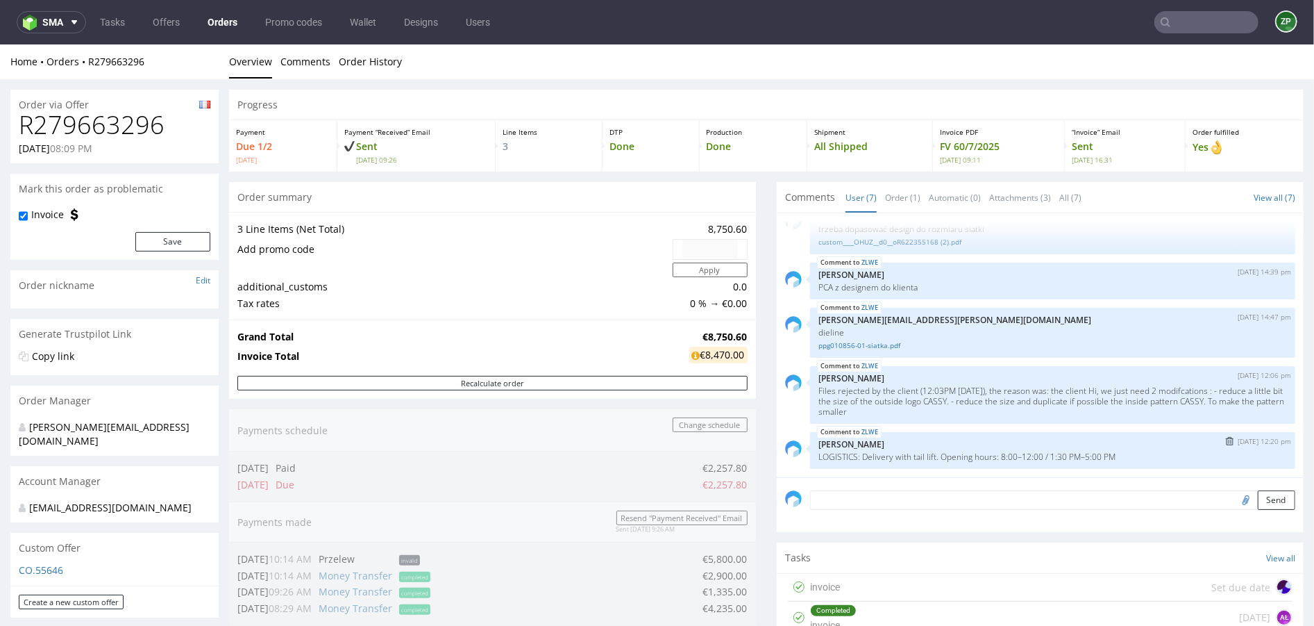
click at [897, 453] on p "LOGISTICS: Delivery with tail lift. Opening hours: 8:00–12:00 / 1:30 PM–5:00 PM" at bounding box center [1053, 456] width 469 height 10
copy section "LOGISTICS: Delivery with tail lift. Opening hours: 8:00–12:00 / 1:30 PM–5:00 PM…"
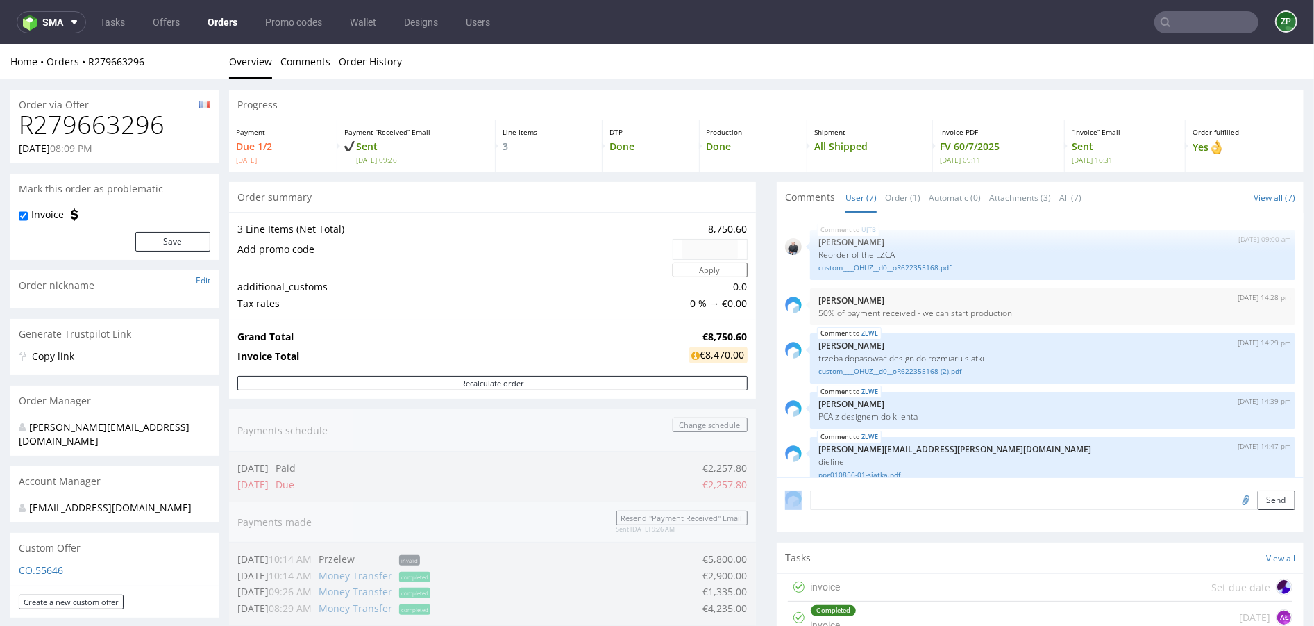
scroll to position [129, 0]
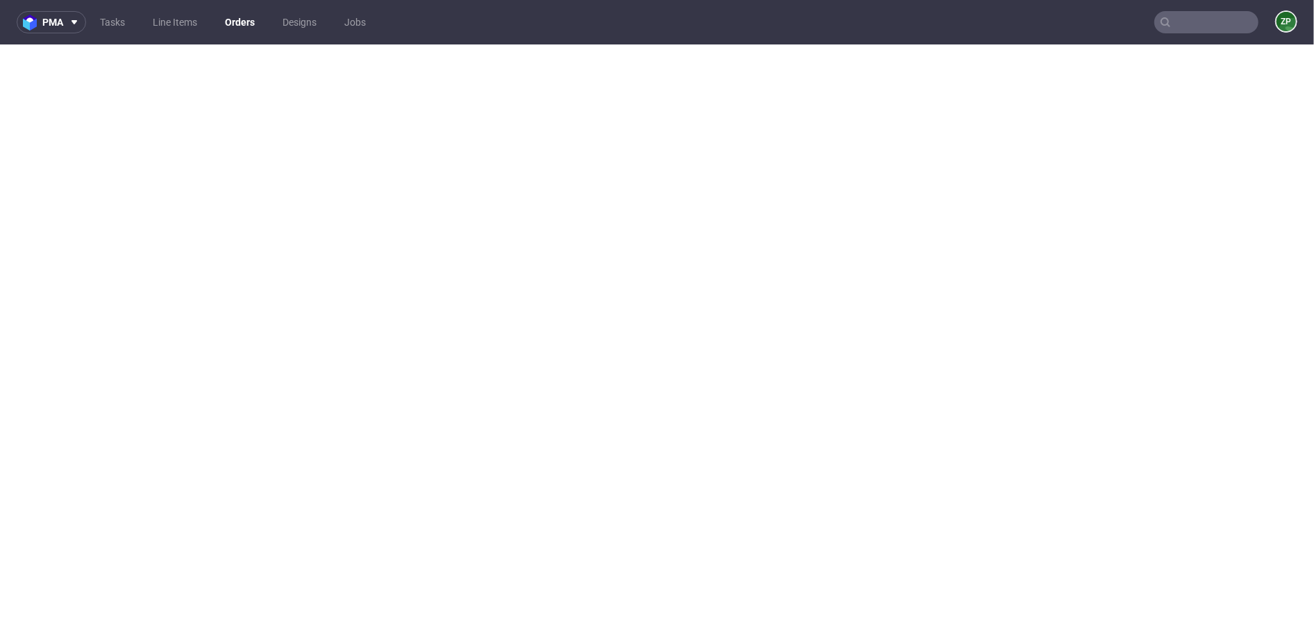
scroll to position [3, 0]
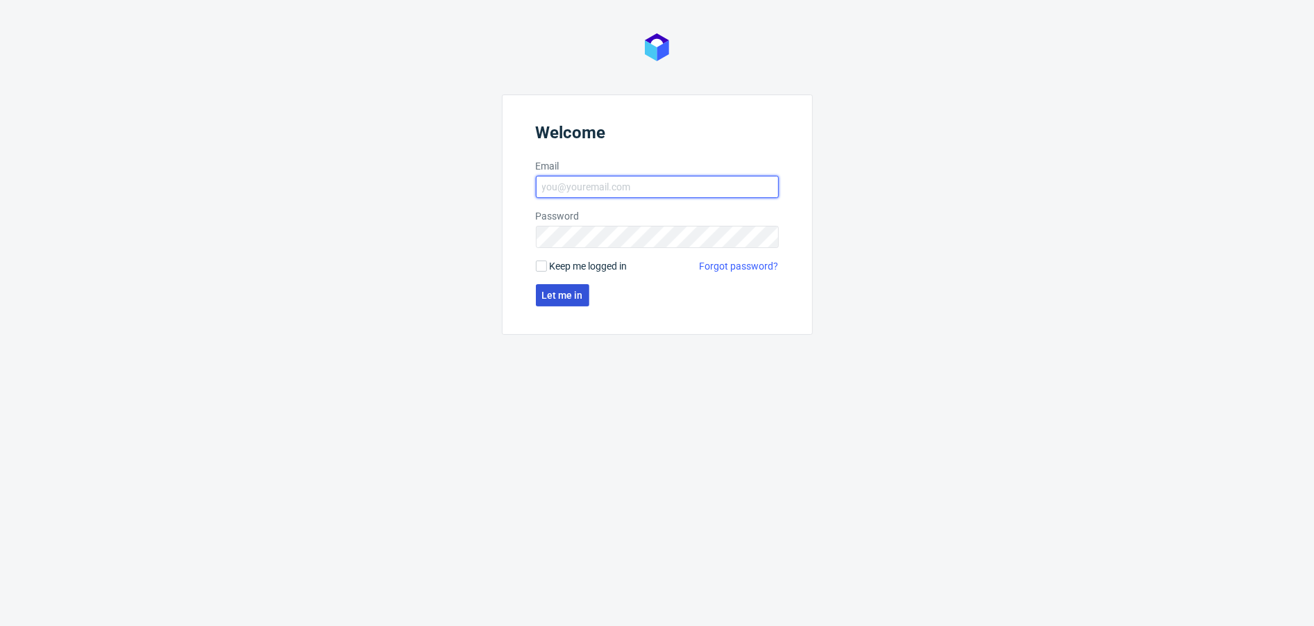
type input "[EMAIL_ADDRESS][DOMAIN_NAME]"
click at [547, 299] on span "Let me in" at bounding box center [562, 295] width 41 height 10
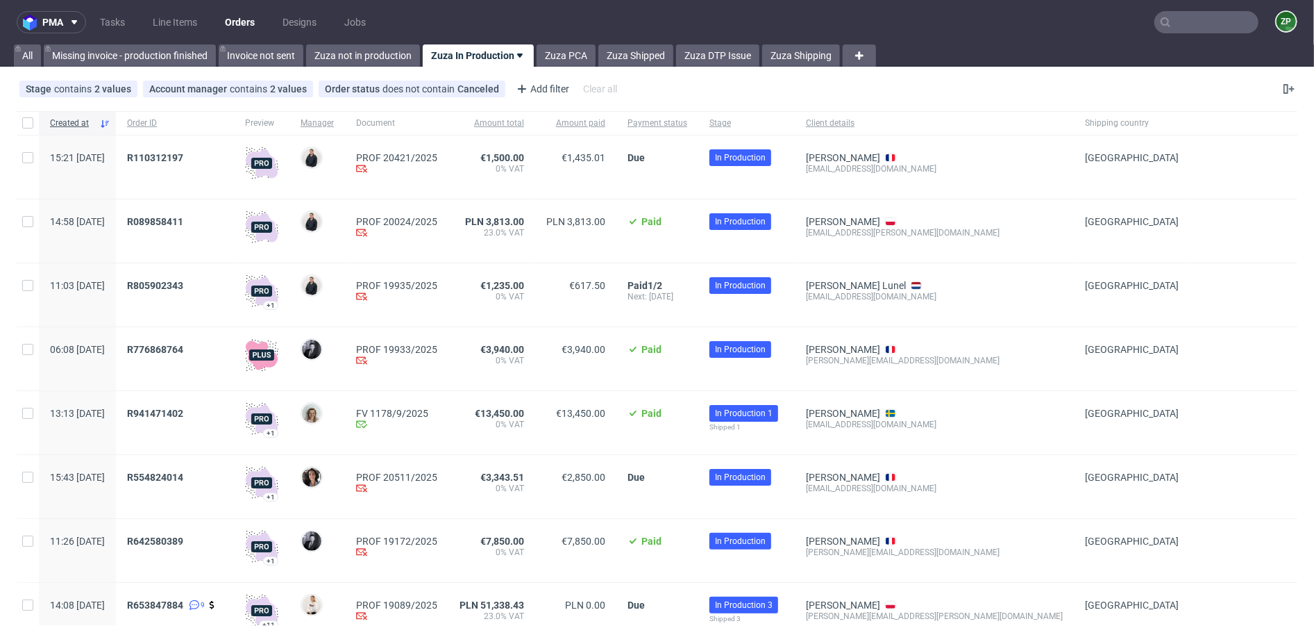
click at [244, 22] on link "Orders" at bounding box center [240, 22] width 47 height 22
click at [383, 54] on link "Zuza not in production" at bounding box center [363, 55] width 114 height 22
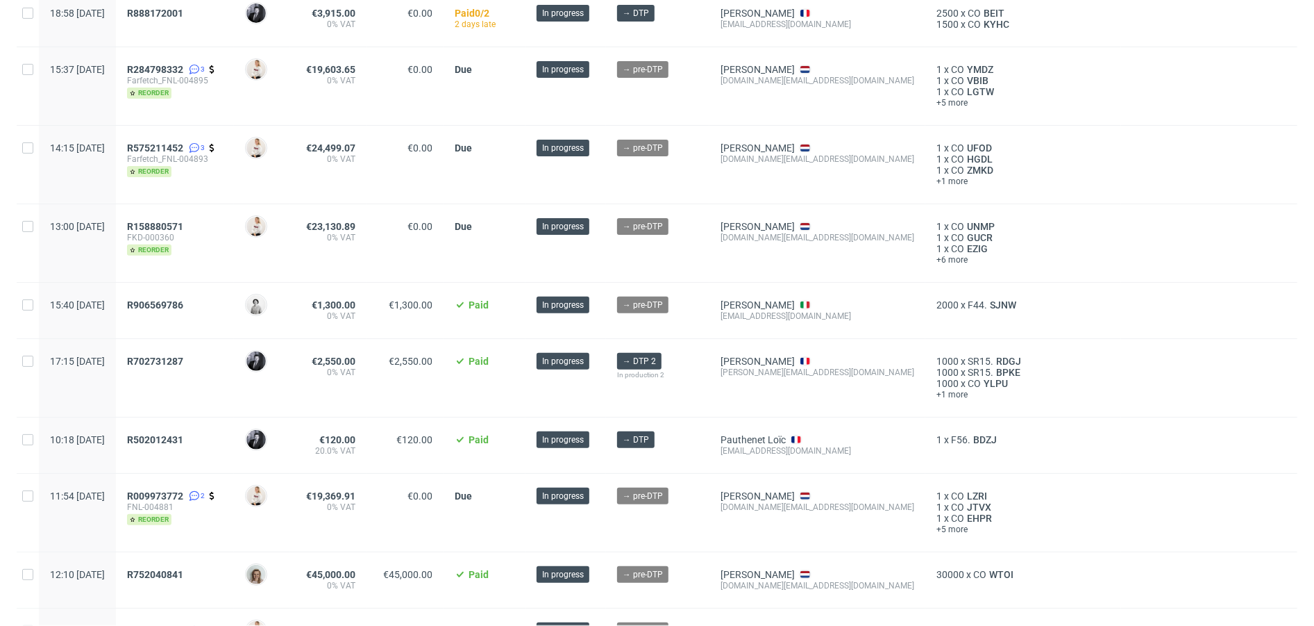
scroll to position [259, 0]
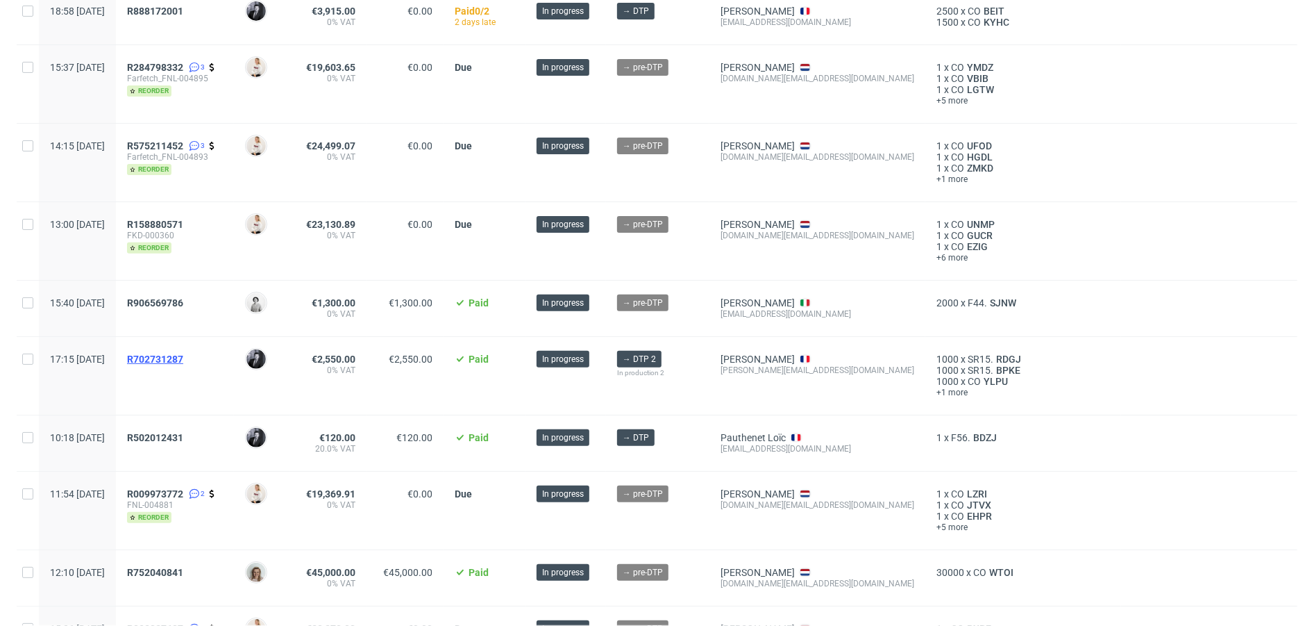
click at [183, 359] on span "R702731287" at bounding box center [155, 358] width 56 height 11
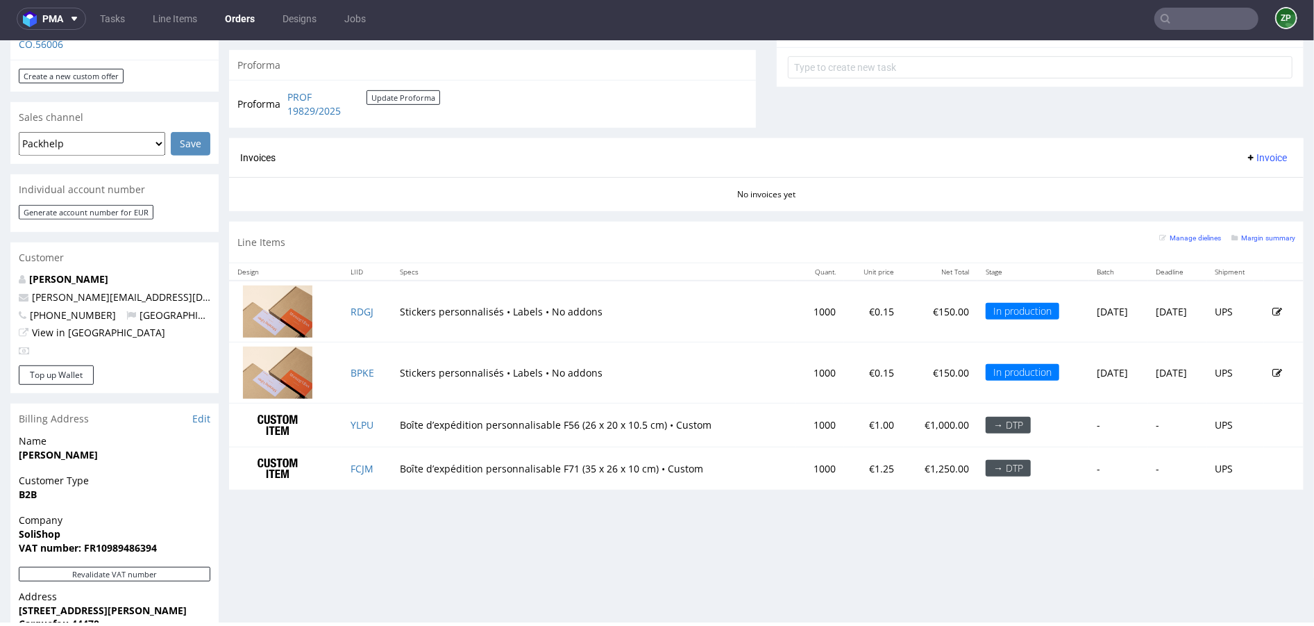
scroll to position [576, 0]
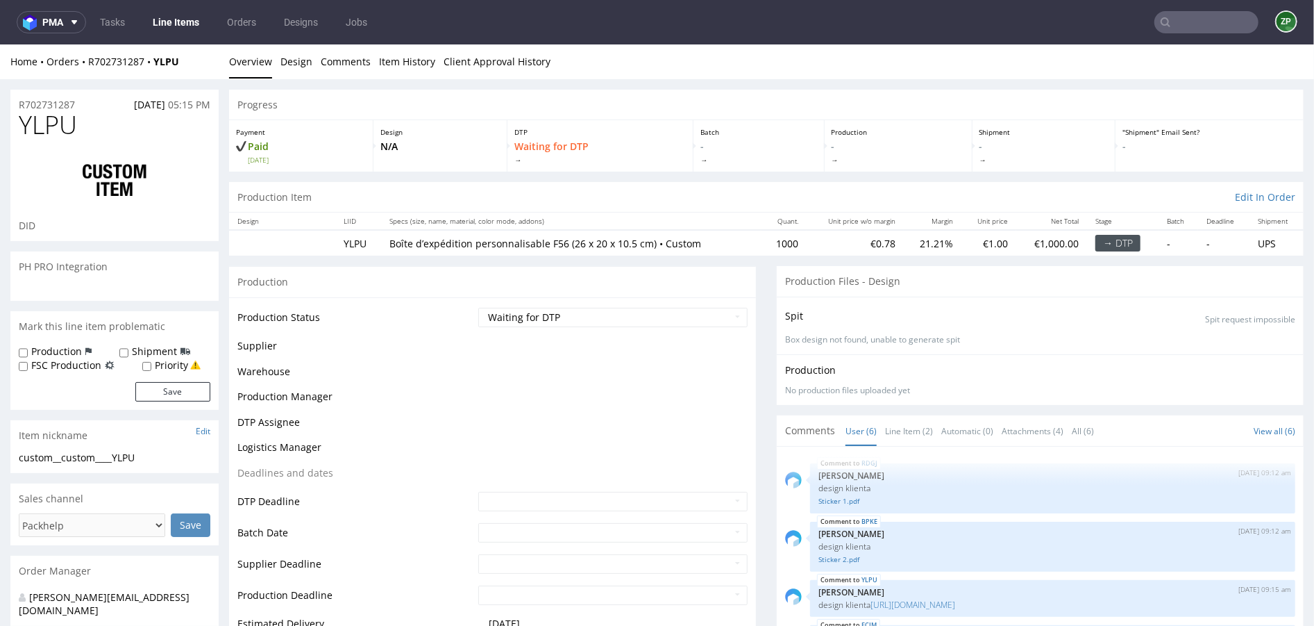
scroll to position [76, 0]
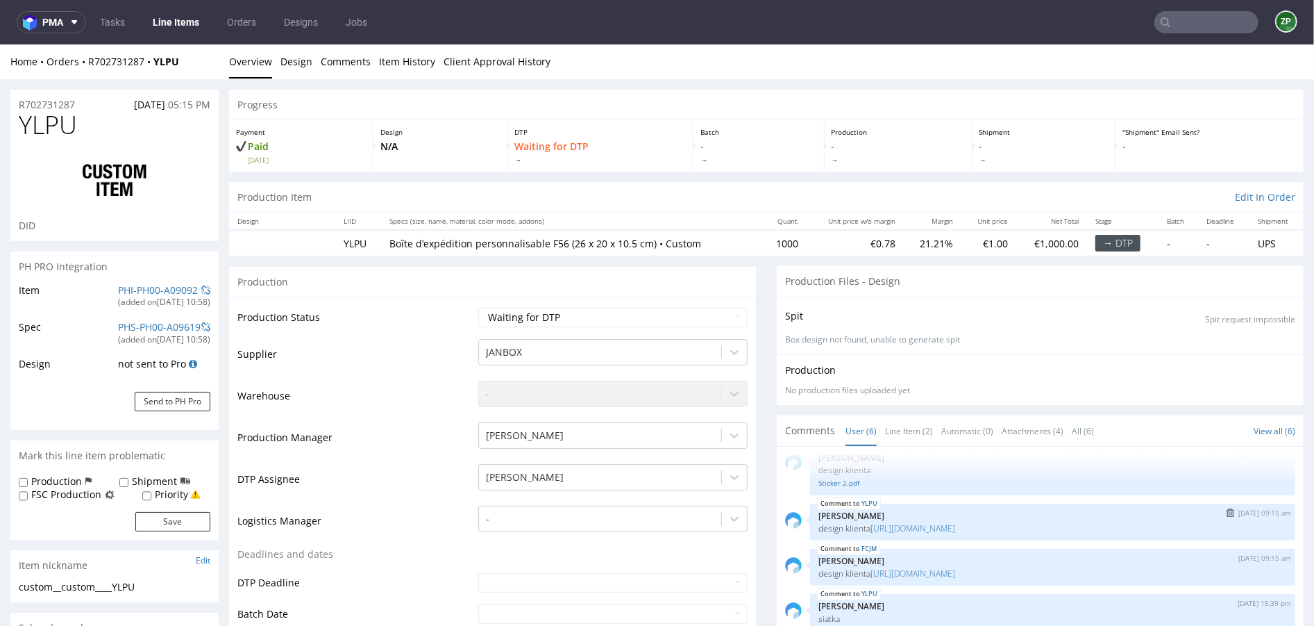
select select "in_progress"
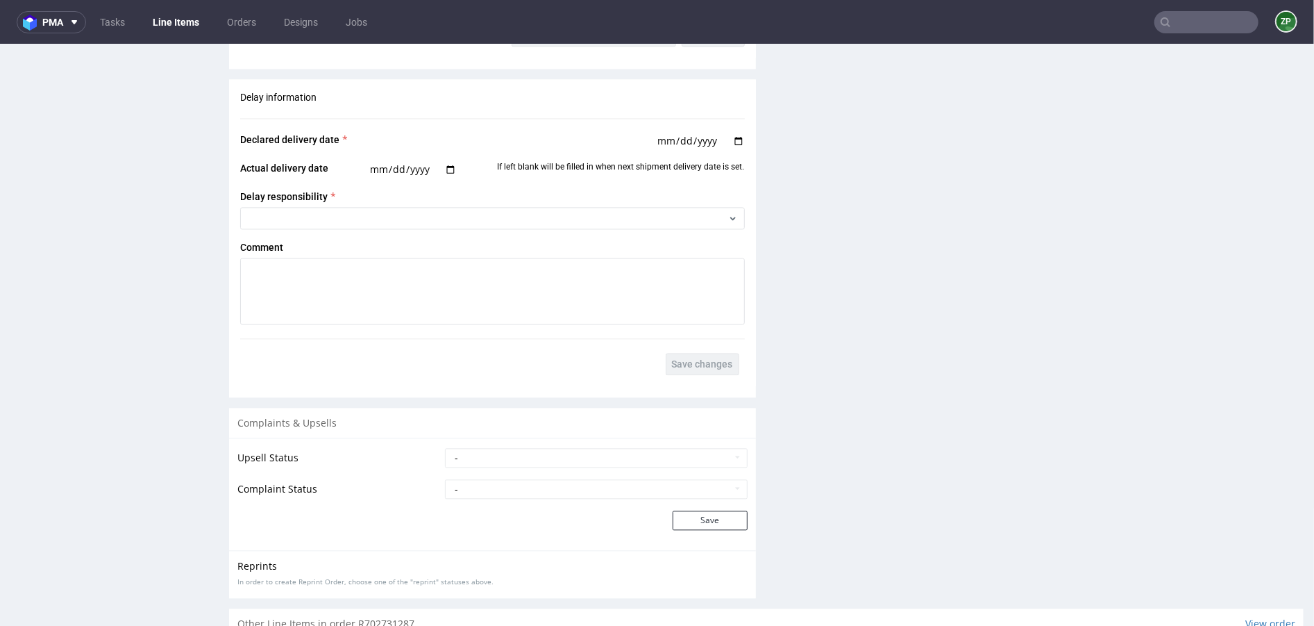
scroll to position [2422, 0]
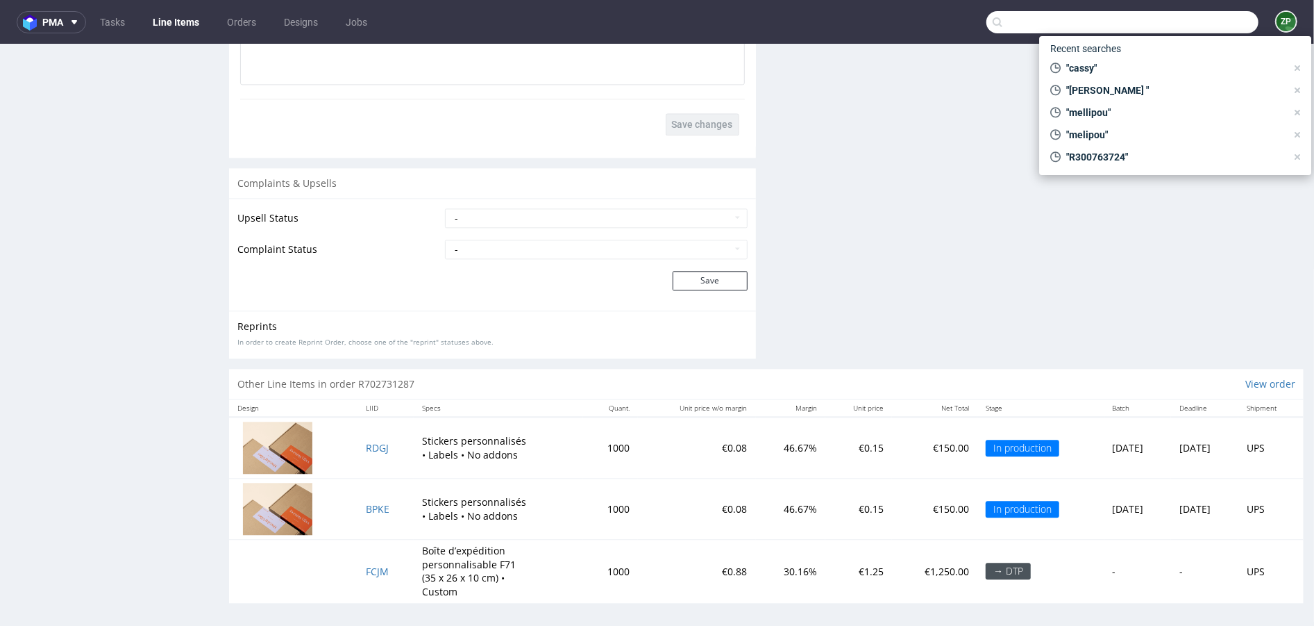
click at [1193, 26] on input "text" at bounding box center [1123, 22] width 272 height 22
paste input "R390200936"
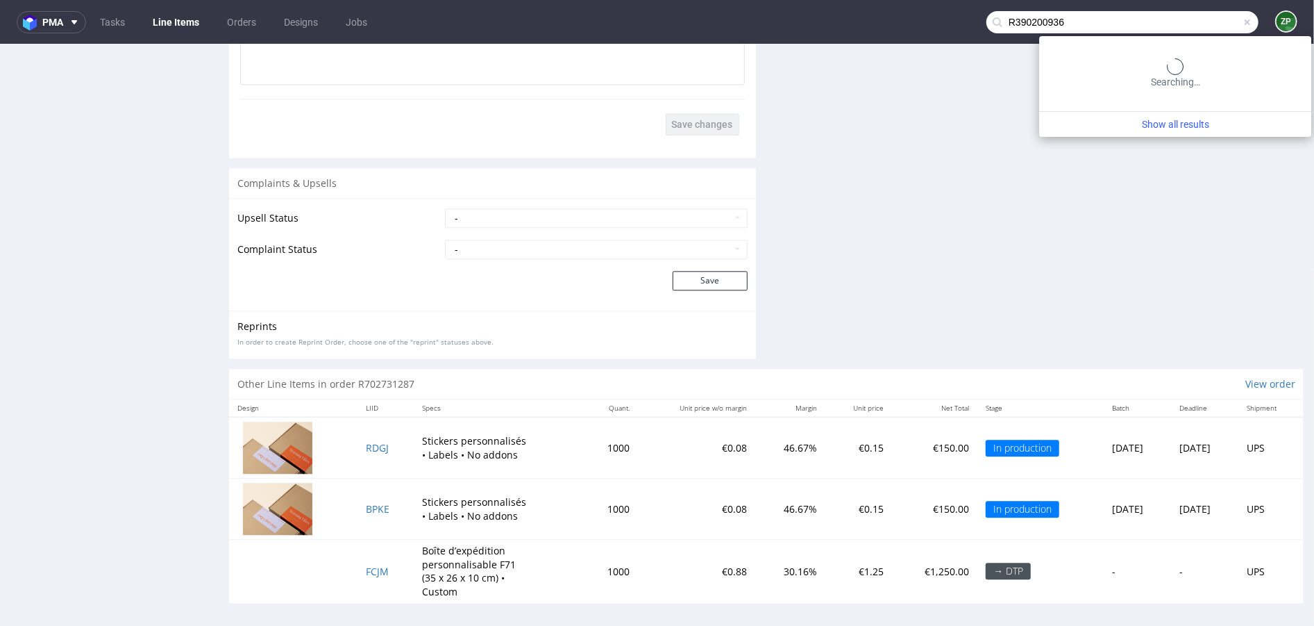
type input "R390200936"
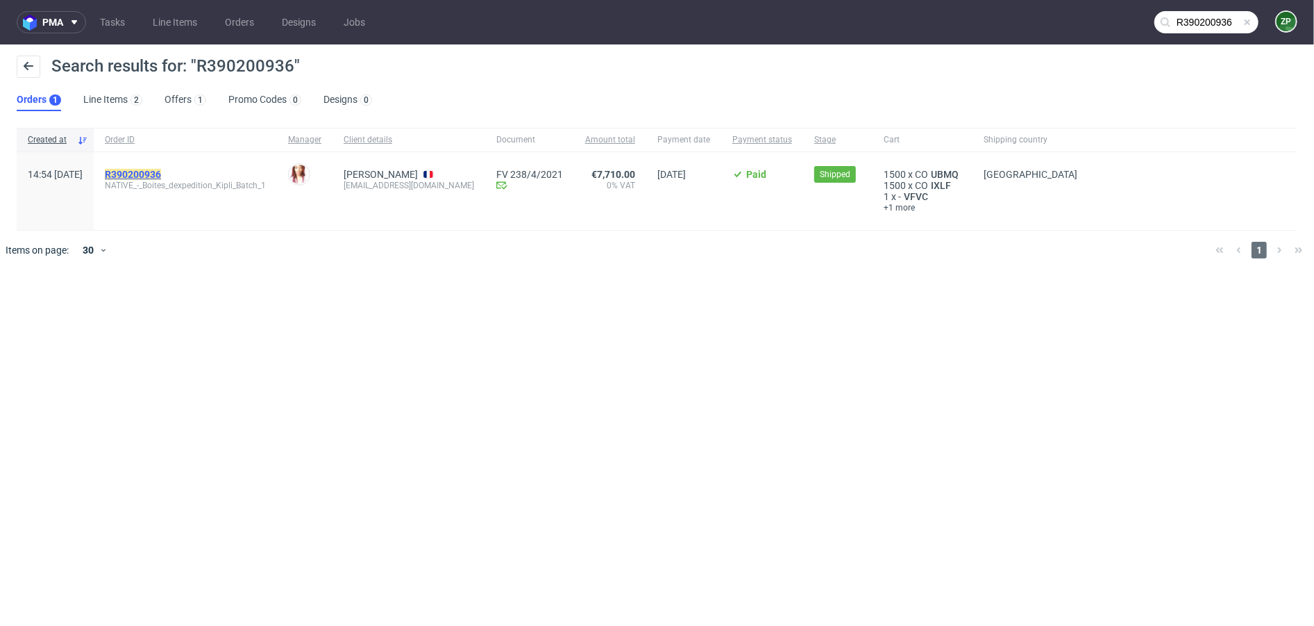
click at [161, 169] on mark "R390200936" at bounding box center [133, 174] width 56 height 11
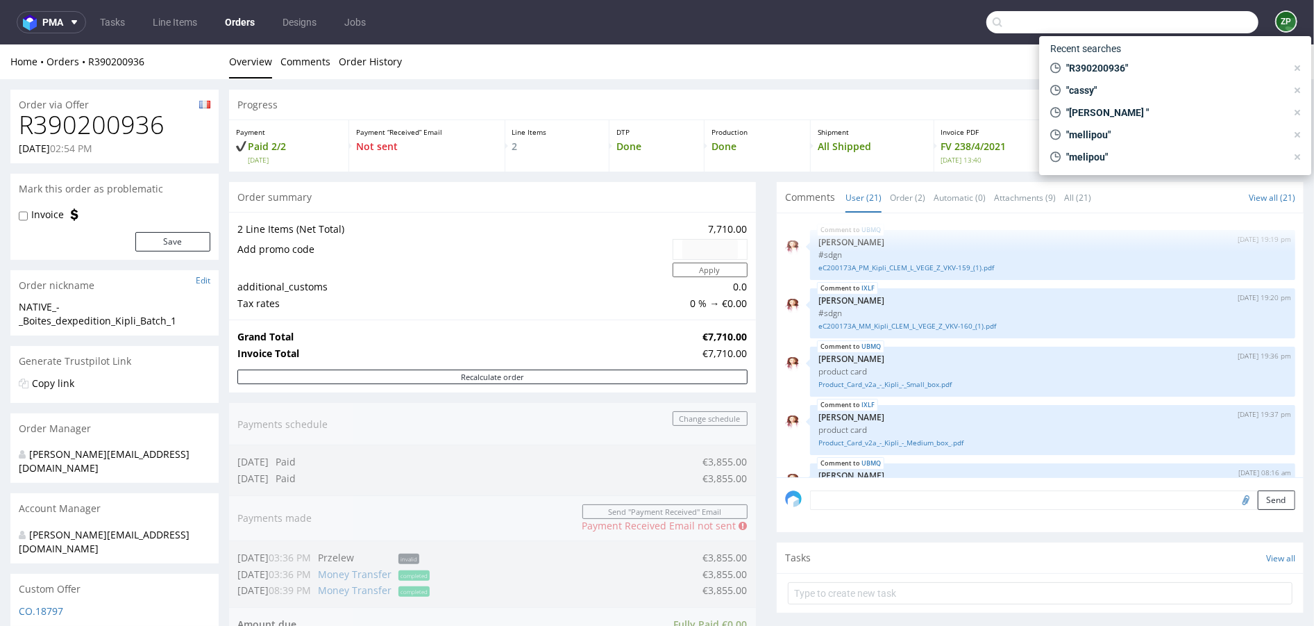
click at [1182, 22] on input "text" at bounding box center [1123, 22] width 272 height 22
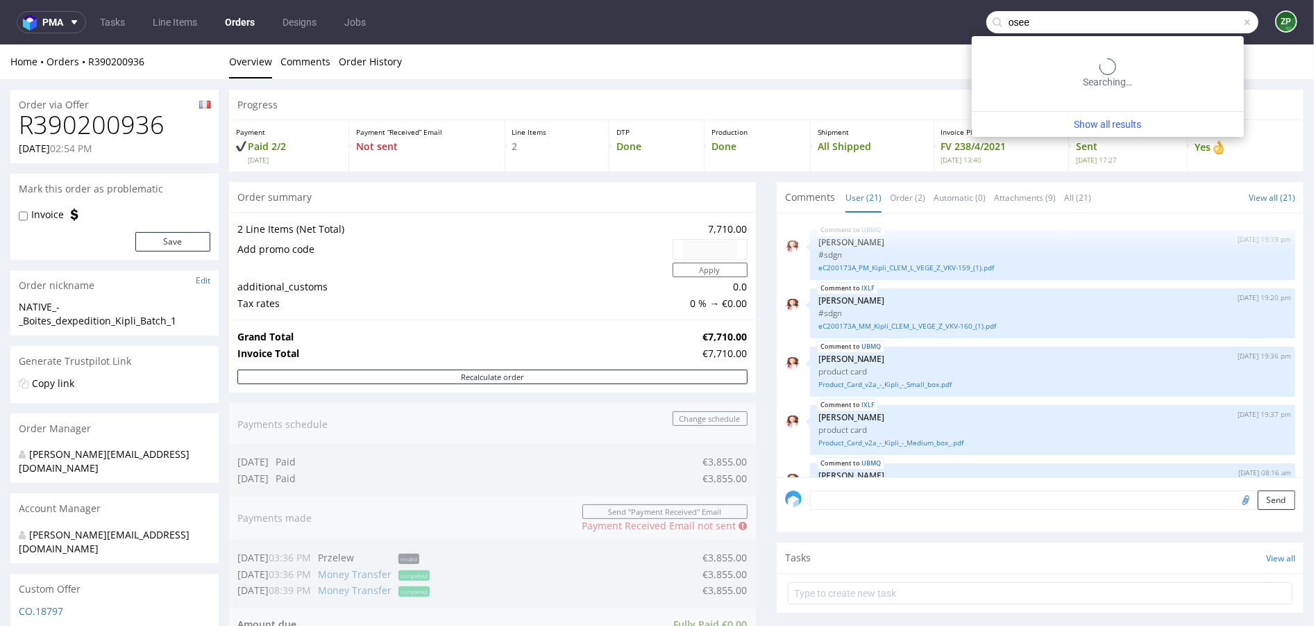
type input "osee"
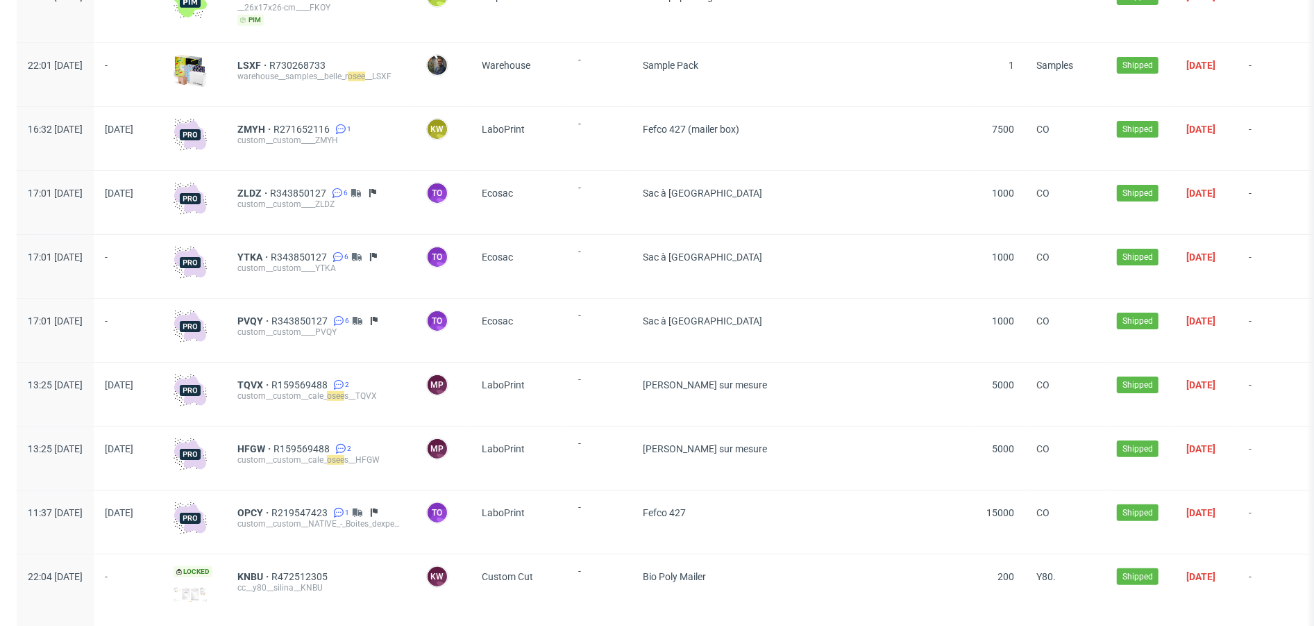
scroll to position [134, 0]
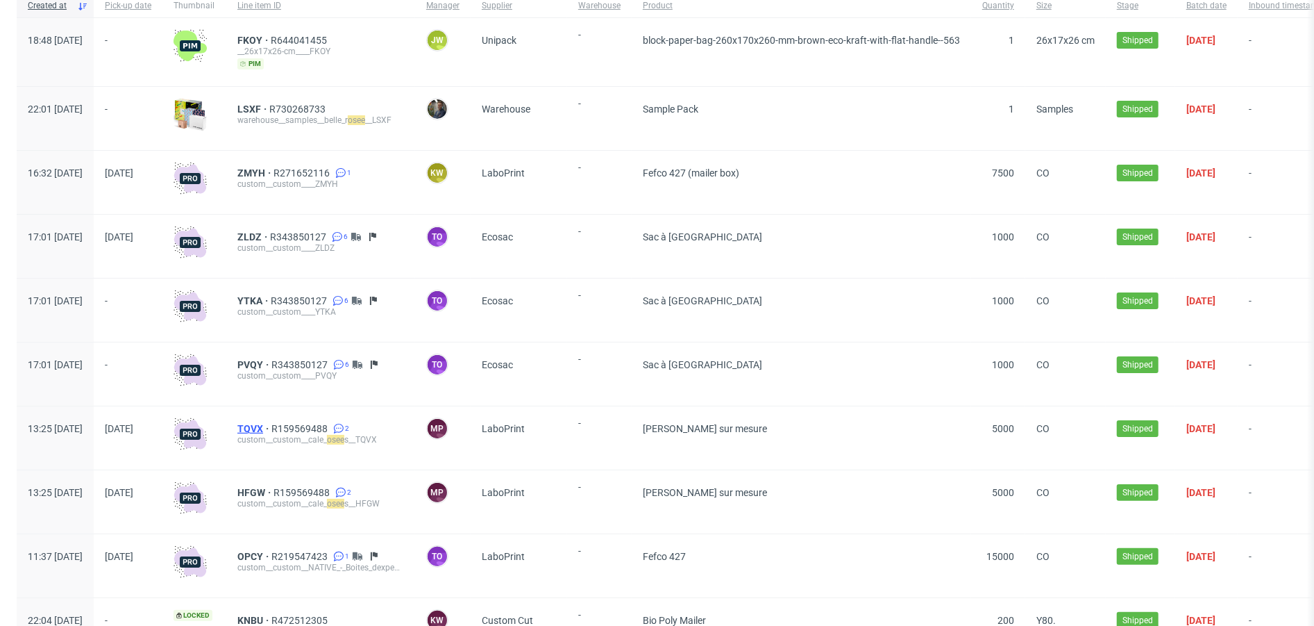
click at [271, 427] on span "TQVX" at bounding box center [254, 428] width 34 height 11
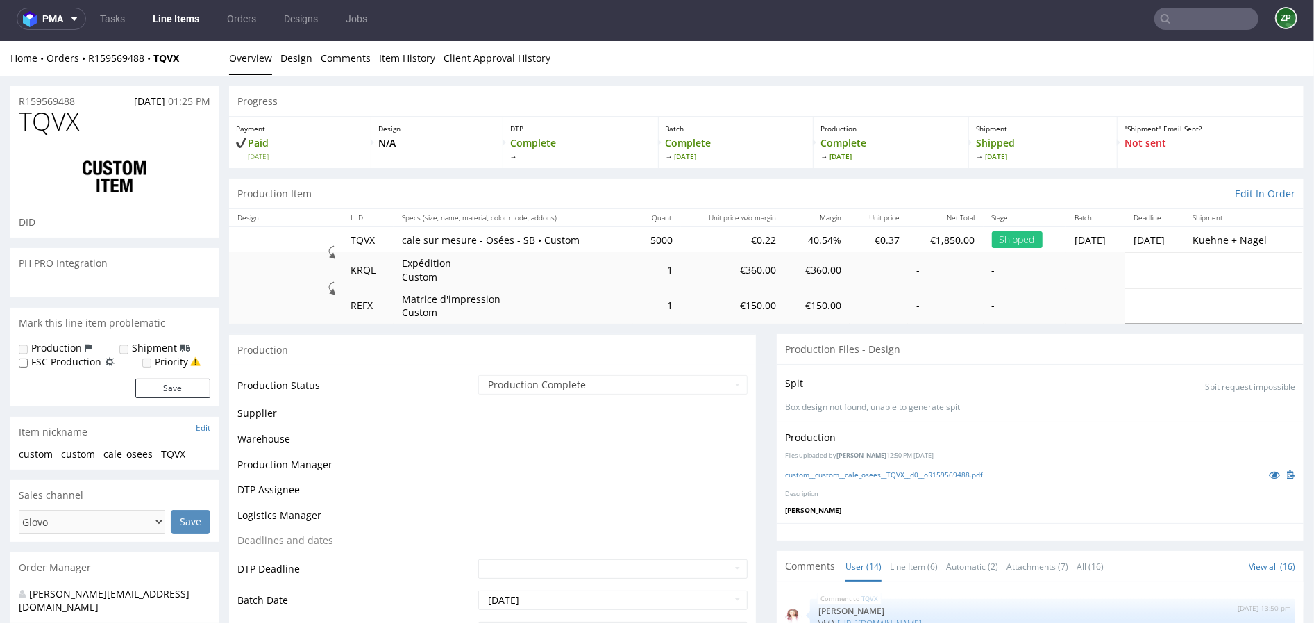
scroll to position [541, 0]
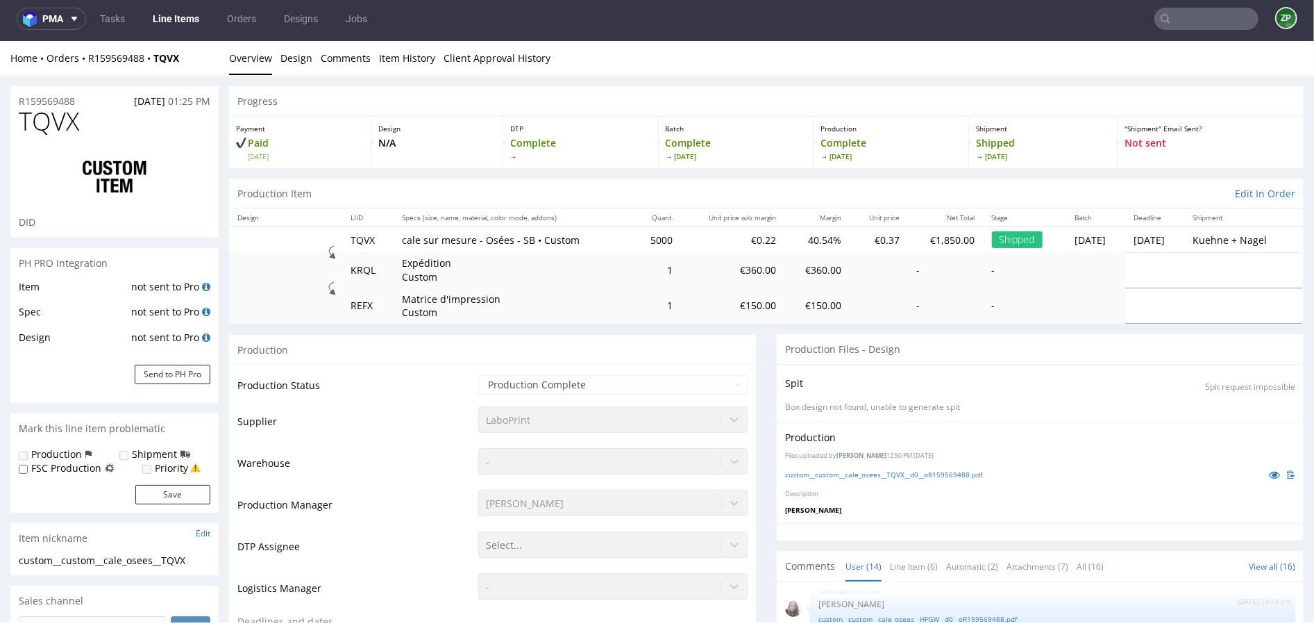
select select "done"
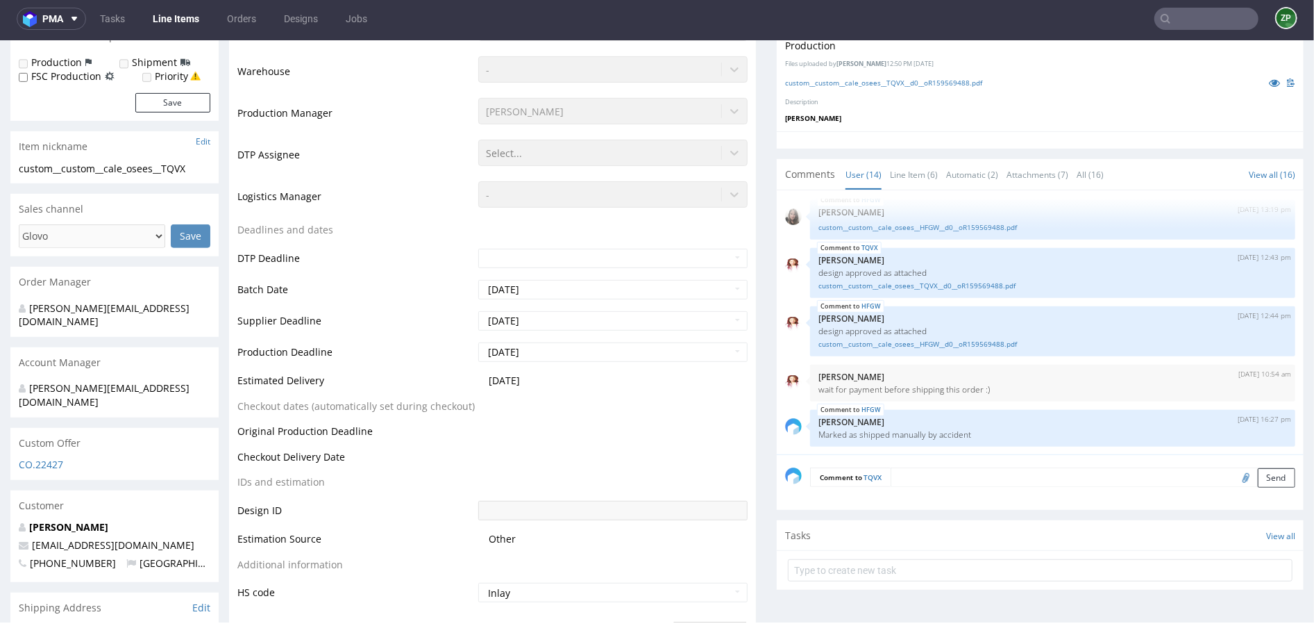
scroll to position [381, 0]
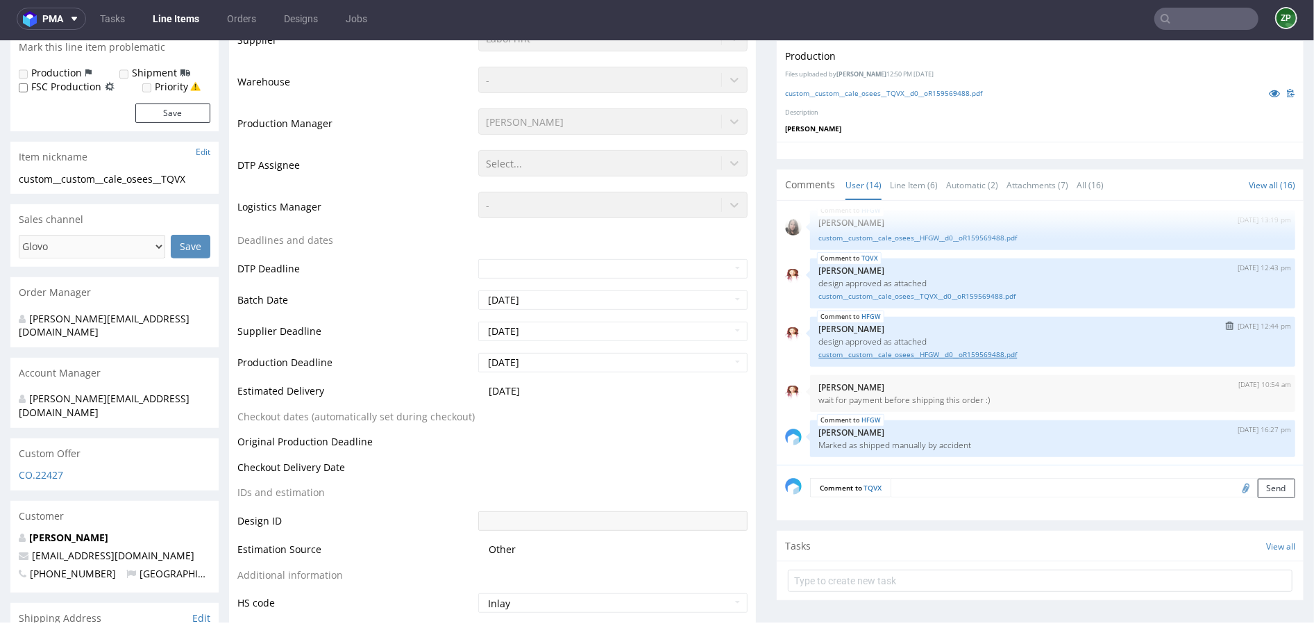
click at [954, 349] on link "custom__custom__cale_osees__HFGW__d0__oR159569488.pdf" at bounding box center [1053, 354] width 469 height 10
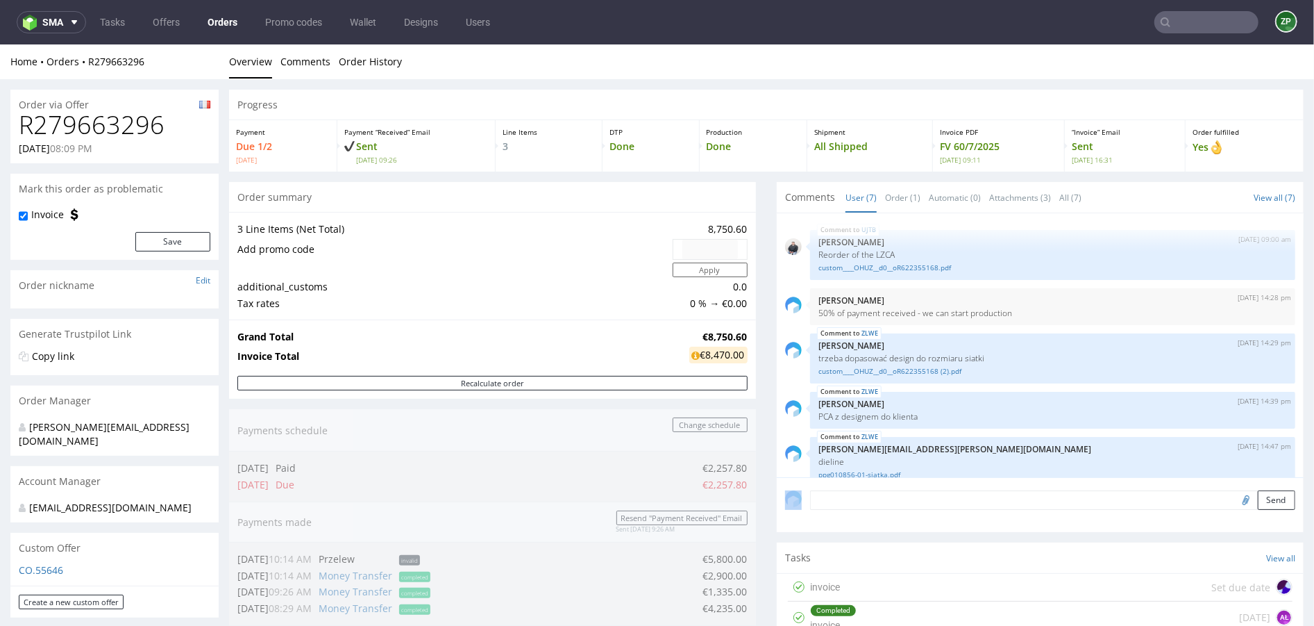
scroll to position [129, 0]
